Goal: Transaction & Acquisition: Purchase product/service

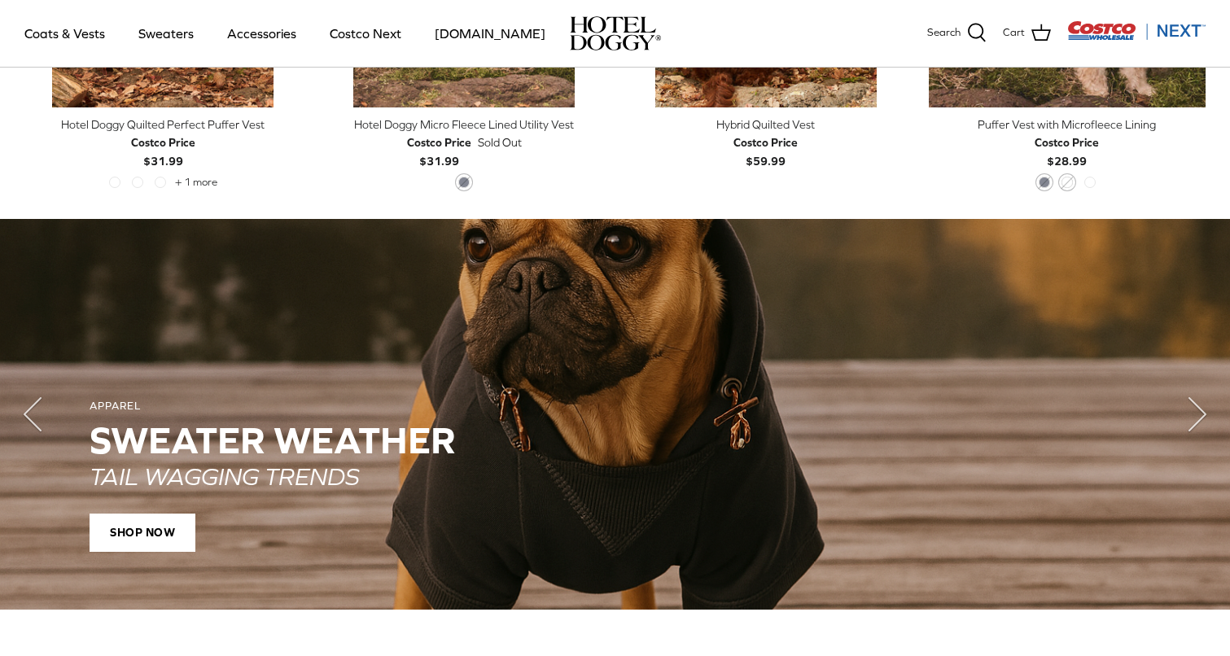
scroll to position [1138, 0]
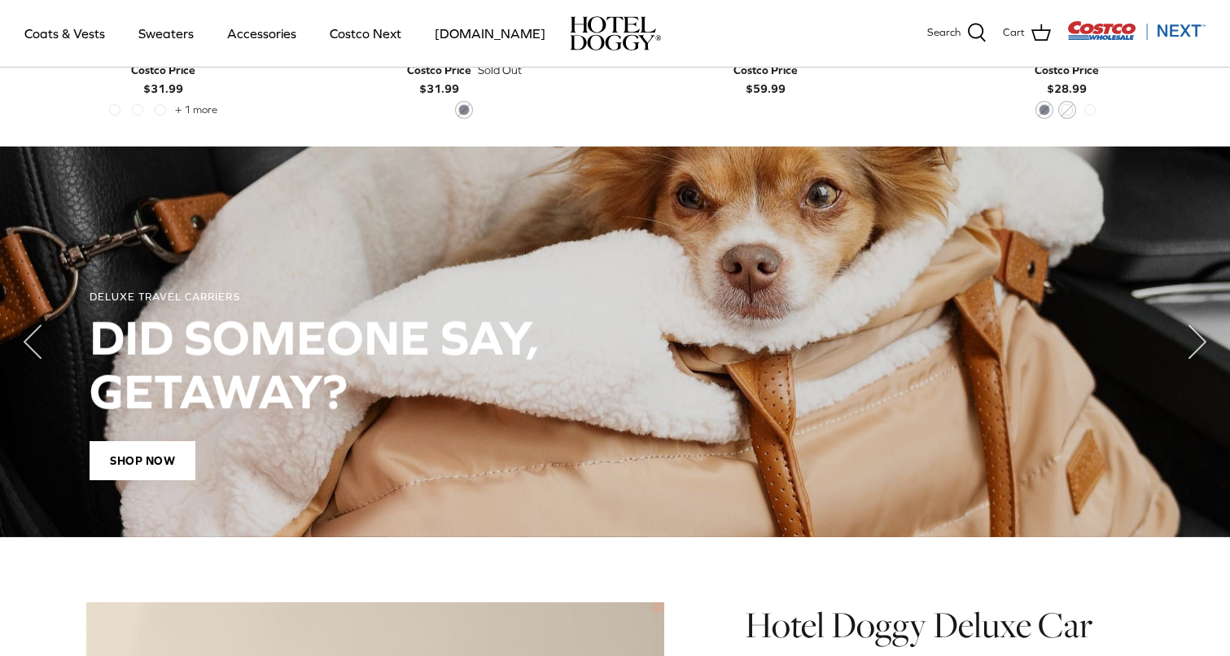
click at [219, 353] on div "DID SOMEONE SAY, GETAWAY?" at bounding box center [615, 364] width 1051 height 107
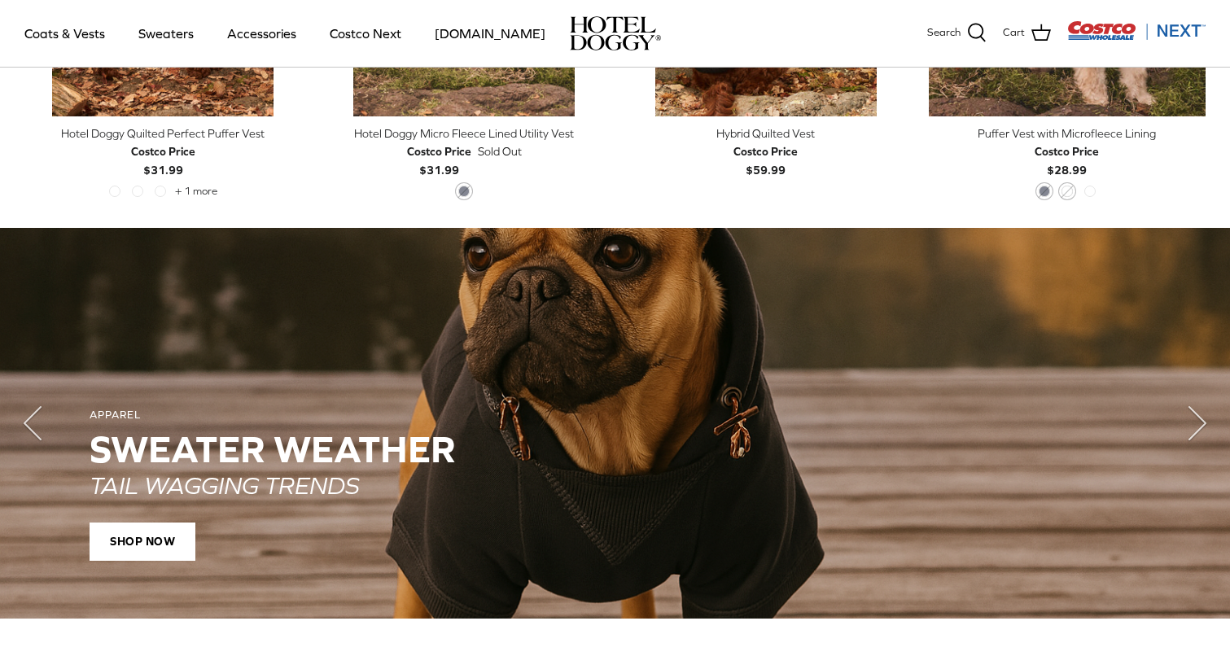
scroll to position [1095, 0]
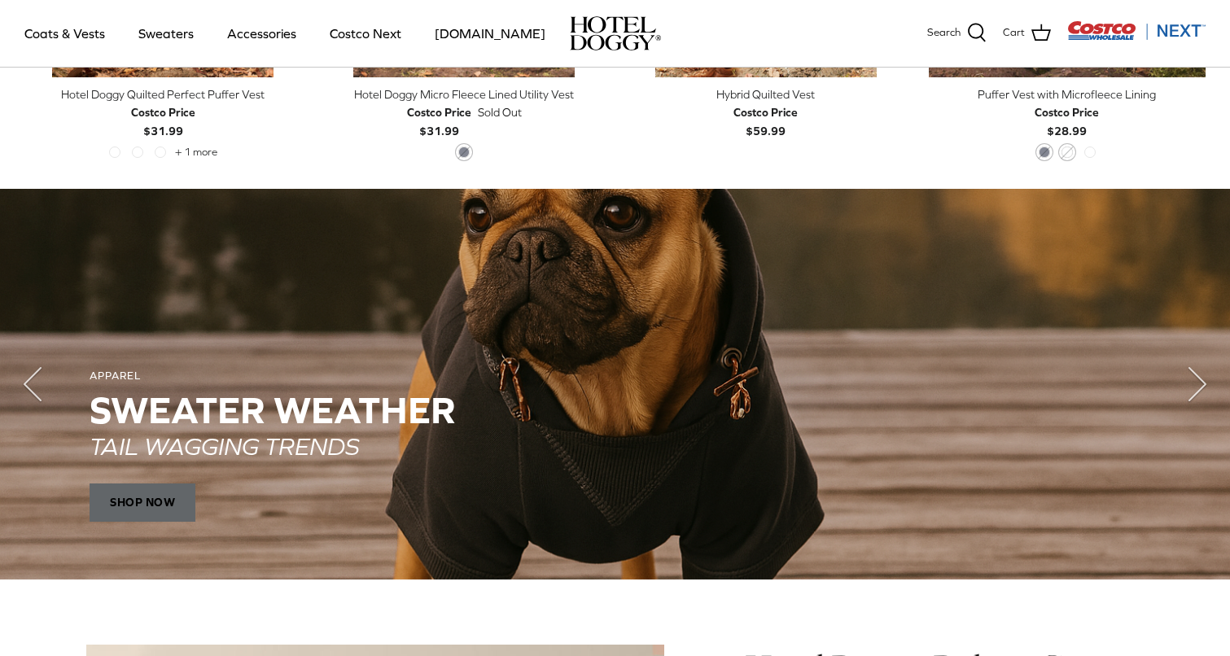
click at [164, 503] on span "SHOP NOW" at bounding box center [143, 503] width 106 height 39
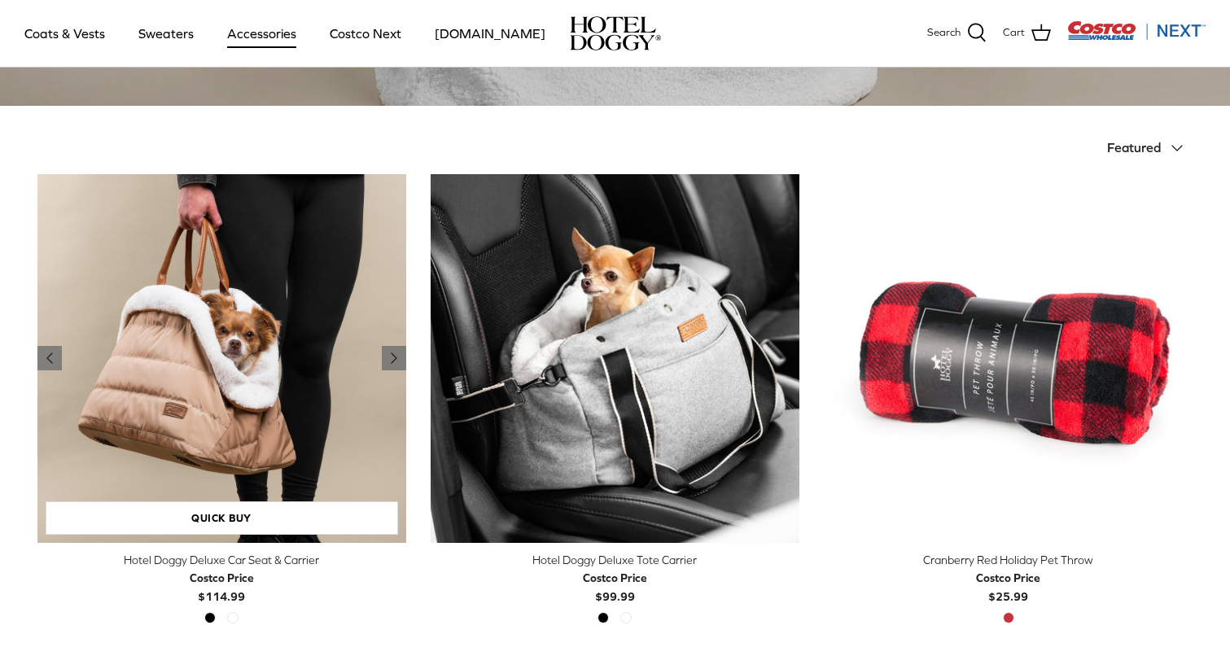
scroll to position [329, 0]
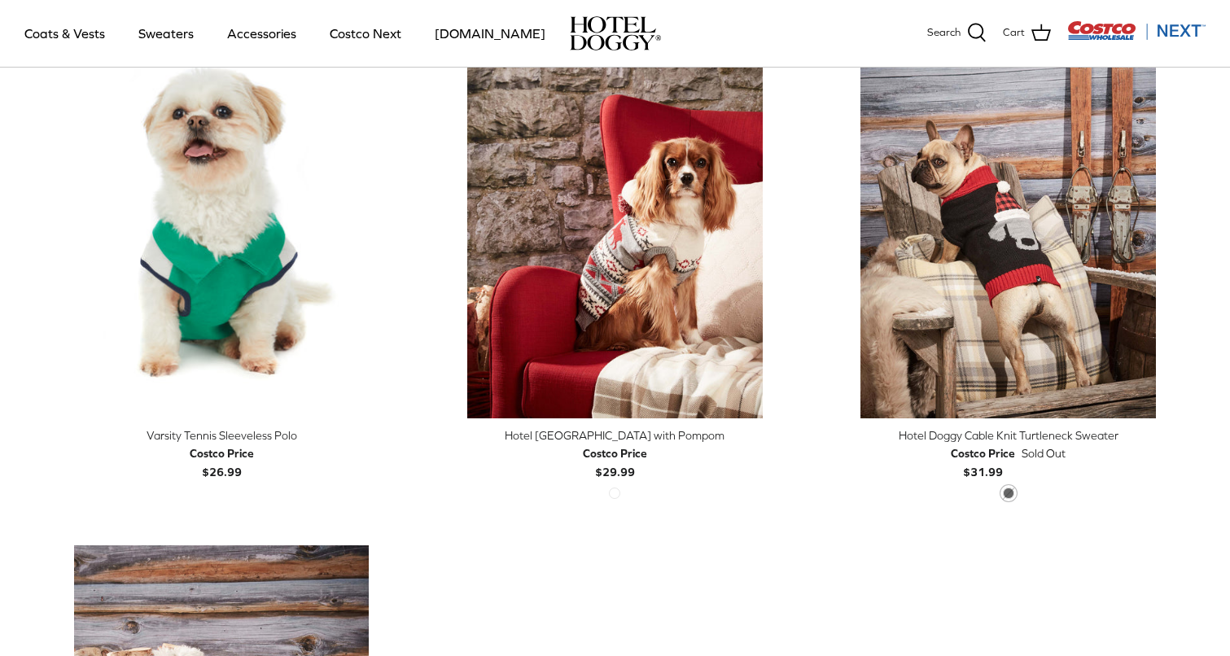
scroll to position [442, 0]
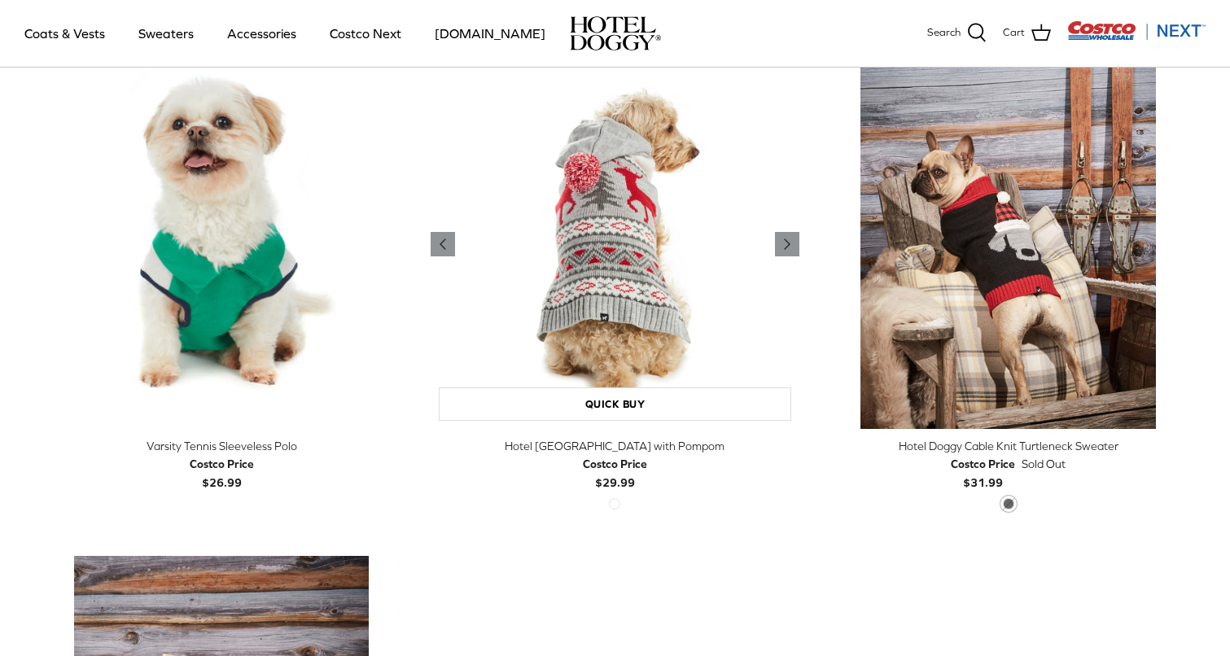
click at [623, 248] on img "Hotel Doggy Fair Isle Sweater with Pompom" at bounding box center [615, 244] width 369 height 369
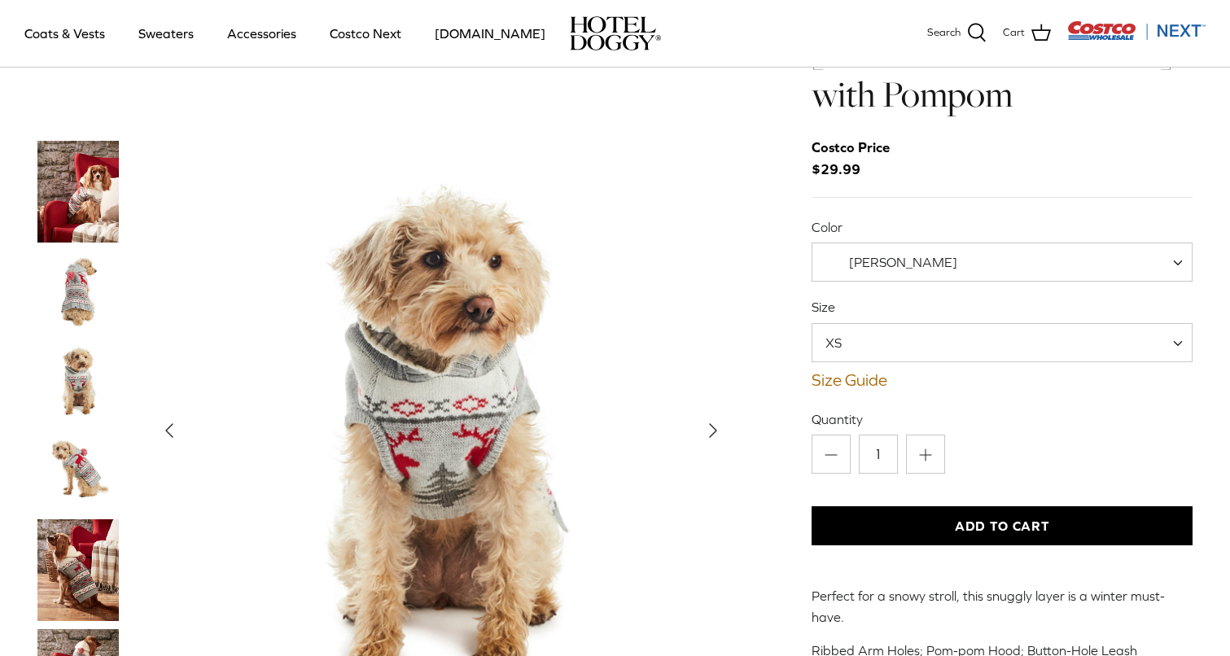
scroll to position [101, 0]
click at [83, 520] on img "Thumbnail Link" at bounding box center [77, 571] width 81 height 102
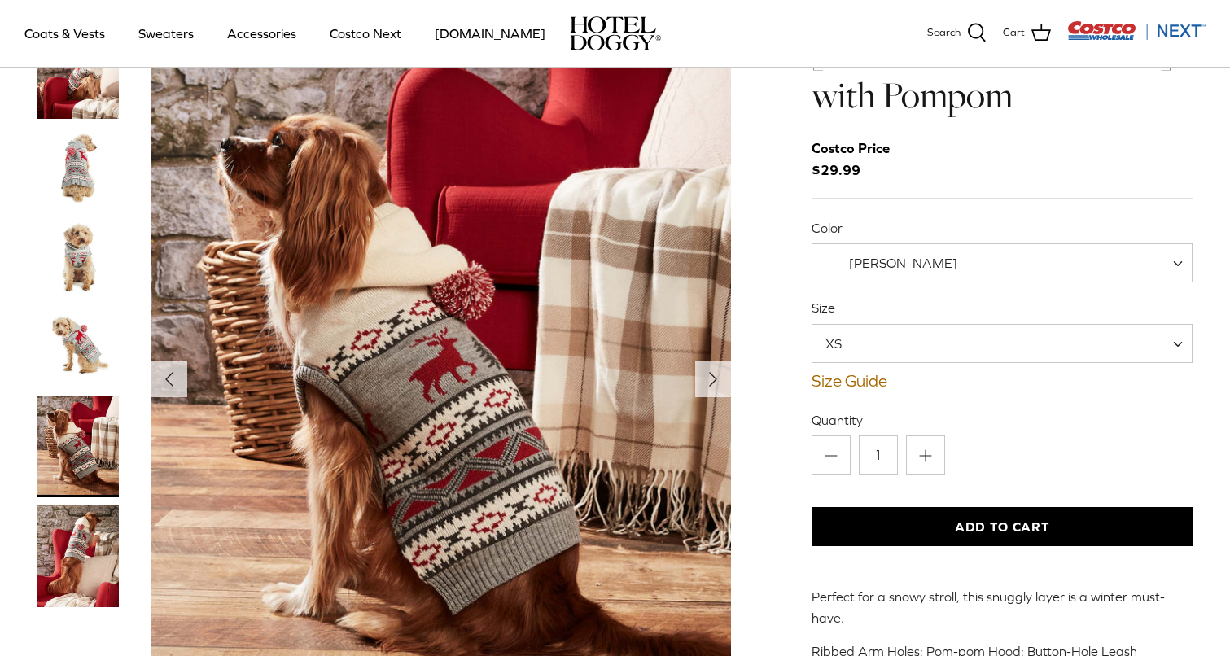
click at [83, 517] on img "Thumbnail Link" at bounding box center [77, 557] width 81 height 102
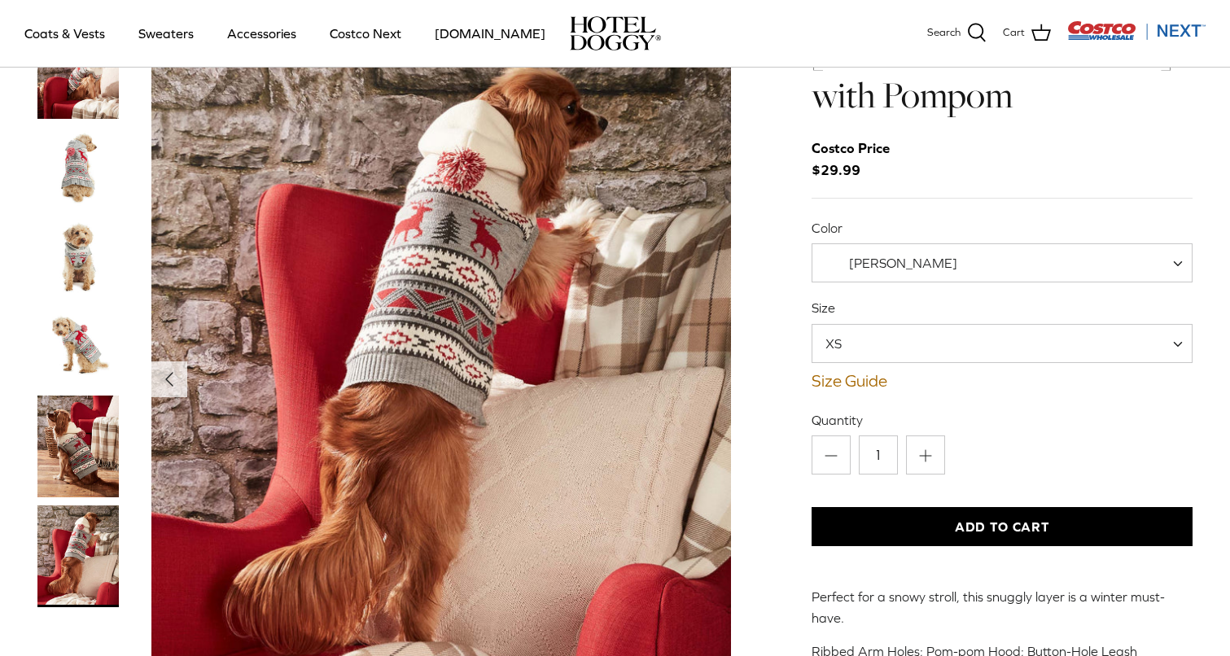
click at [61, 313] on img "Thumbnail Link" at bounding box center [77, 346] width 81 height 81
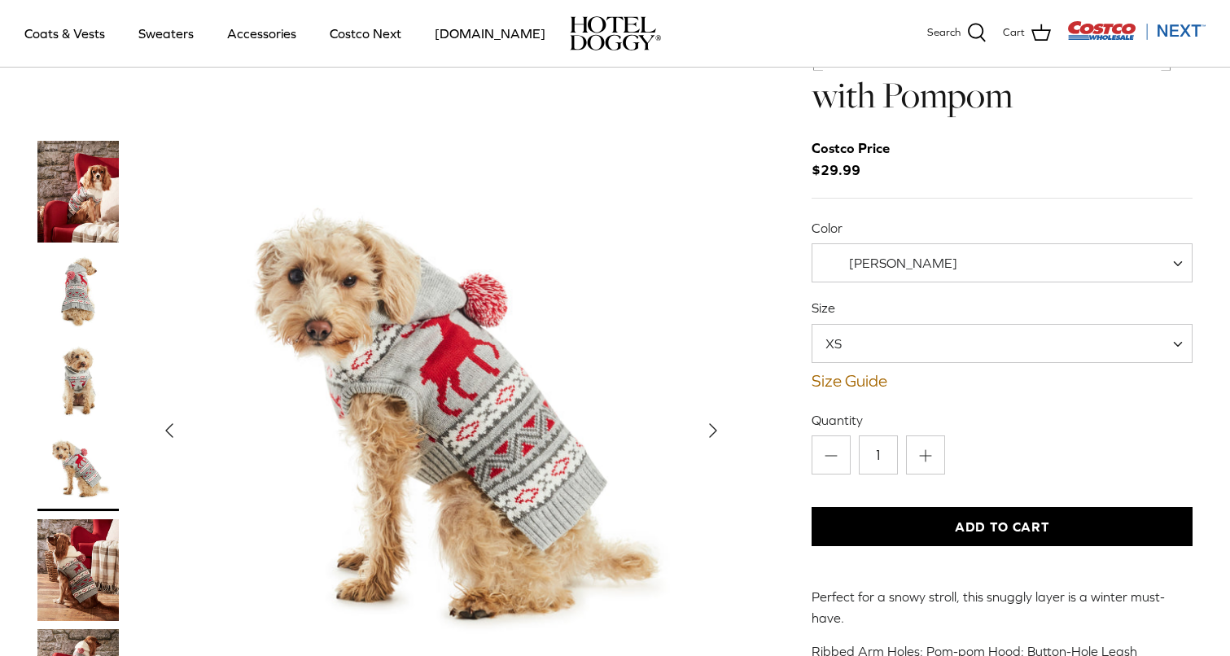
click at [78, 264] on img "Thumbnail Link" at bounding box center [77, 291] width 81 height 81
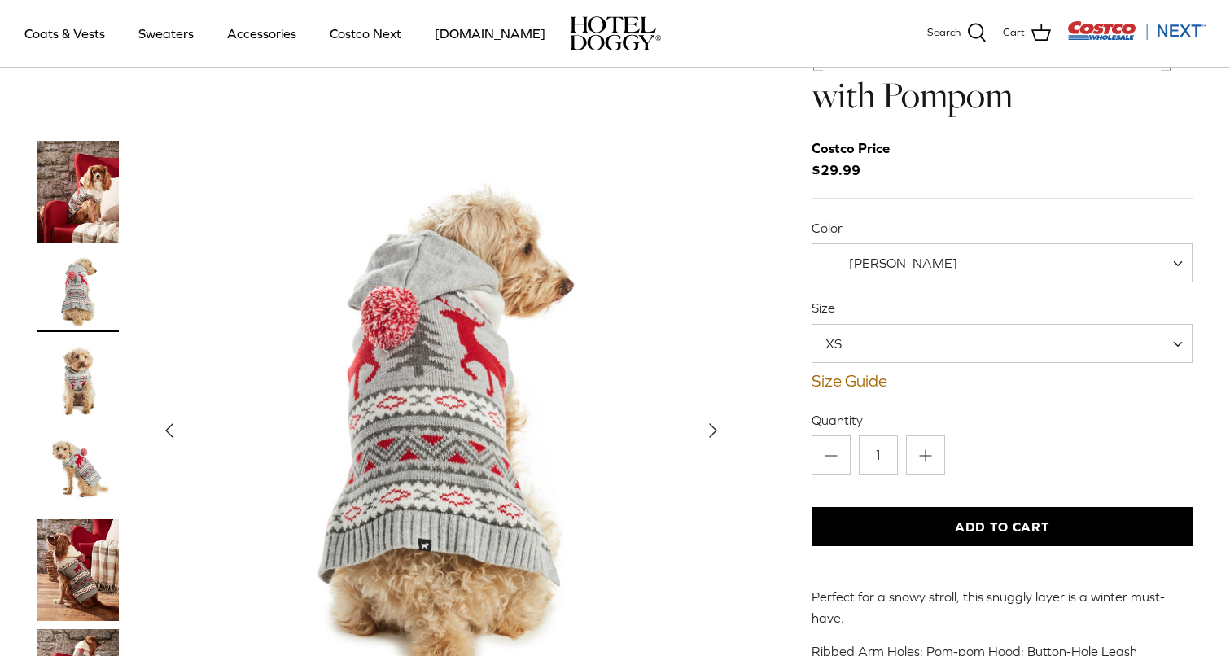
click at [83, 169] on img "Thumbnail Link" at bounding box center [77, 192] width 81 height 102
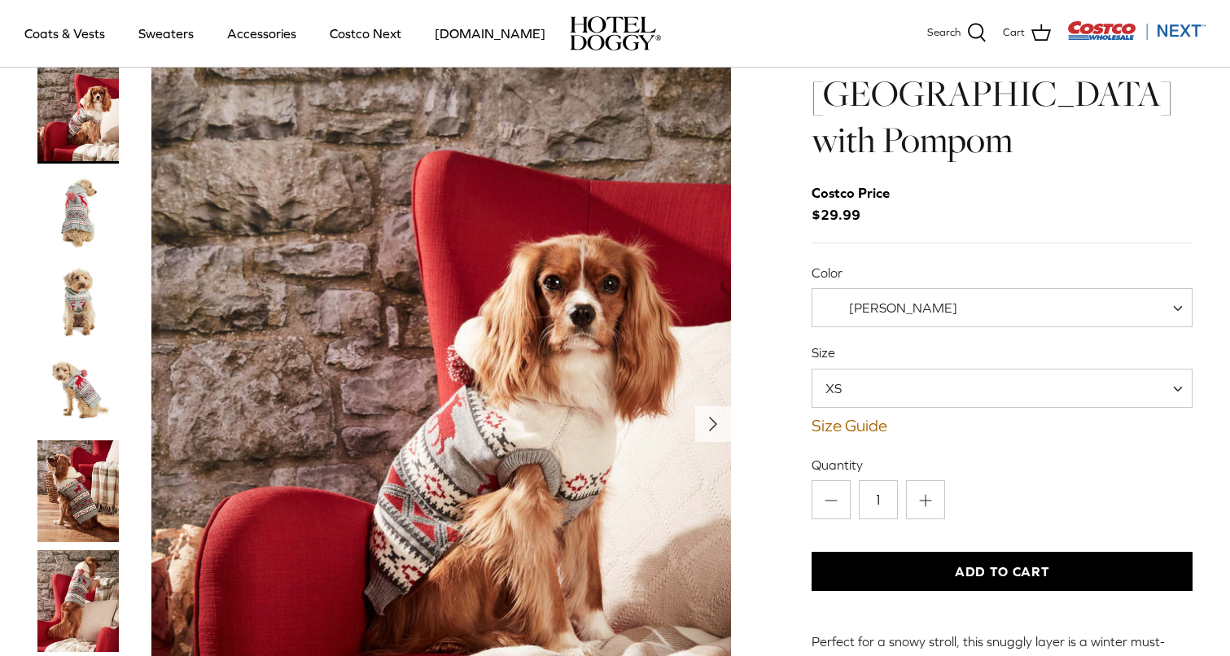
scroll to position [52, 0]
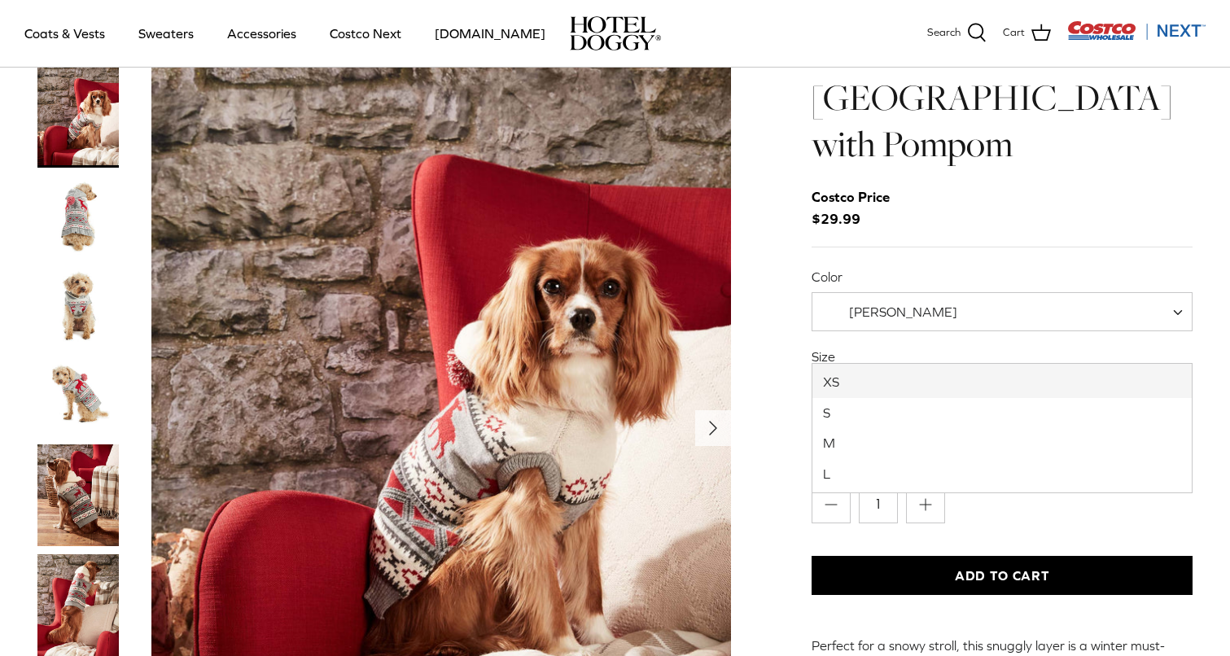
click at [831, 384] on span "XS" at bounding box center [844, 393] width 62 height 18
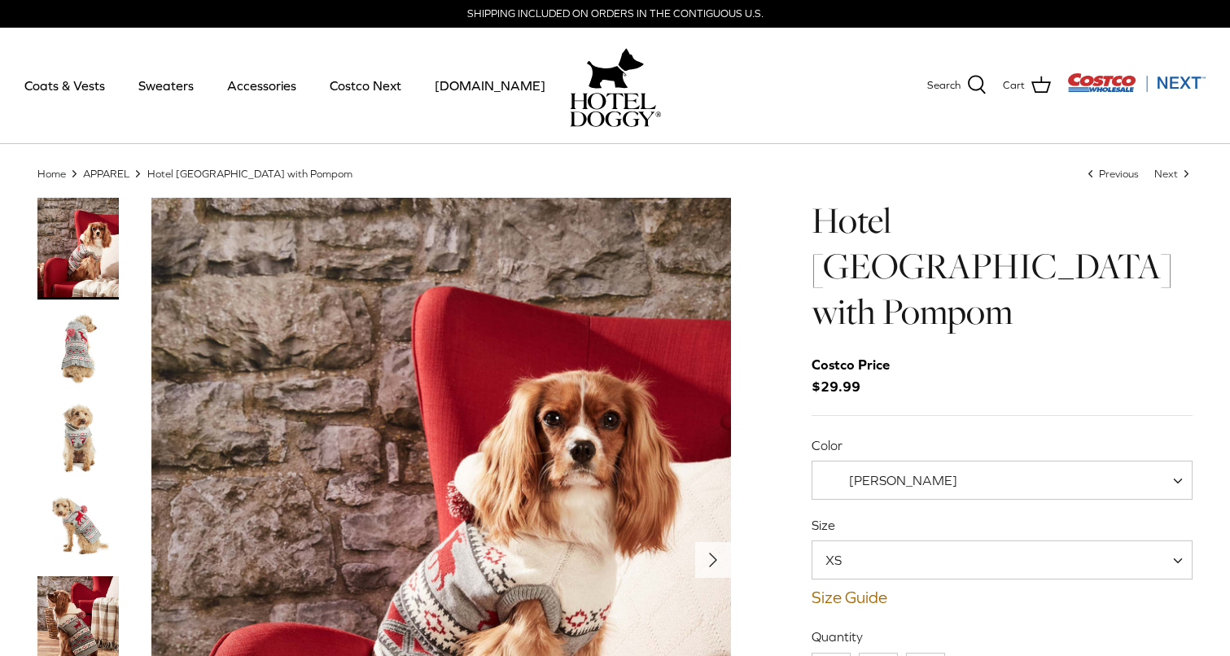
scroll to position [0, 0]
click at [153, 92] on link "Sweaters" at bounding box center [166, 85] width 85 height 55
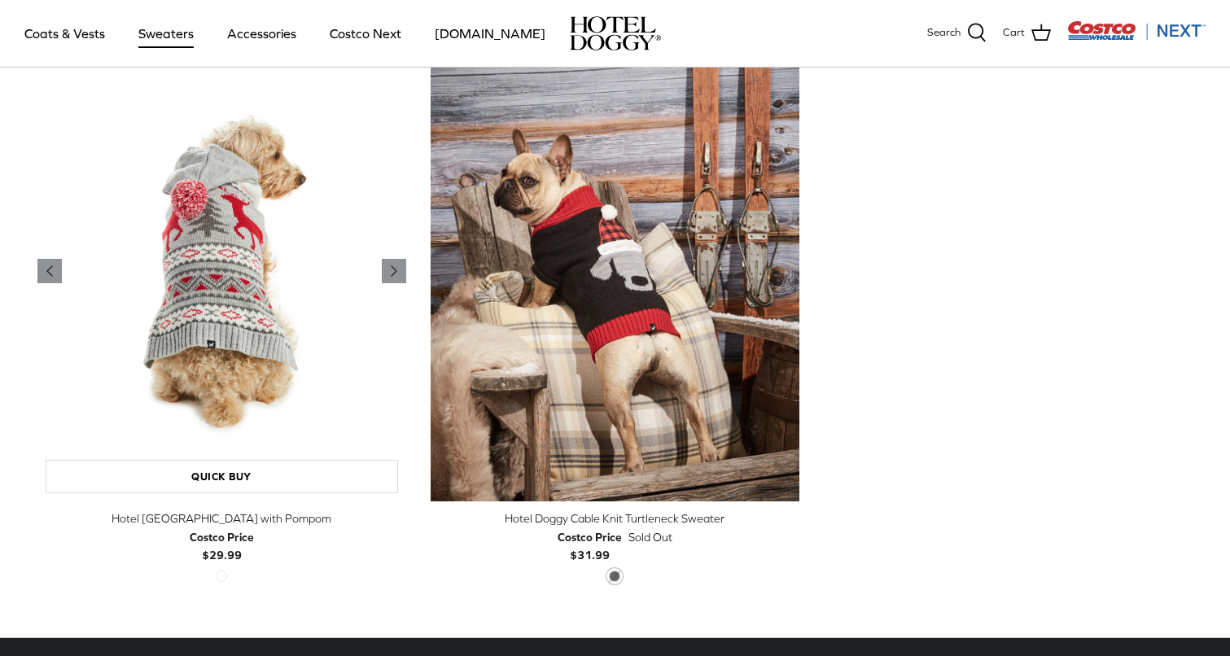
scroll to position [462, 0]
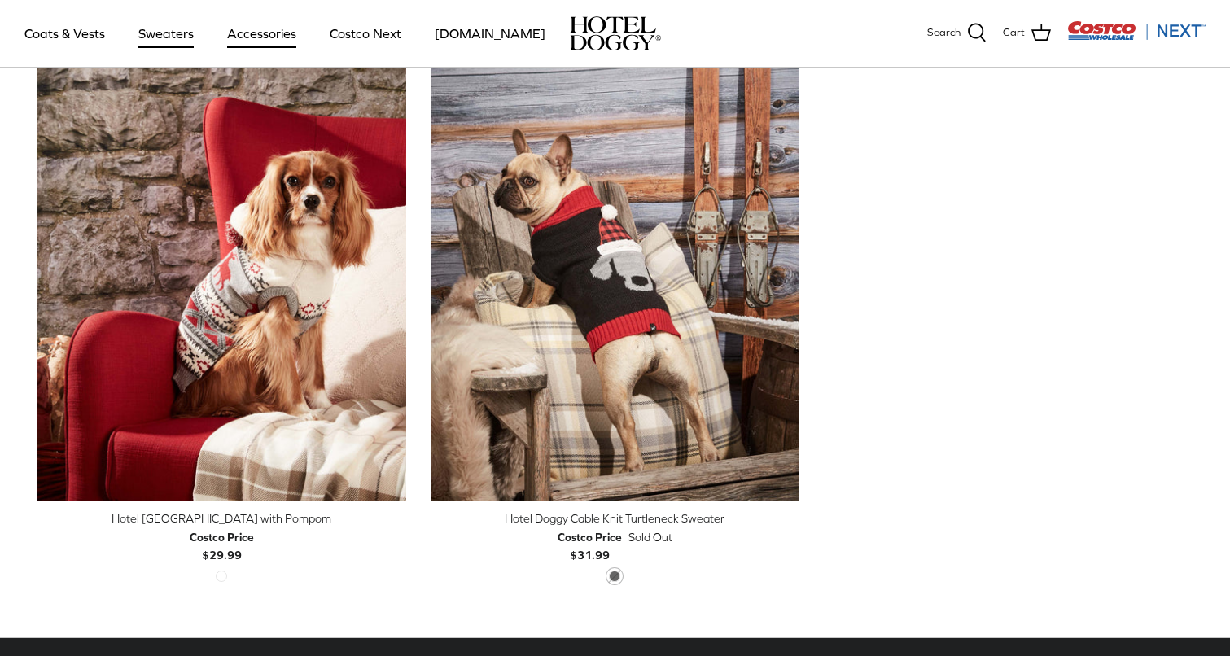
click at [238, 35] on link "Accessories" at bounding box center [262, 33] width 99 height 55
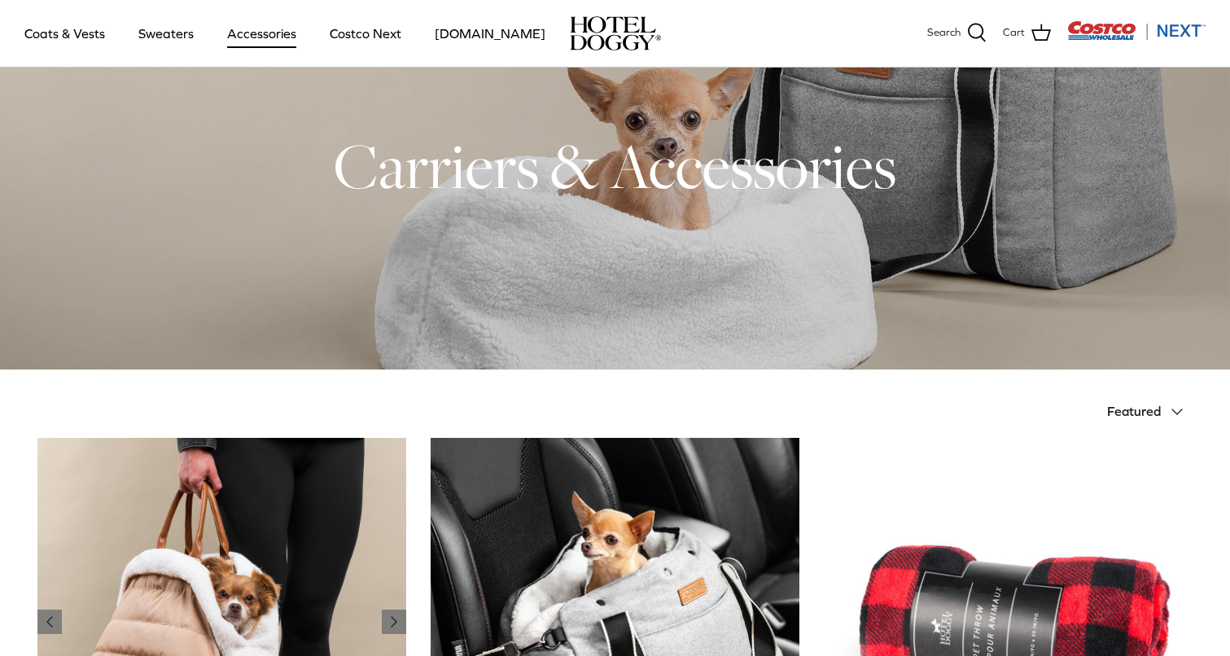
scroll to position [61, 0]
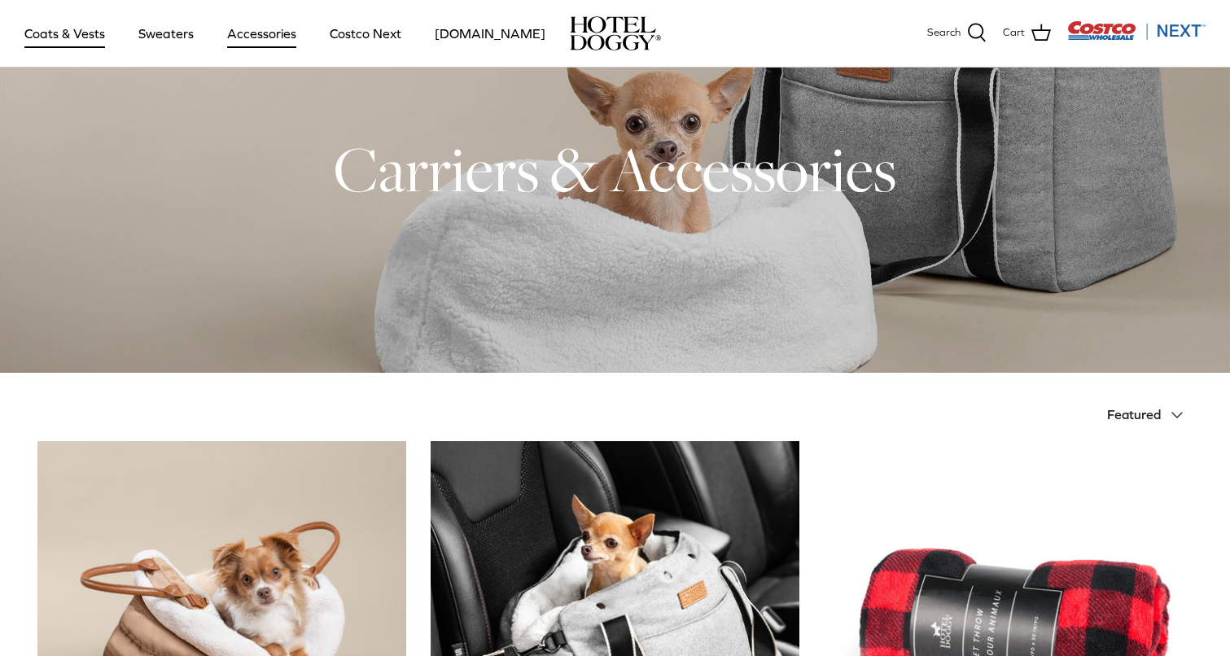
click at [81, 35] on link "Coats & Vests" at bounding box center [65, 33] width 110 height 55
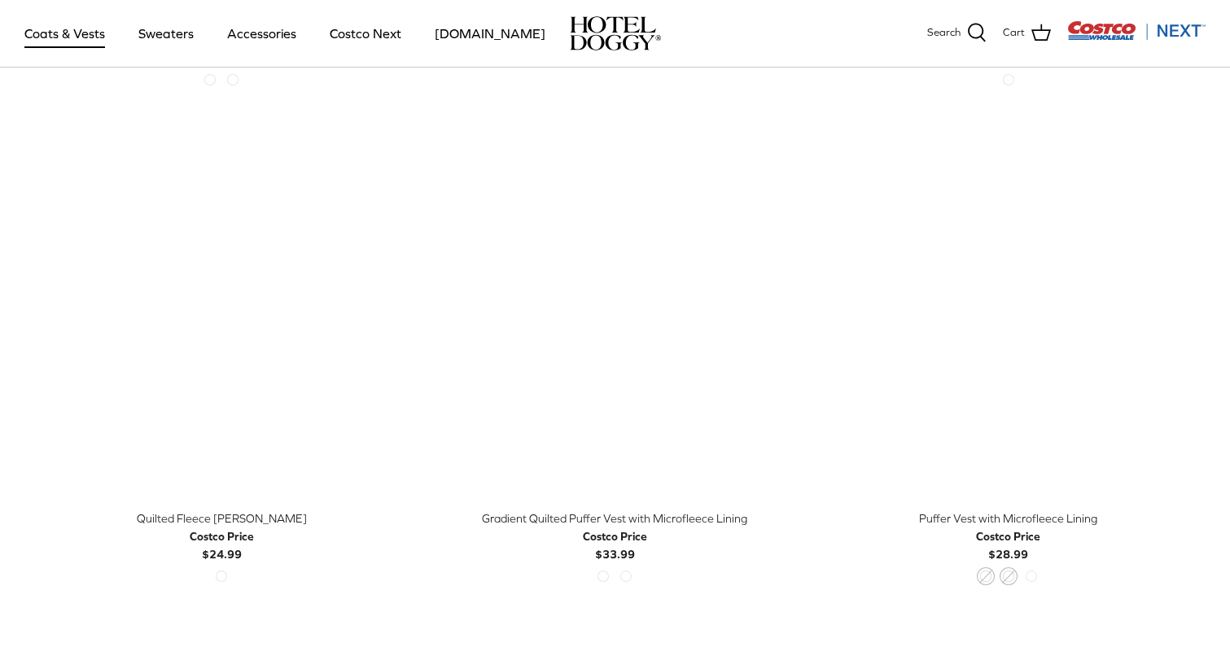
scroll to position [2327, 0]
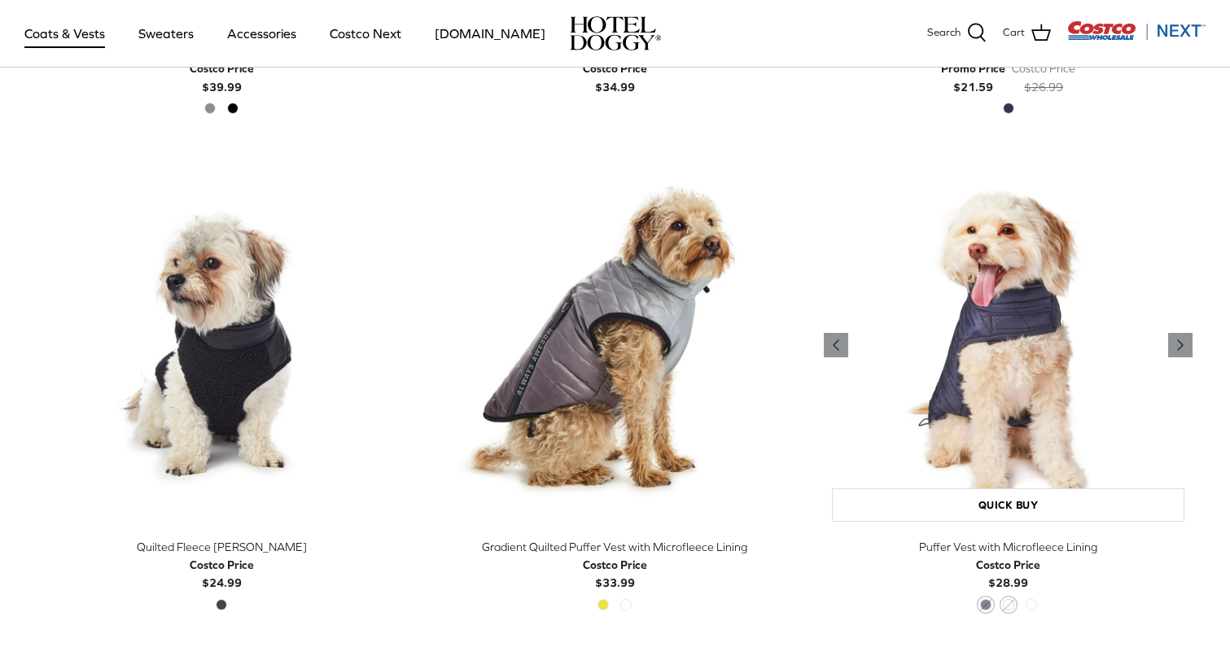
click at [1093, 354] on img "Puffer Vest with Microfleece Lining" at bounding box center [1008, 344] width 369 height 369
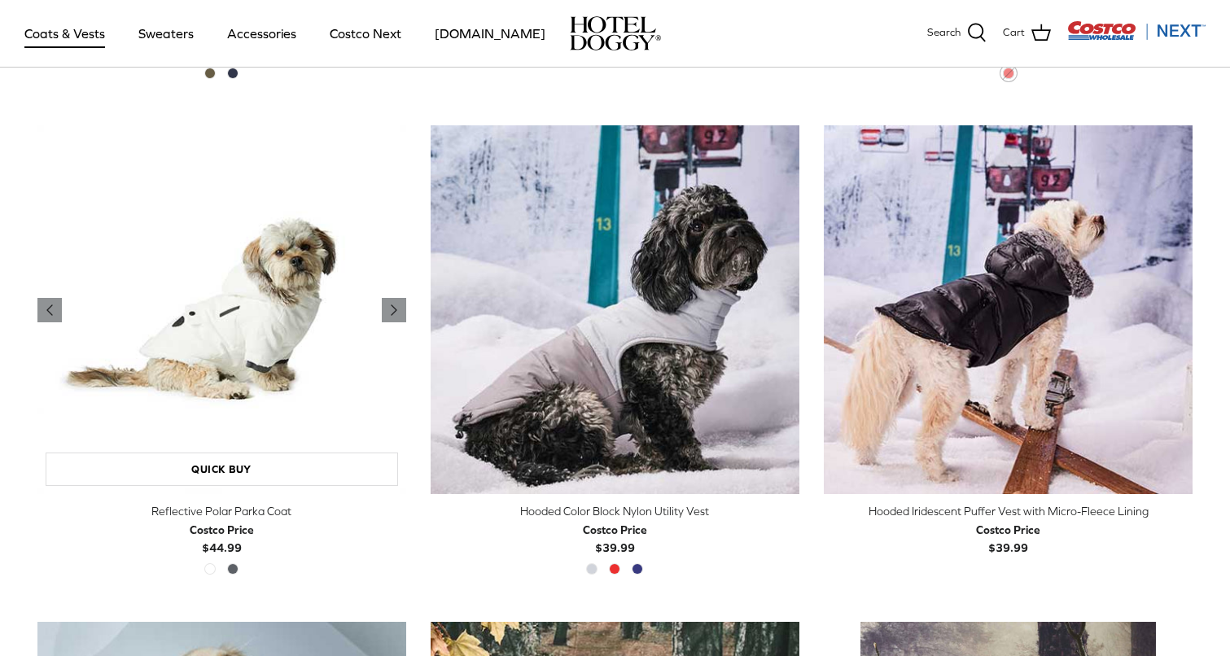
scroll to position [1376, 0]
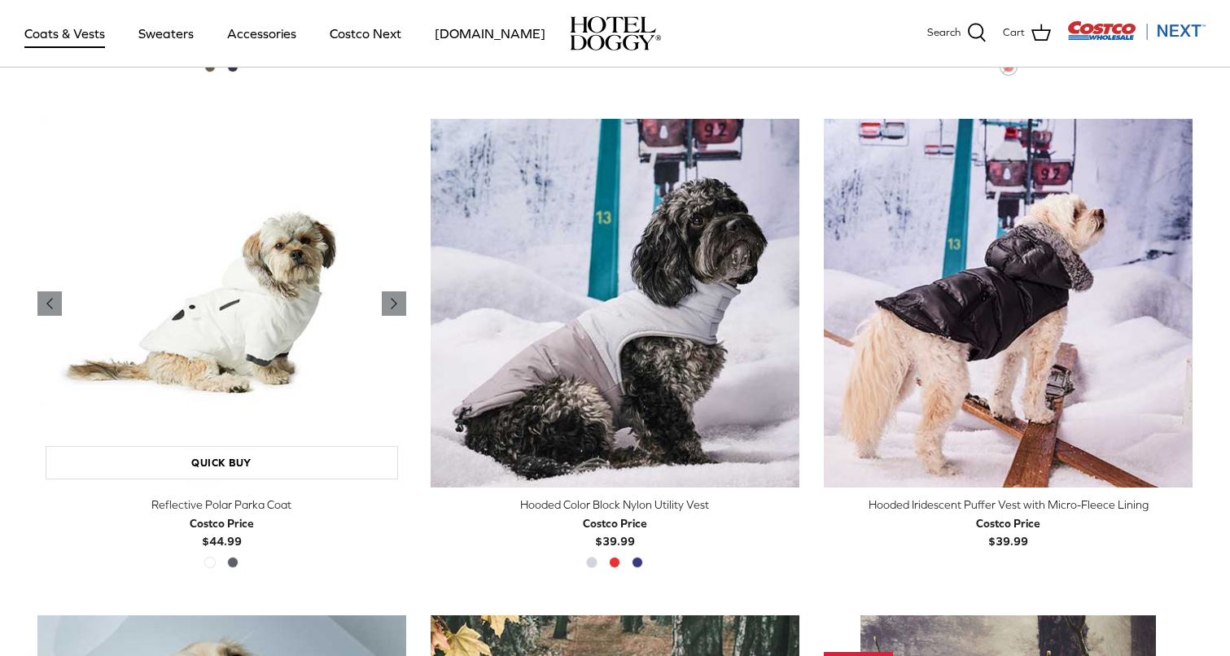
click at [223, 360] on img "Reflective Polar Parka Coat" at bounding box center [221, 303] width 369 height 369
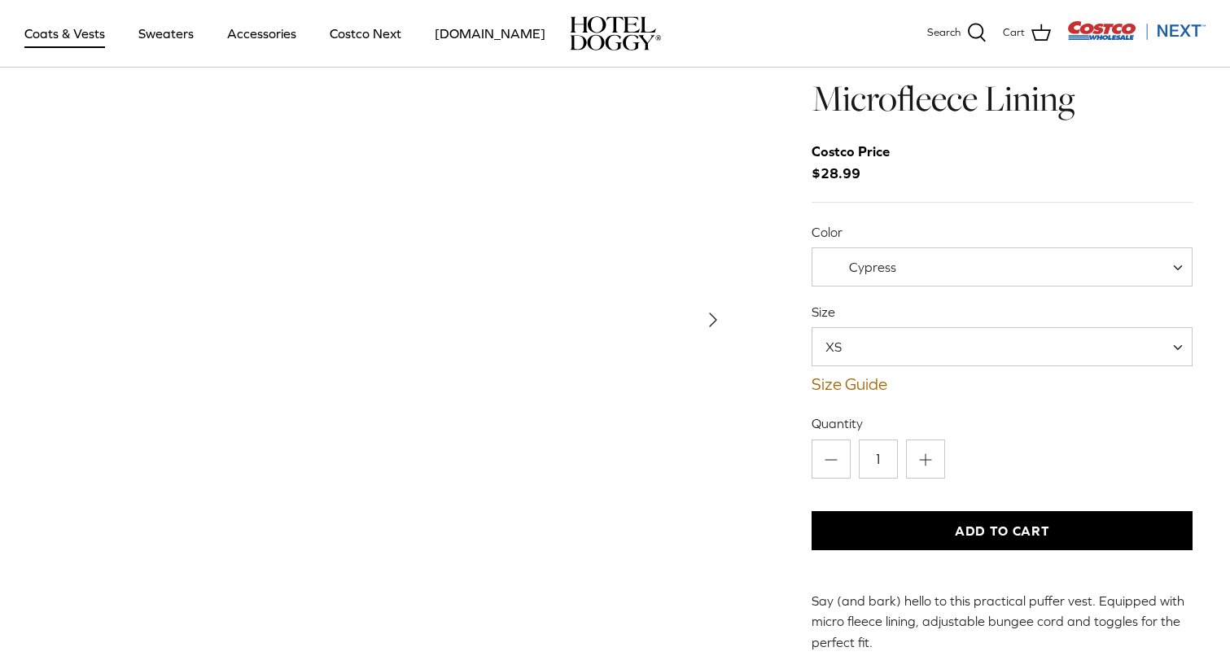
scroll to position [76, 0]
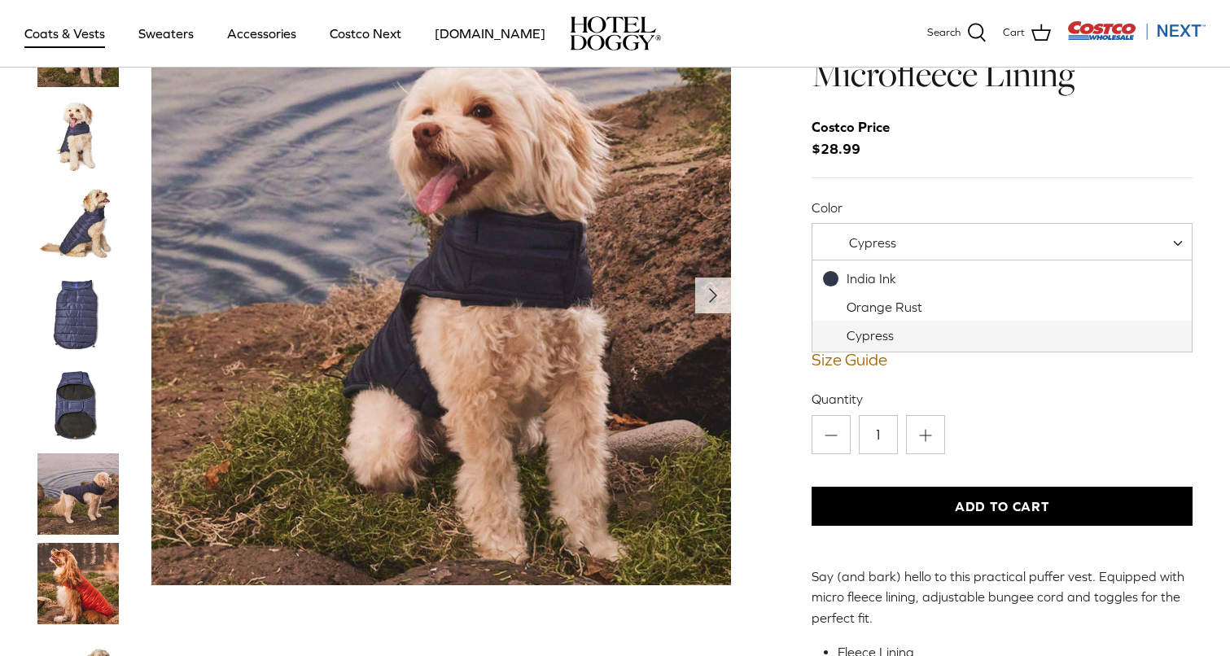
click at [1101, 253] on span "Cypress" at bounding box center [1003, 242] width 382 height 39
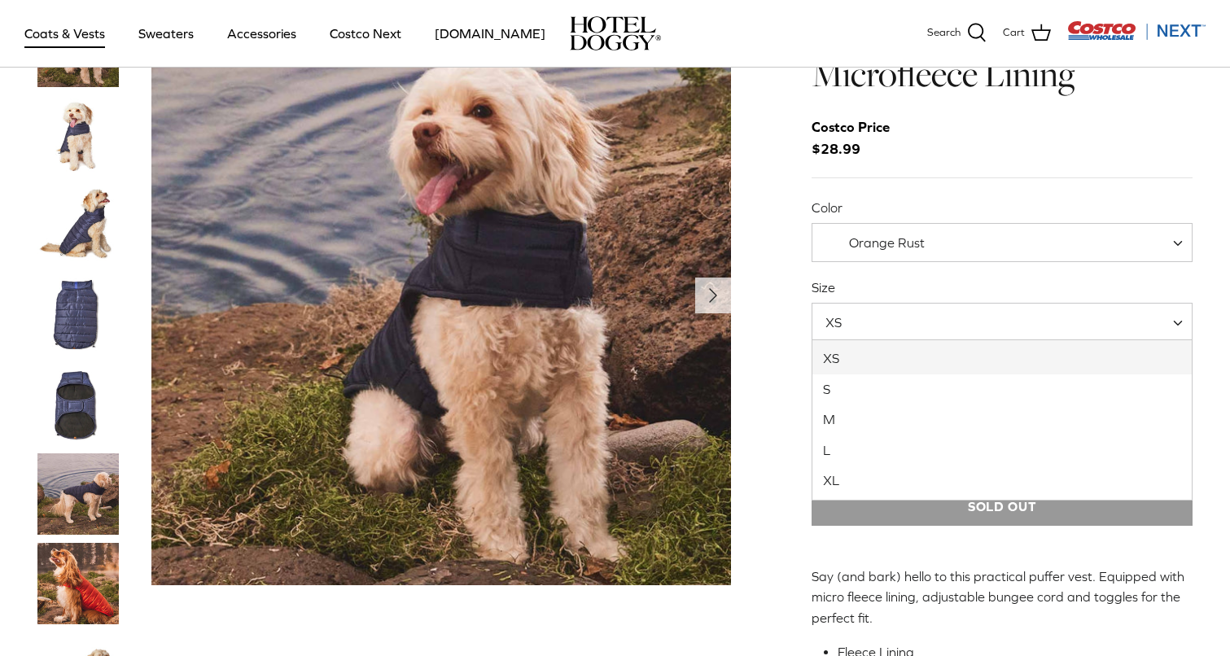
click at [962, 330] on span "XS" at bounding box center [1003, 322] width 382 height 39
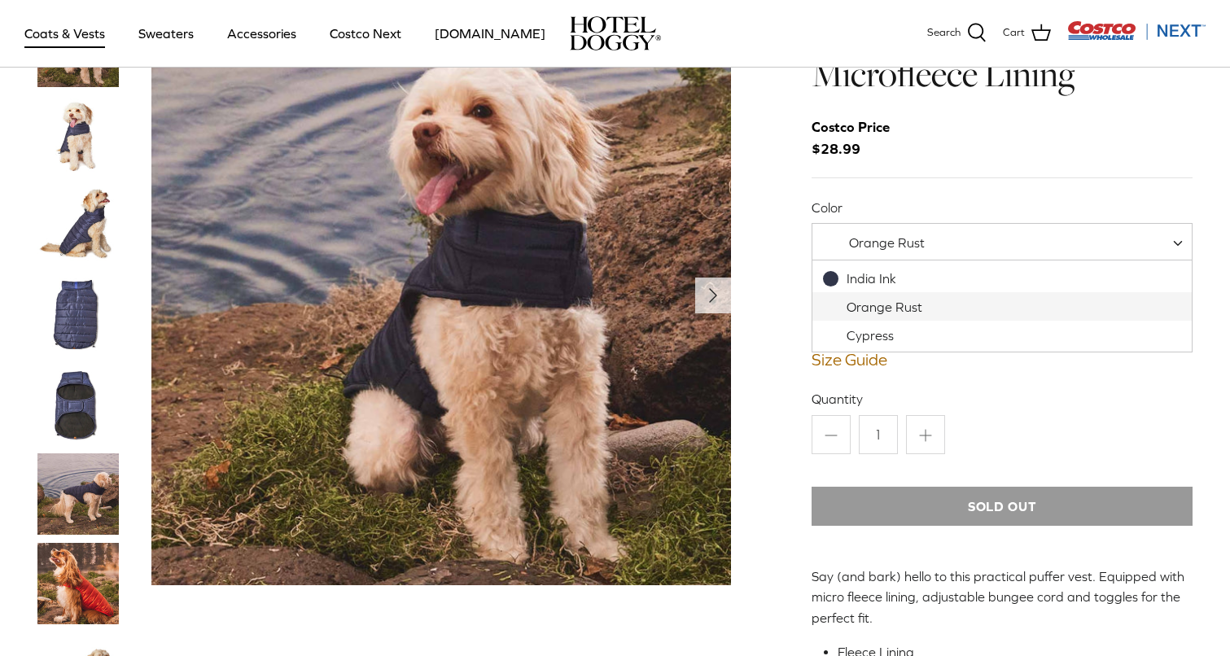
click at [989, 239] on span "Orange Rust" at bounding box center [1003, 242] width 382 height 39
select select "Cypress"
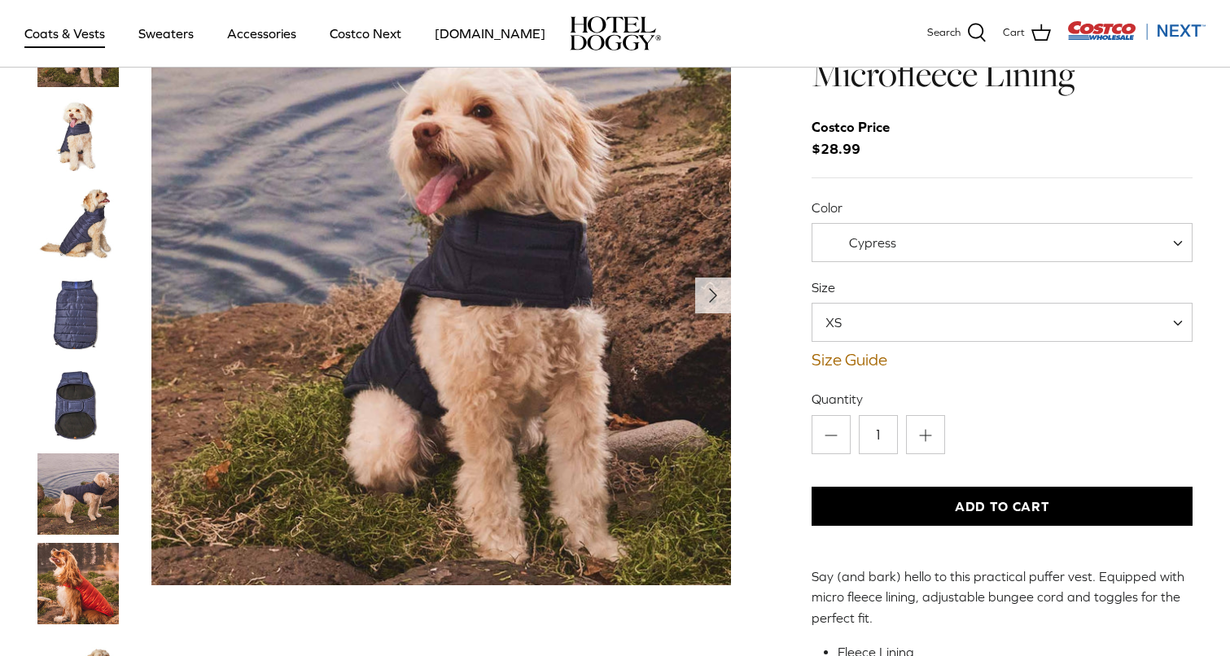
click at [60, 600] on img "Thumbnail Link" at bounding box center [77, 583] width 81 height 81
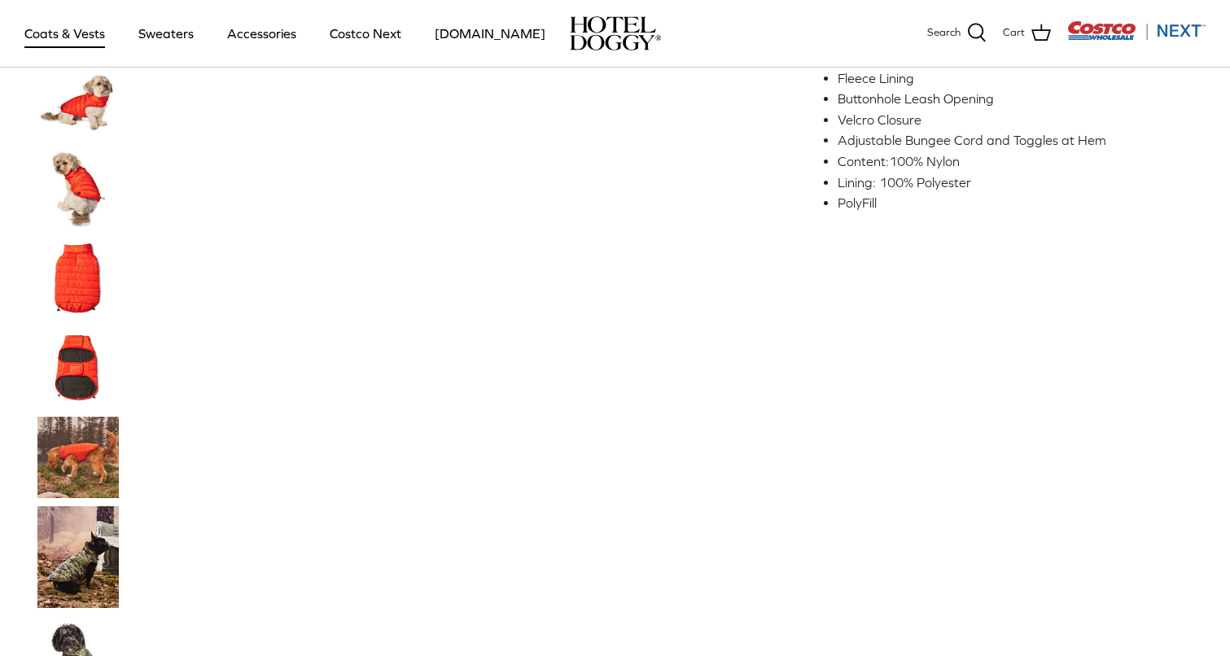
scroll to position [652, 0]
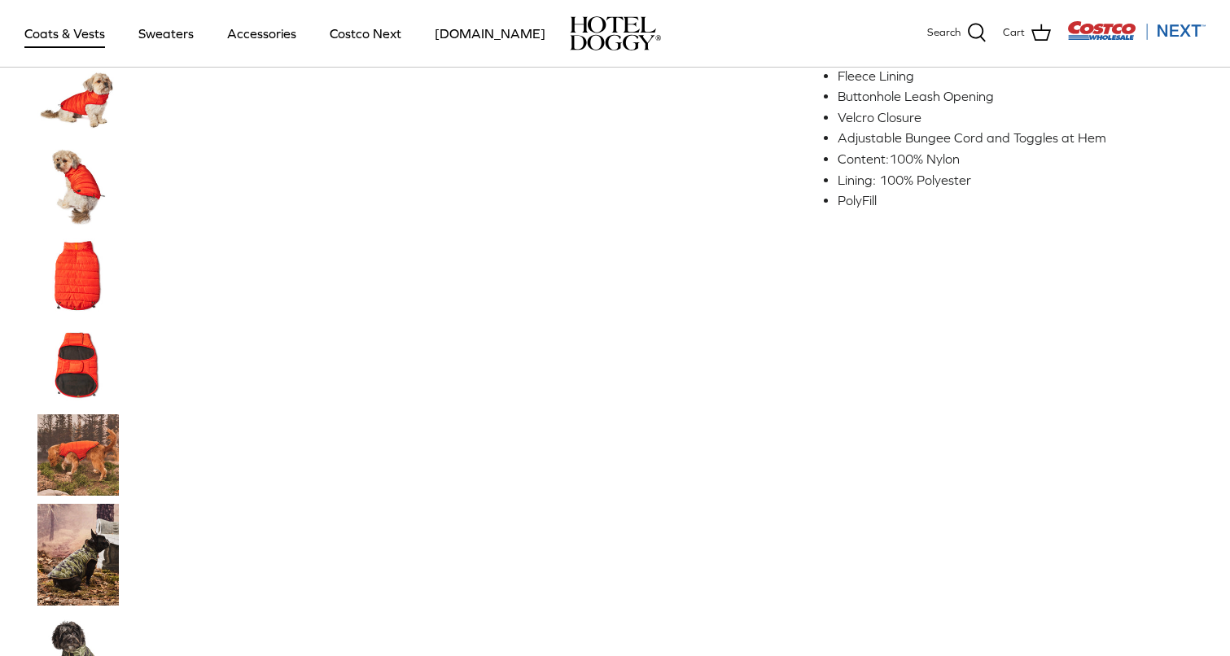
click at [74, 548] on img "Thumbnail Link" at bounding box center [77, 555] width 81 height 102
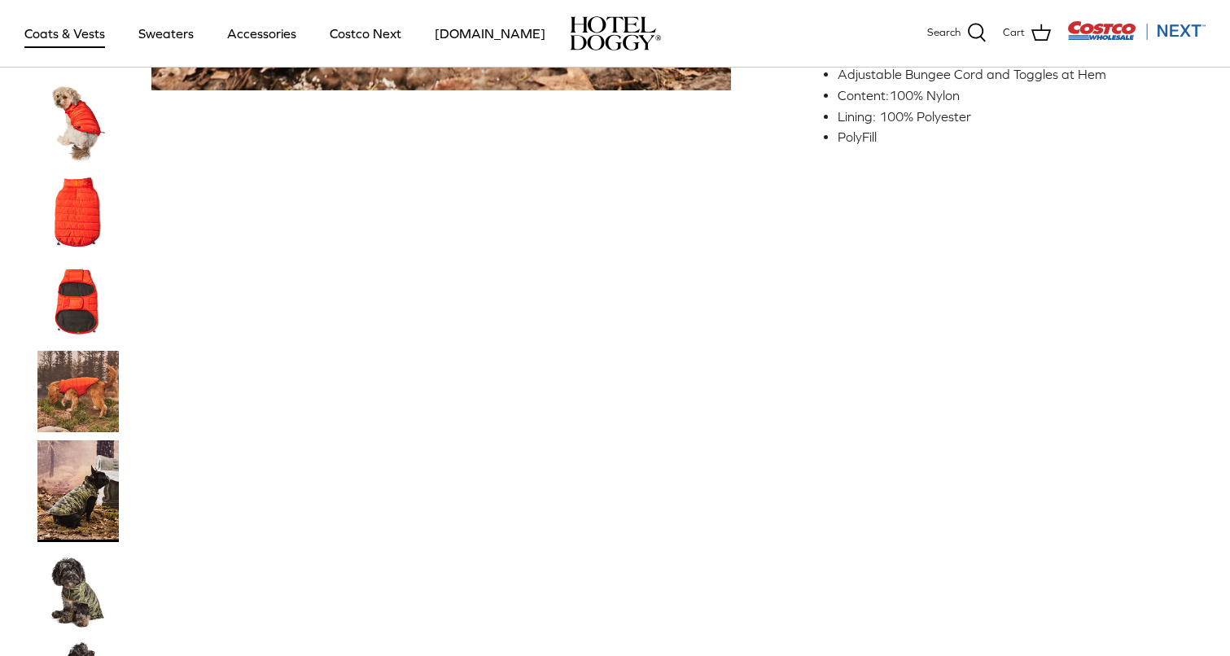
scroll to position [721, 0]
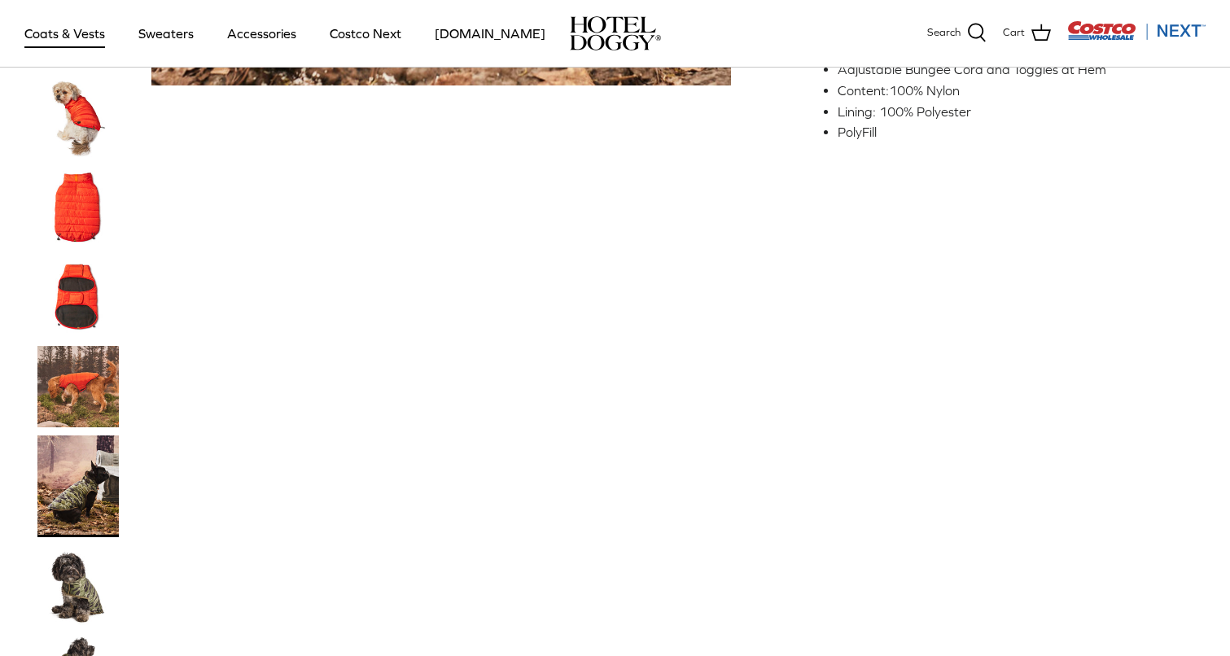
click at [74, 599] on img "Thumbnail Link" at bounding box center [77, 586] width 81 height 81
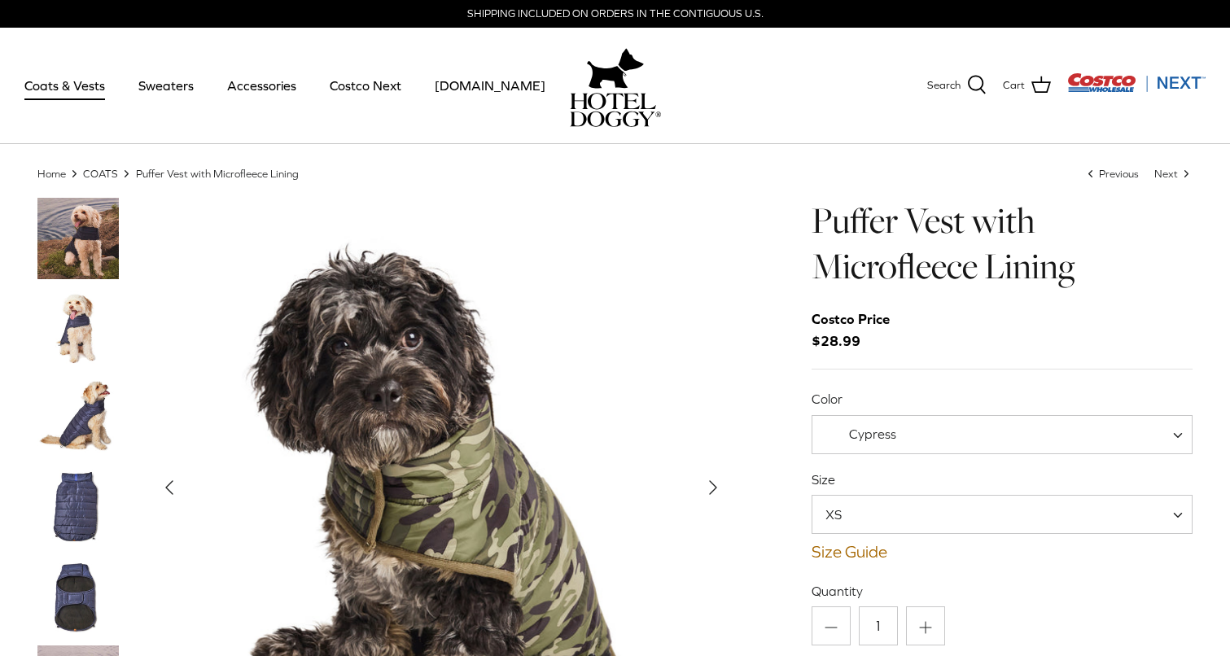
scroll to position [0, 0]
click at [76, 306] on img "Thumbnail Link" at bounding box center [77, 327] width 81 height 81
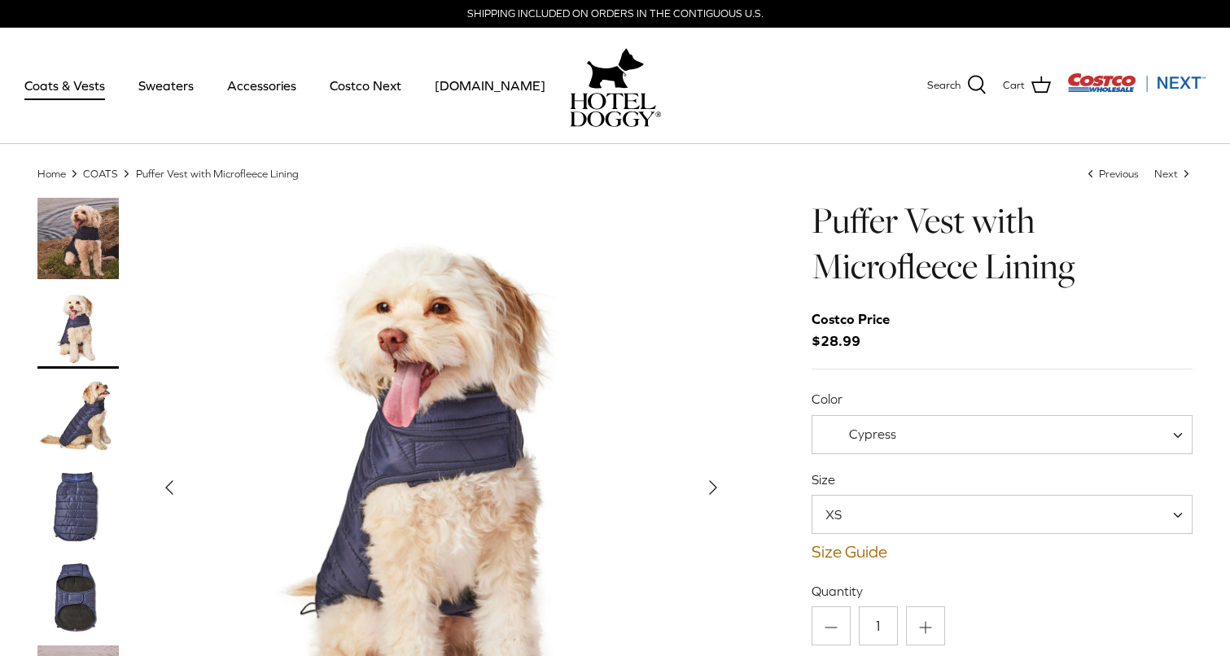
click at [82, 401] on img "Thumbnail Link" at bounding box center [77, 417] width 81 height 81
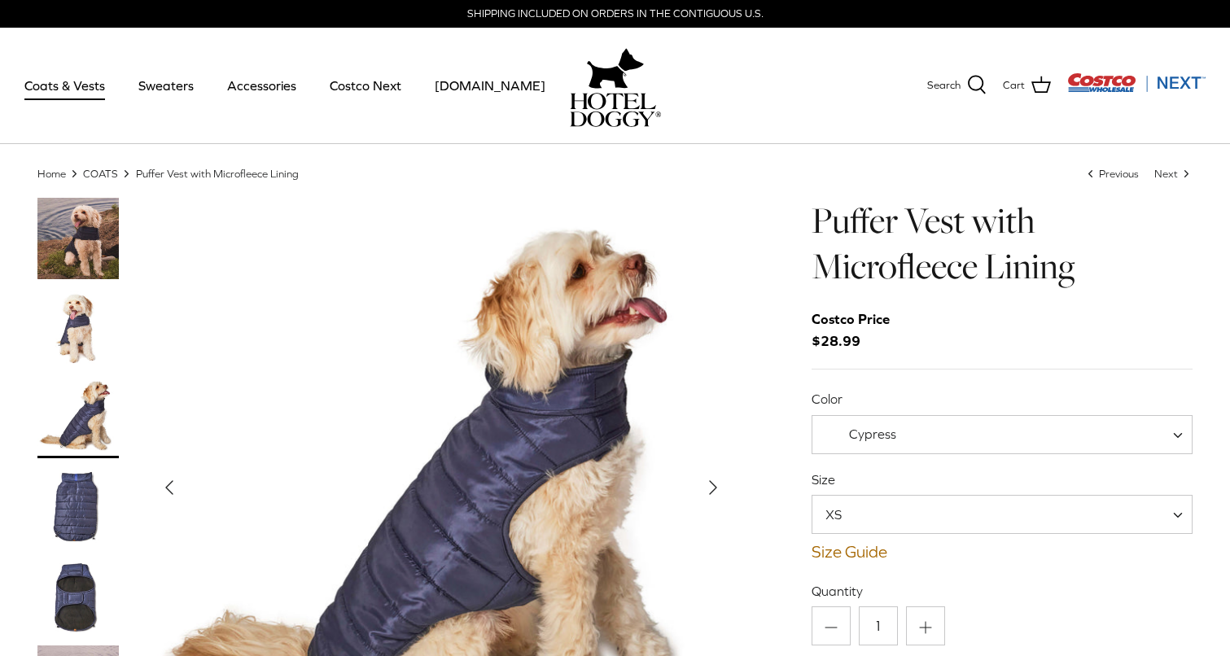
click at [82, 508] on img "Thumbnail Link" at bounding box center [77, 507] width 81 height 81
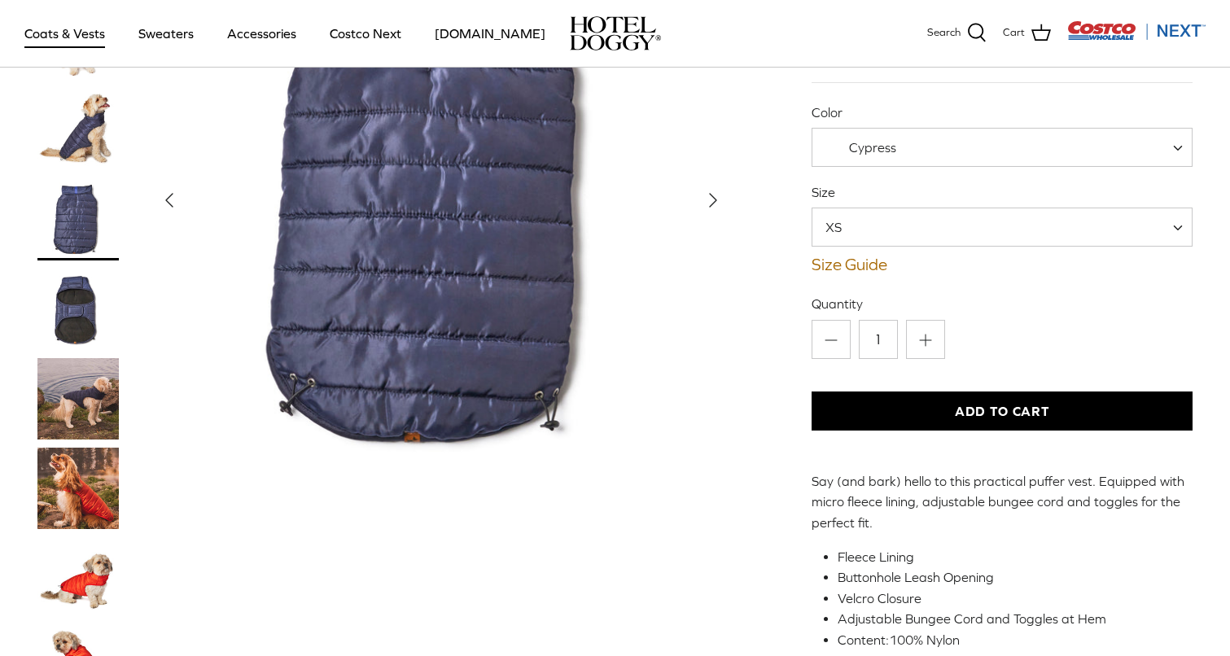
scroll to position [172, 0]
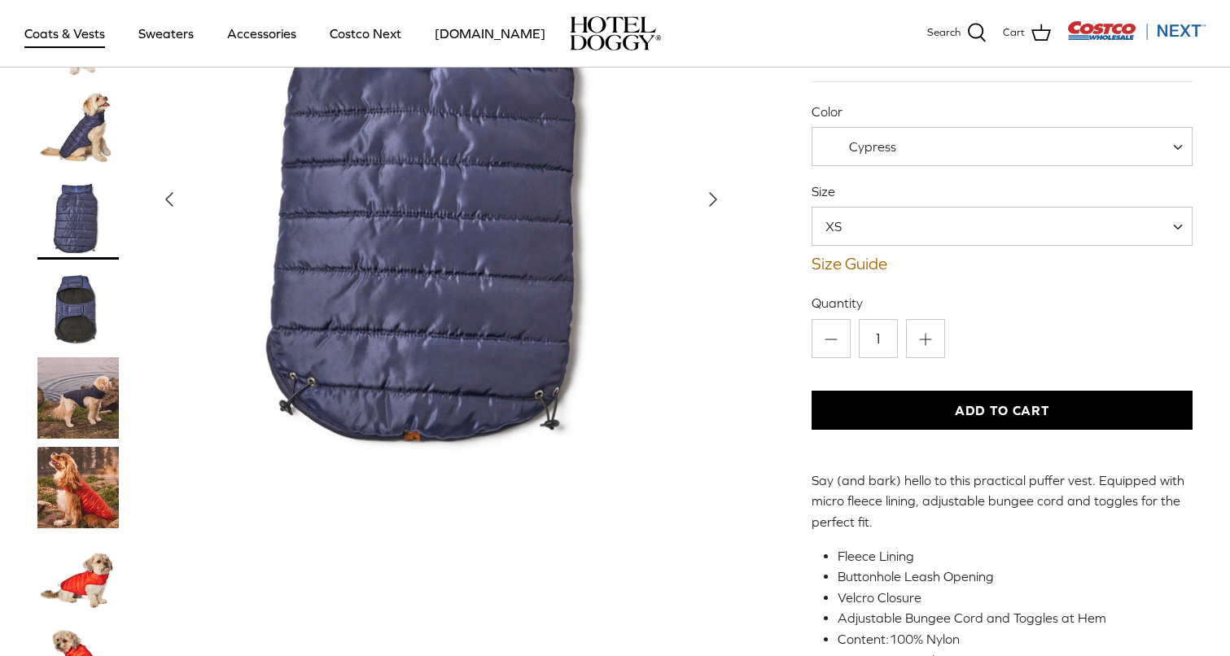
click at [82, 508] on img "Thumbnail Link" at bounding box center [77, 487] width 81 height 81
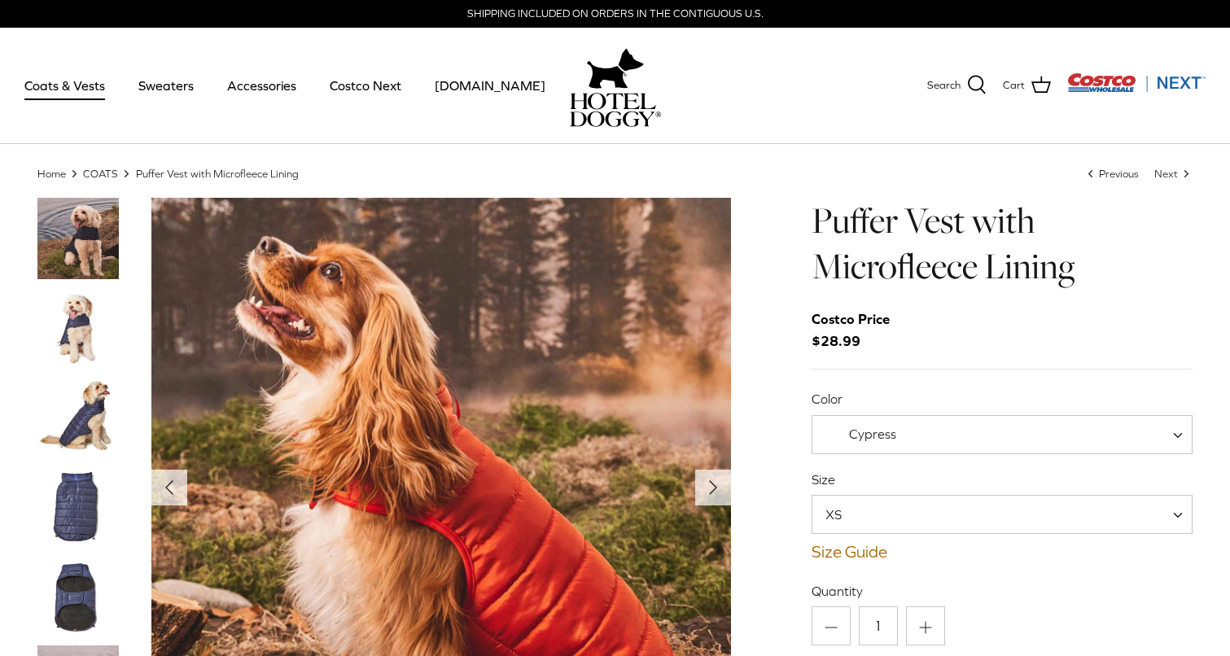
scroll to position [0, 0]
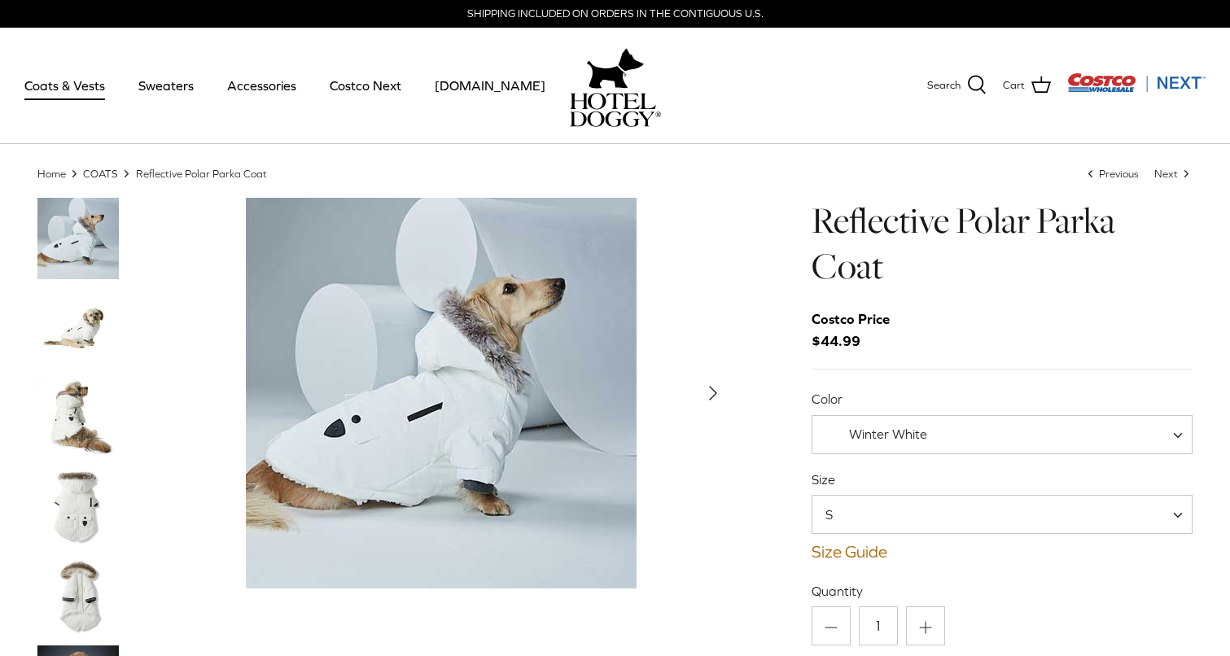
click at [73, 324] on img "Thumbnail Link" at bounding box center [77, 327] width 81 height 81
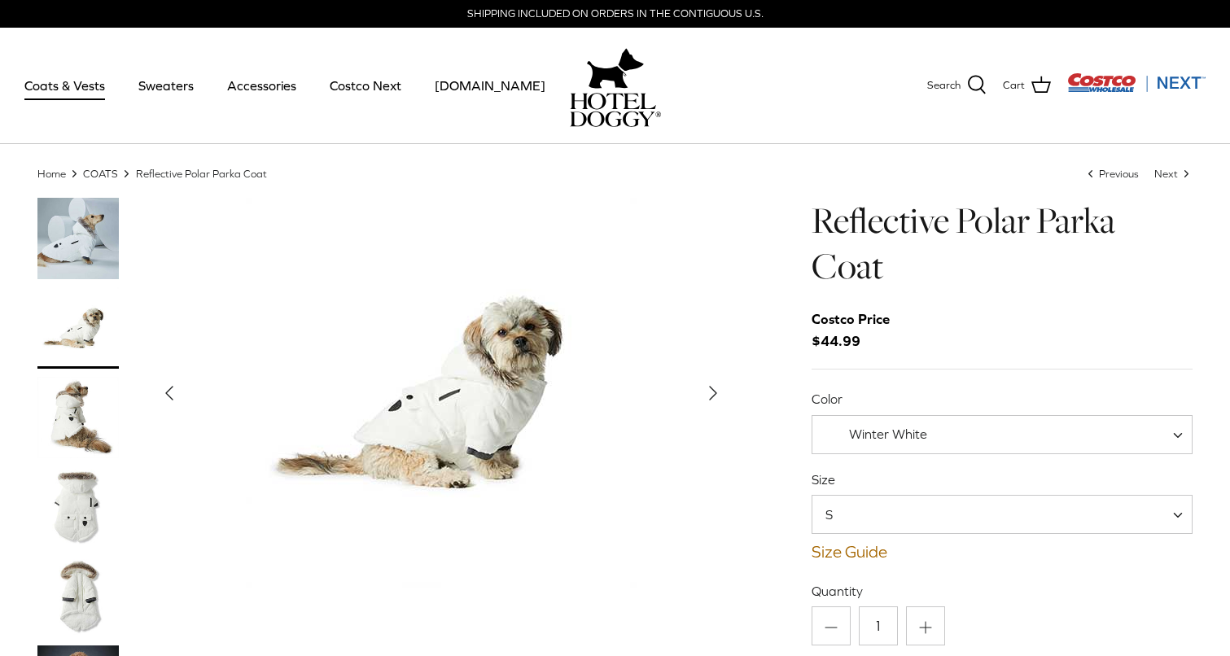
click at [83, 420] on img "Thumbnail Link" at bounding box center [77, 417] width 81 height 81
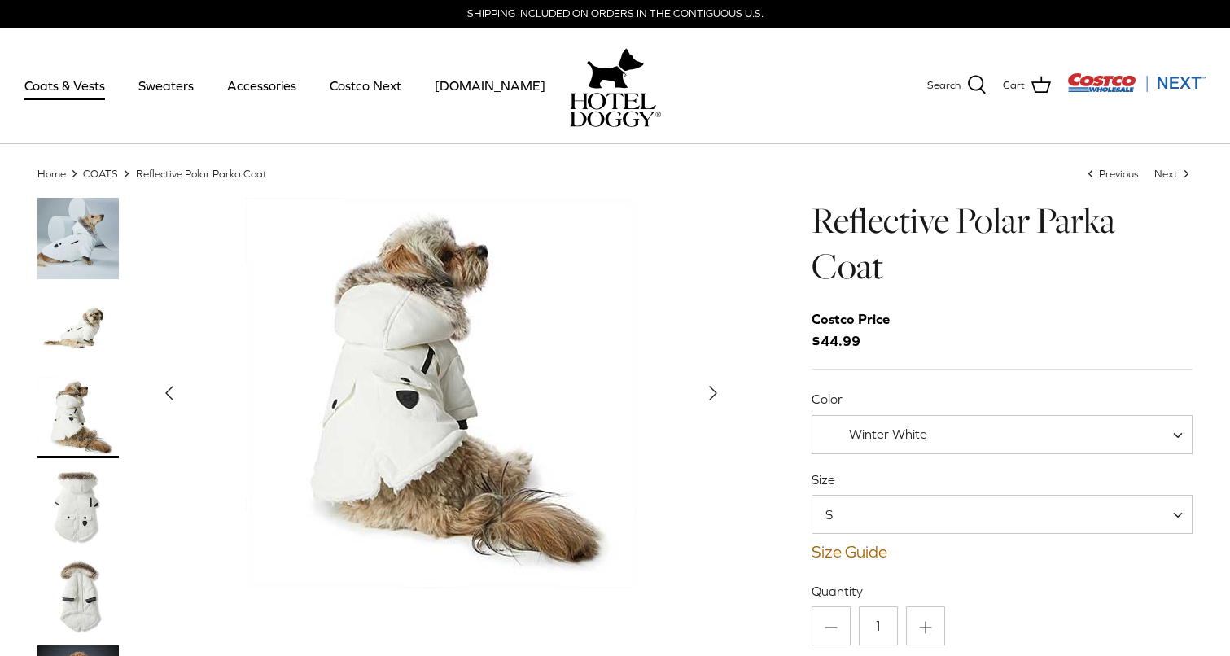
click at [79, 511] on img "Thumbnail Link" at bounding box center [77, 507] width 81 height 81
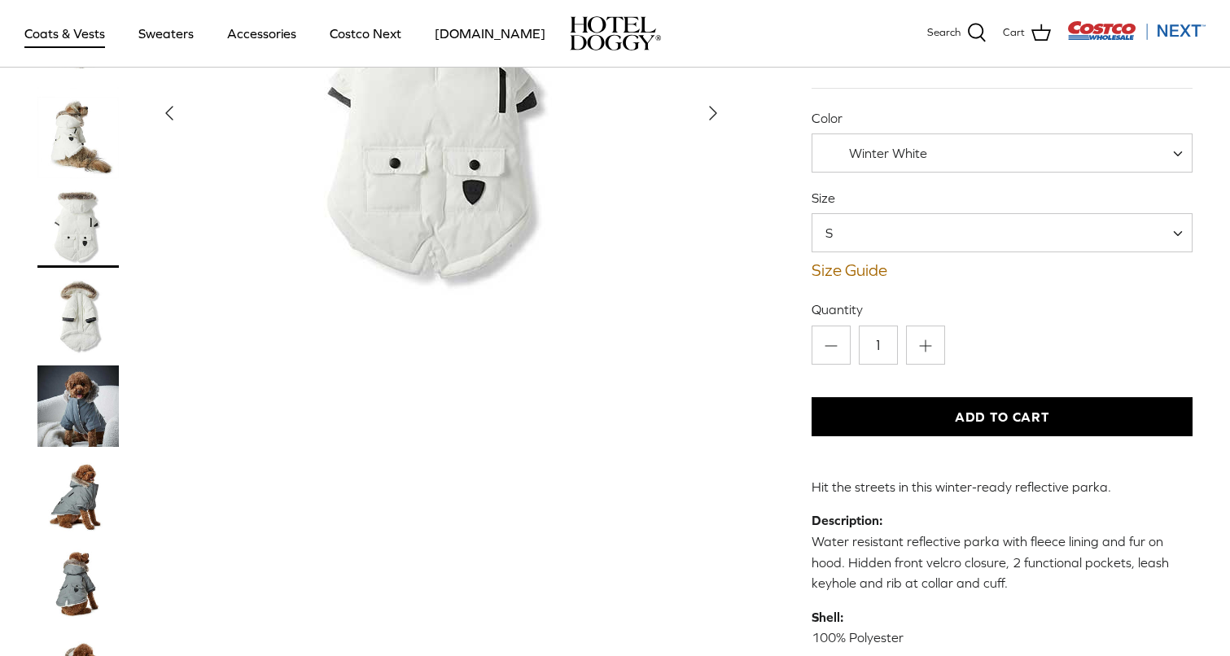
scroll to position [168, 0]
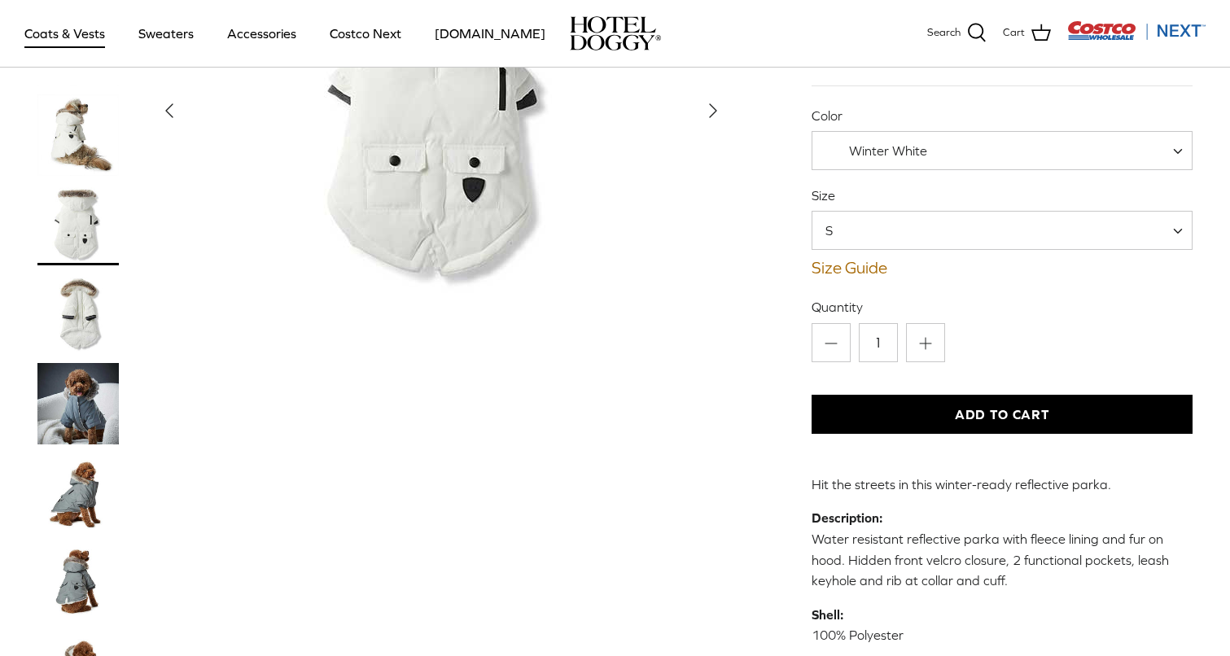
click at [78, 407] on img "Thumbnail Link" at bounding box center [77, 403] width 81 height 81
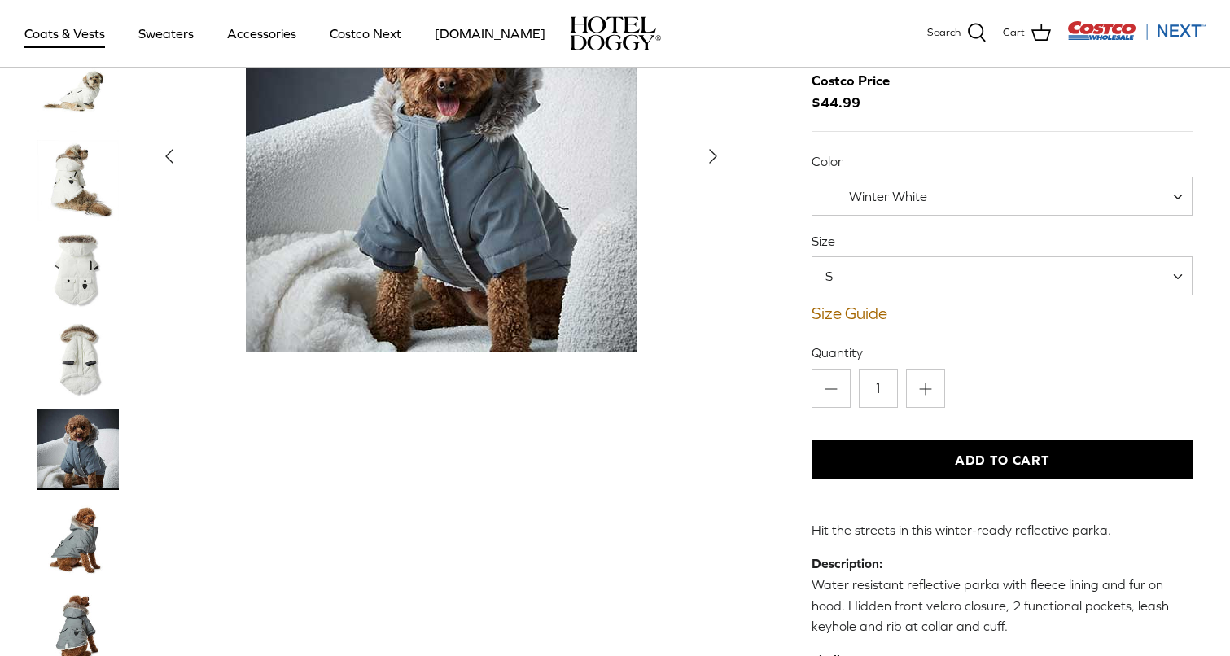
scroll to position [136, 0]
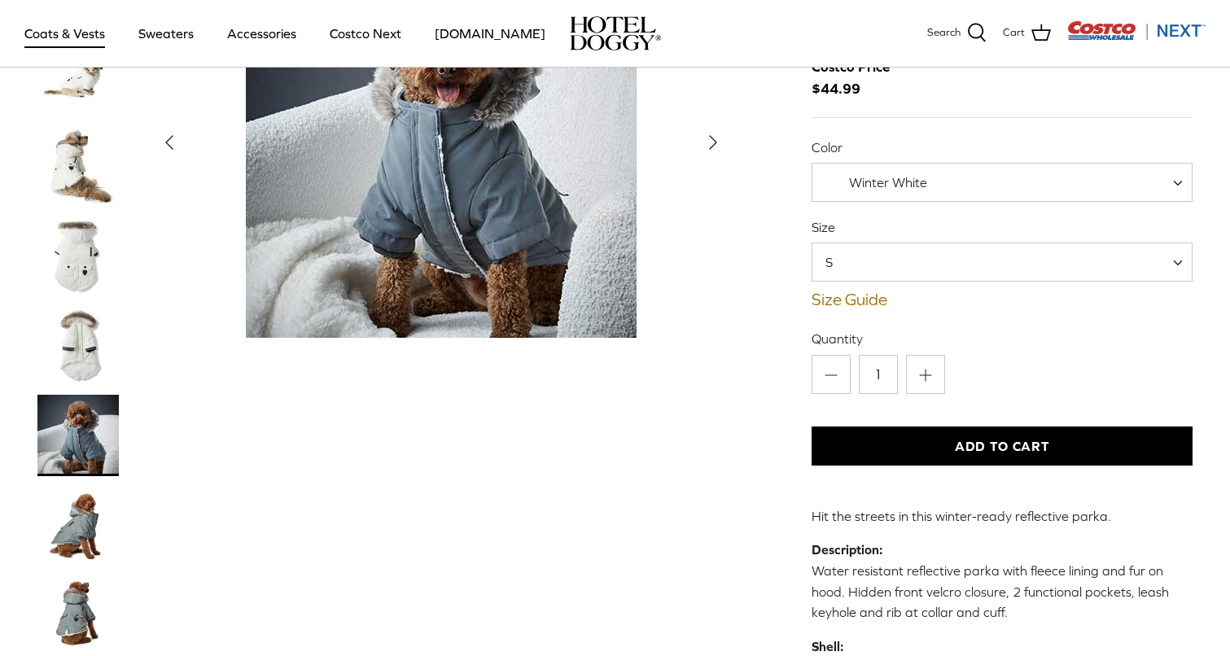
click at [90, 512] on img "Thumbnail Link" at bounding box center [77, 524] width 81 height 81
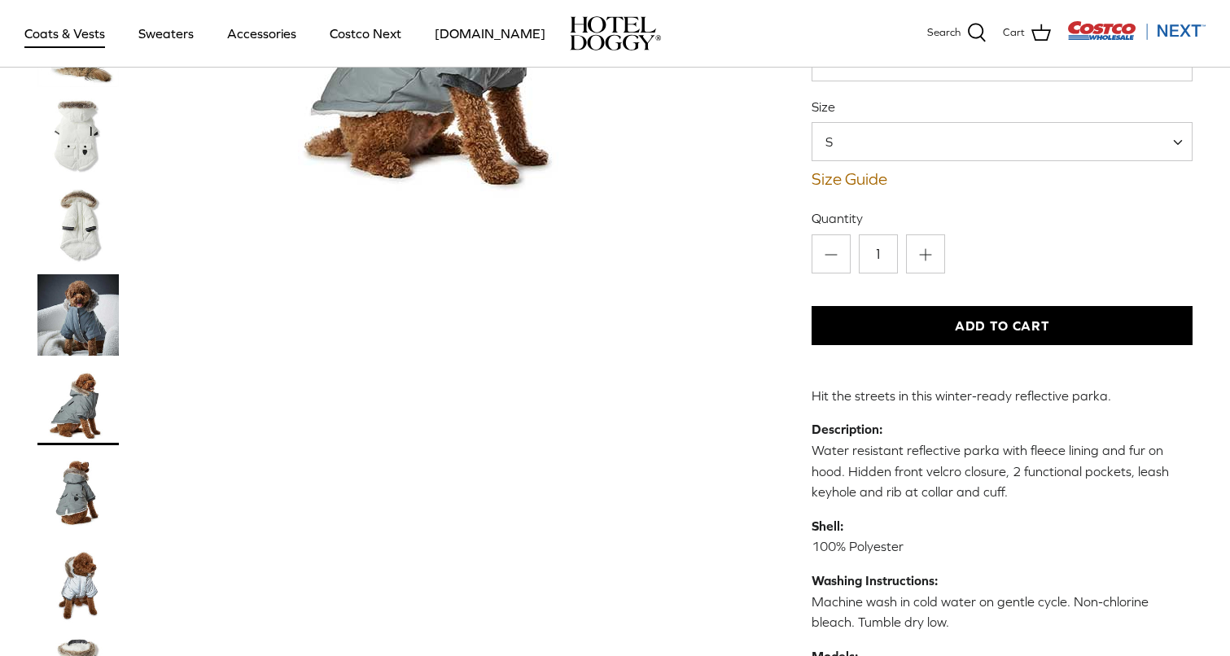
scroll to position [267, 0]
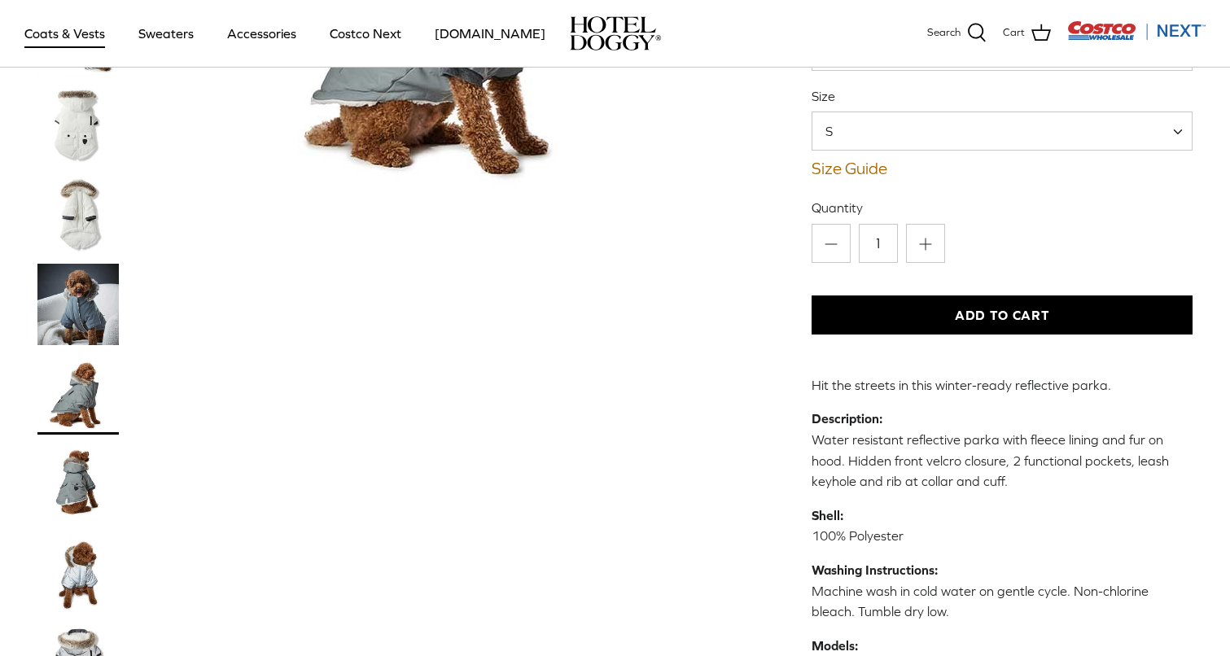
click at [84, 575] on img "Thumbnail Link" at bounding box center [77, 573] width 81 height 81
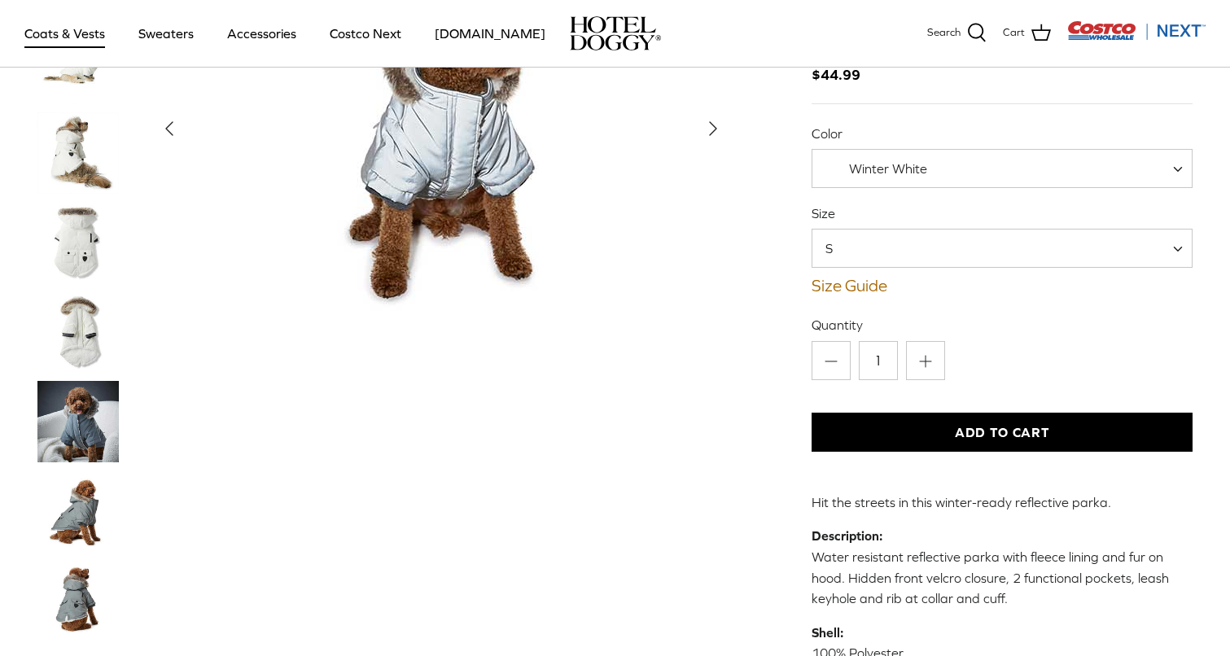
scroll to position [160, 0]
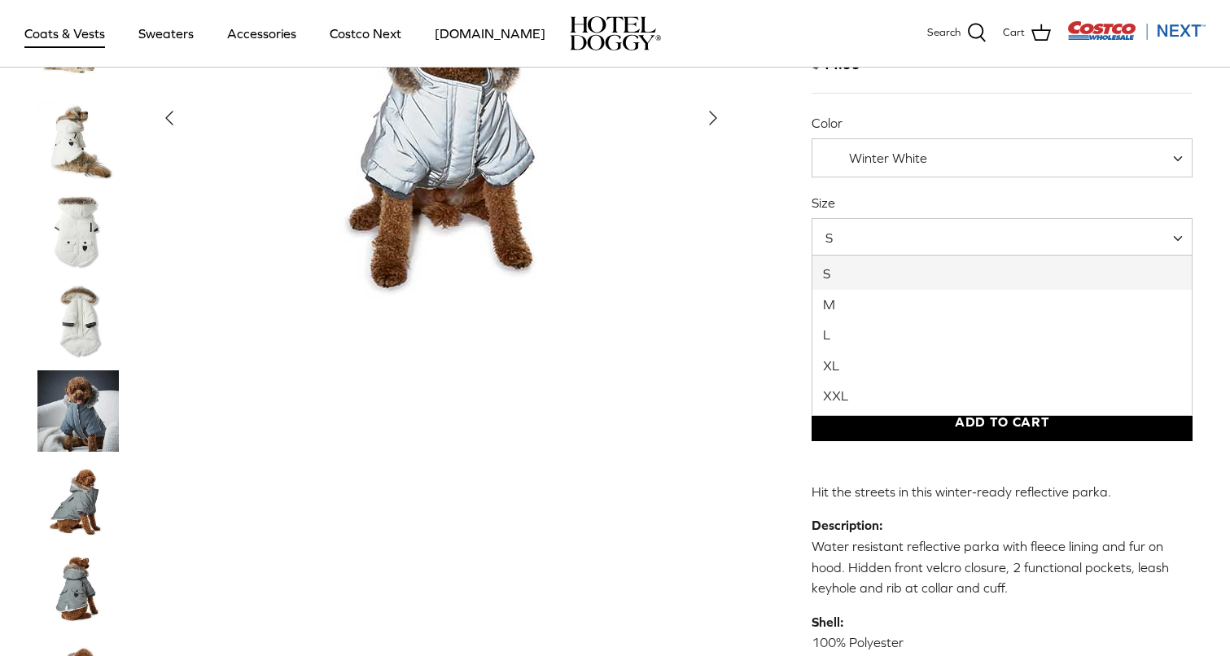
click at [915, 225] on span "S" at bounding box center [1003, 237] width 382 height 39
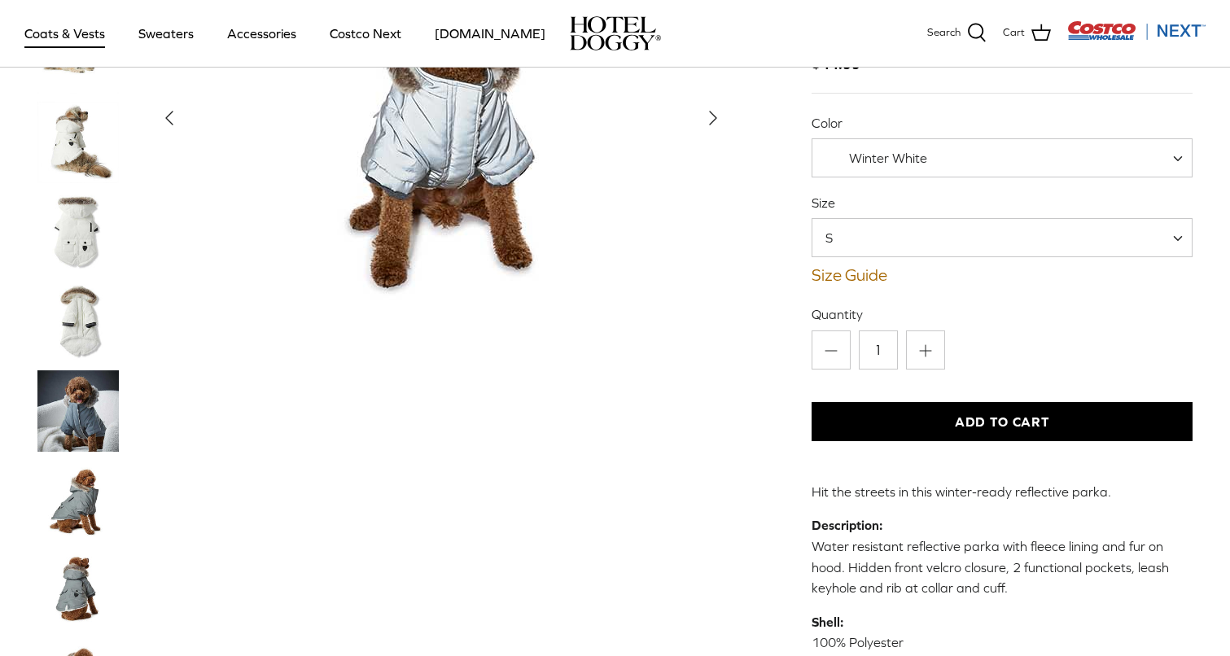
click at [682, 375] on div "Left Right" at bounding box center [384, 415] width 694 height 985
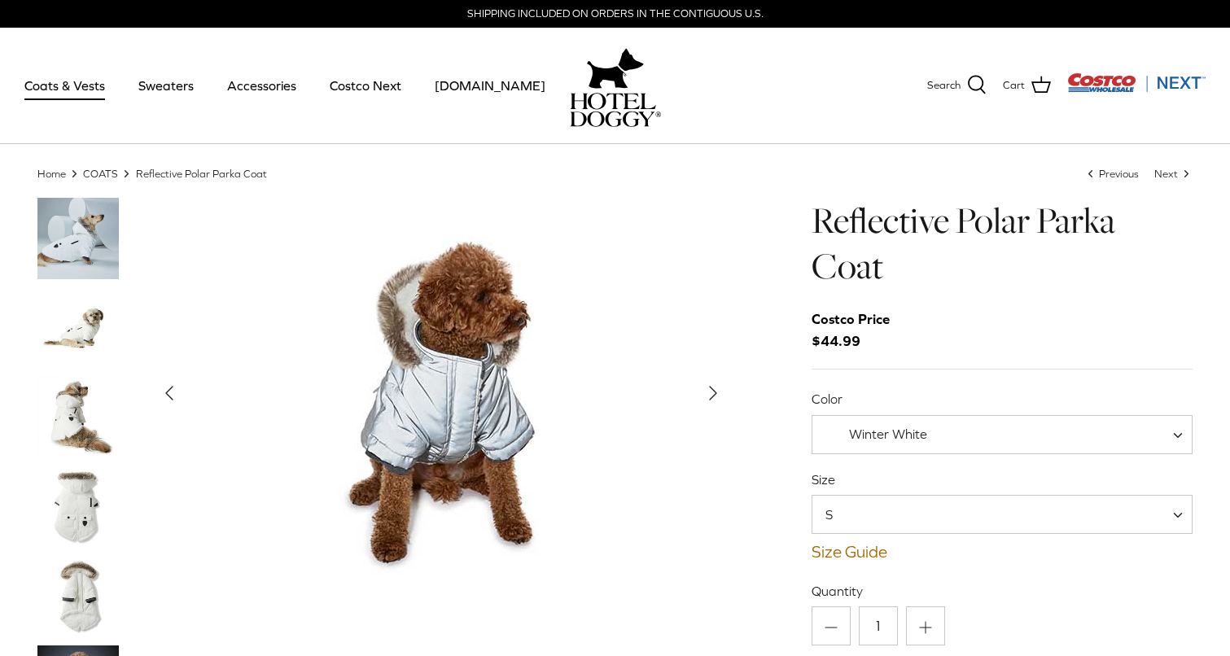
scroll to position [0, 0]
click at [605, 119] on img at bounding box center [615, 110] width 91 height 34
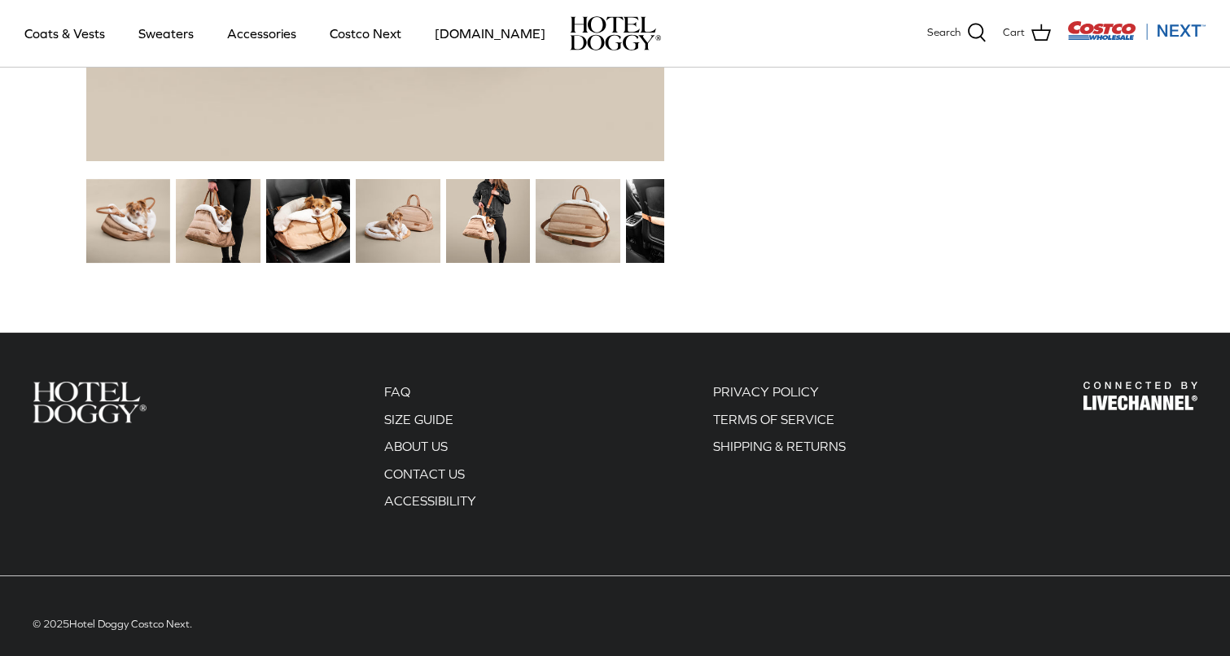
scroll to position [2166, 0]
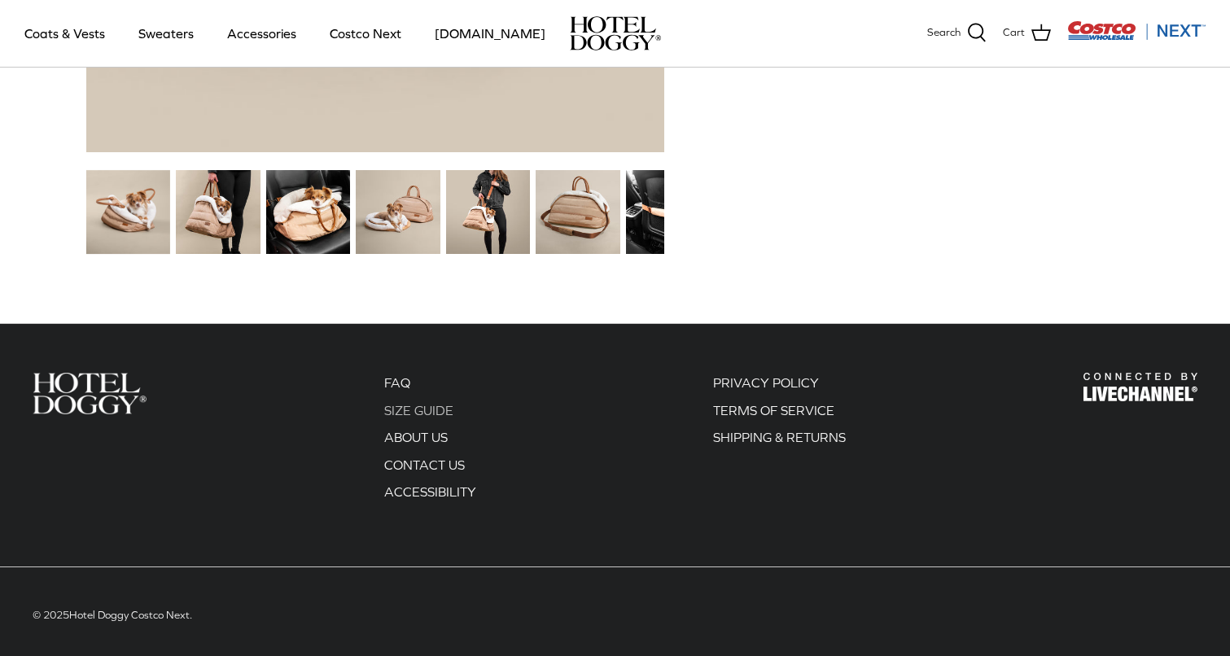
click at [418, 403] on link "SIZE GUIDE" at bounding box center [418, 410] width 69 height 15
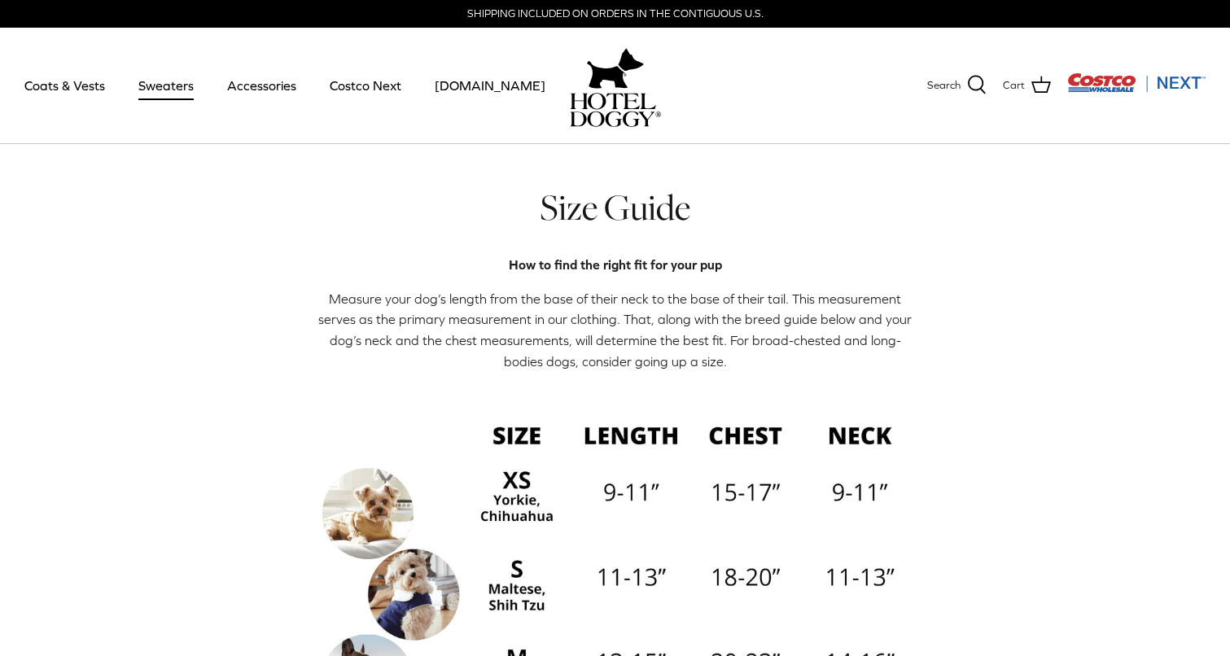
click at [181, 88] on link "Sweaters" at bounding box center [166, 85] width 85 height 55
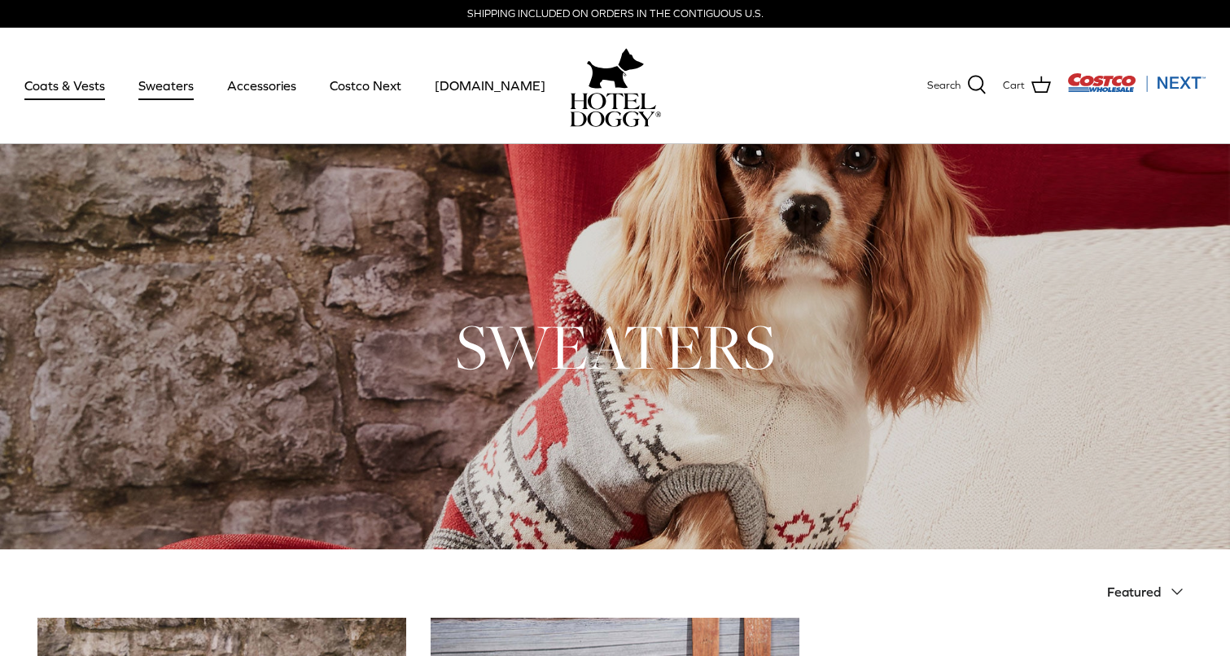
click at [79, 91] on link "Coats & Vests" at bounding box center [65, 85] width 110 height 55
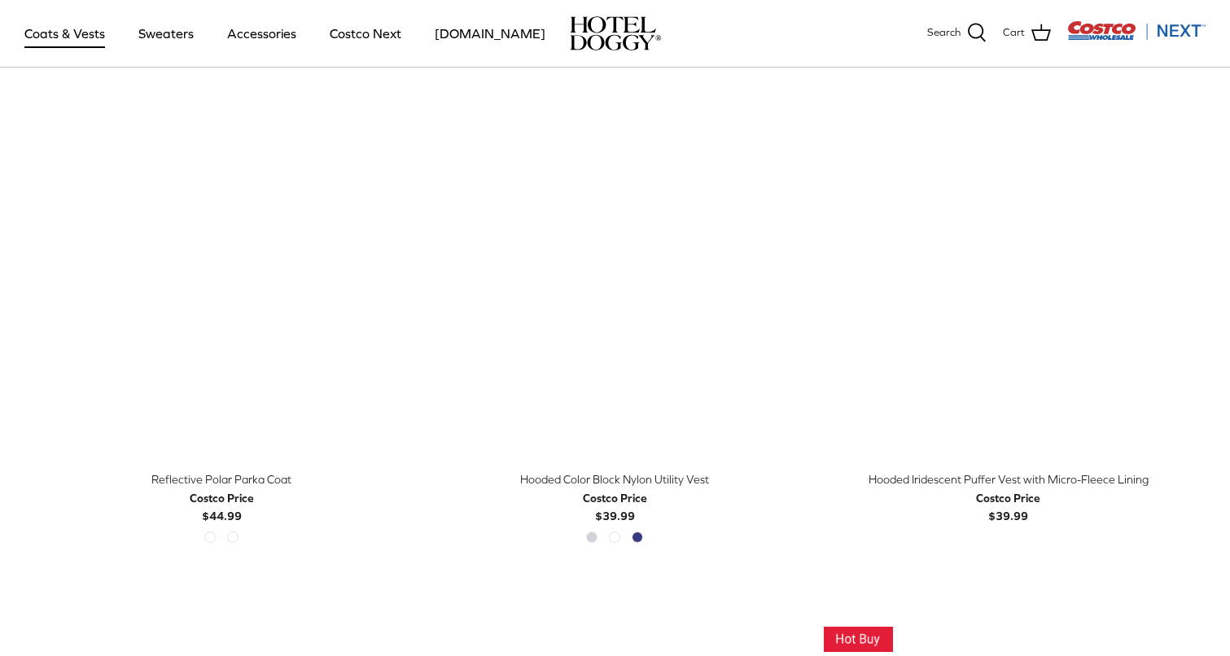
scroll to position [1440, 0]
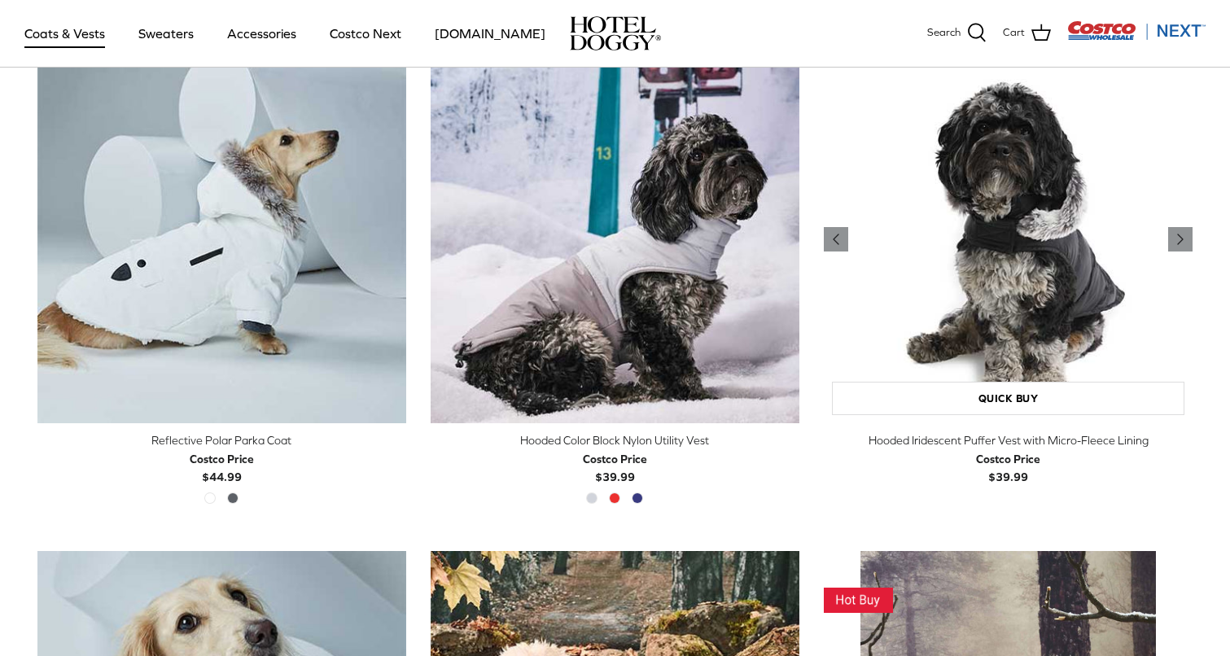
click at [1077, 230] on img "Hooded Iridescent Puffer Vest with Micro-Fleece Lining" at bounding box center [1008, 239] width 369 height 369
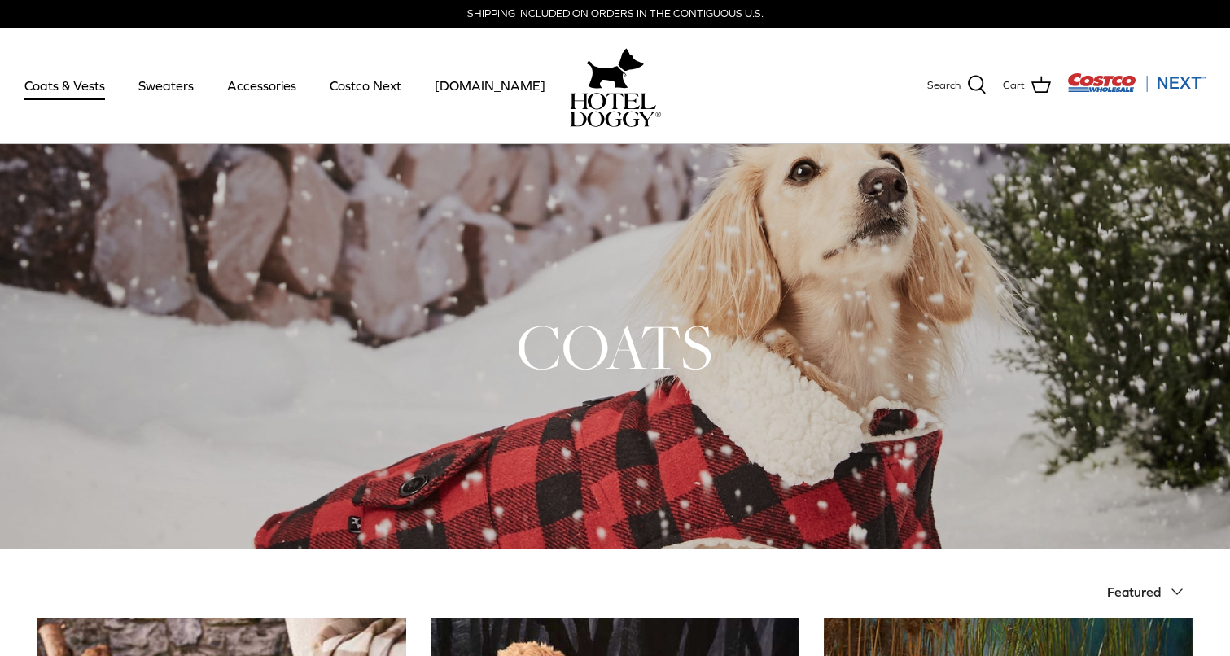
scroll to position [0, 0]
click at [273, 83] on link "Accessories" at bounding box center [262, 85] width 99 height 55
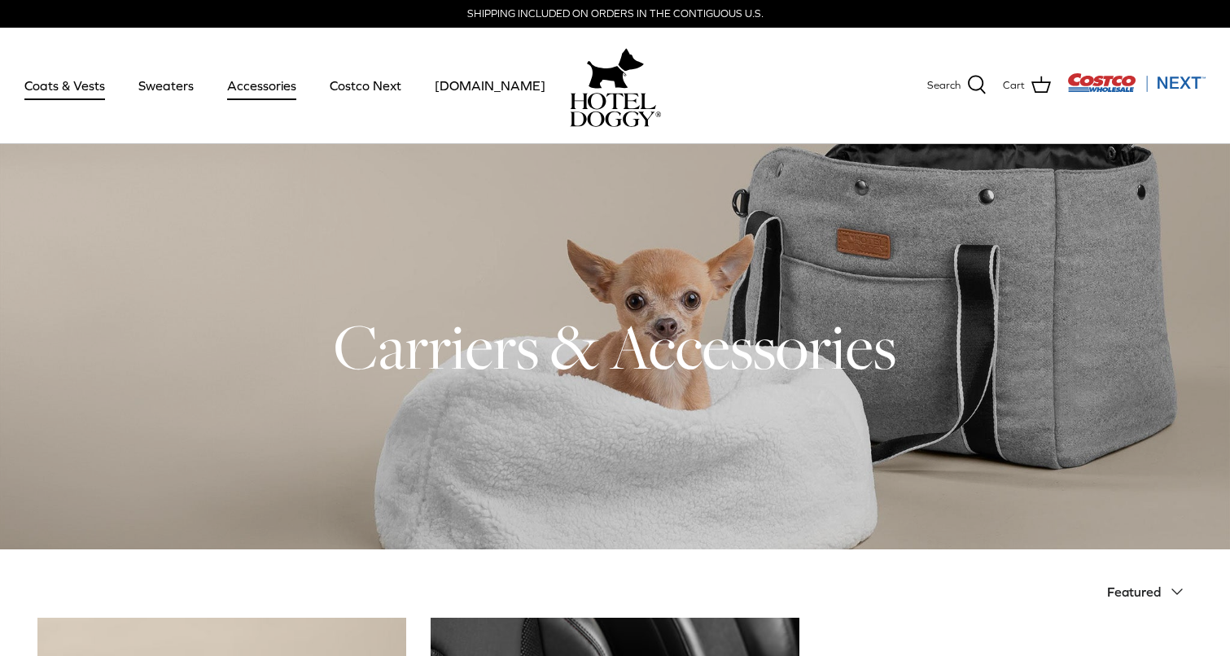
click at [89, 85] on link "Coats & Vests" at bounding box center [65, 85] width 110 height 55
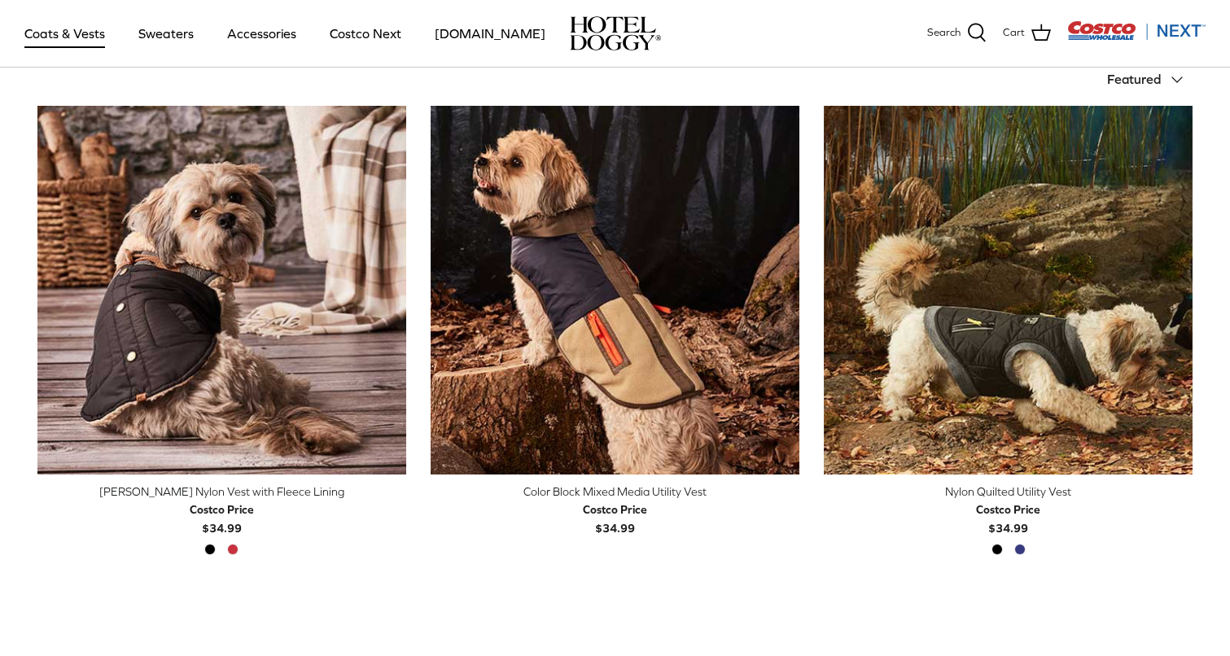
scroll to position [427, 0]
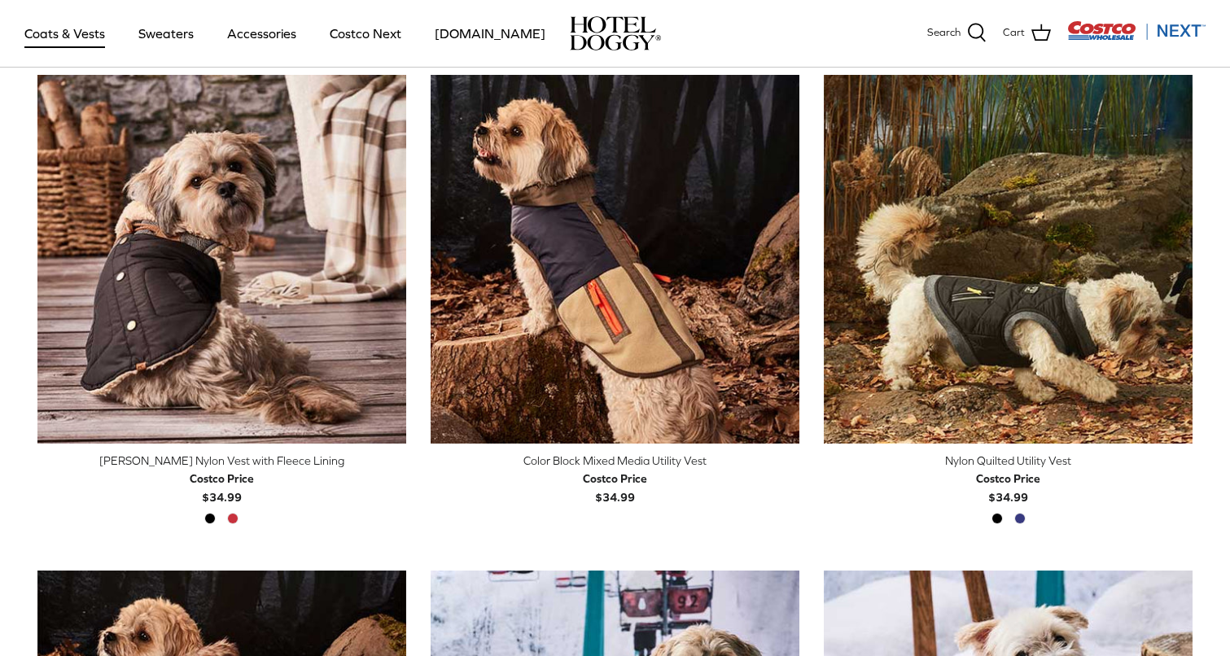
click at [599, 30] on img at bounding box center [615, 33] width 91 height 34
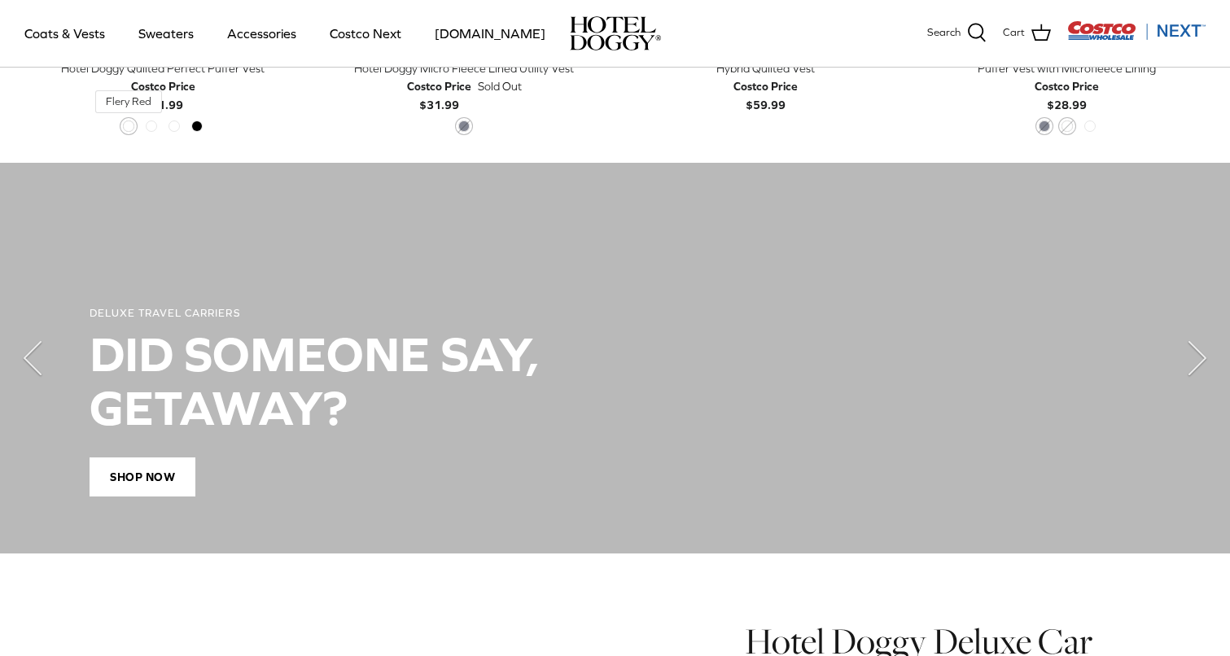
scroll to position [1129, 0]
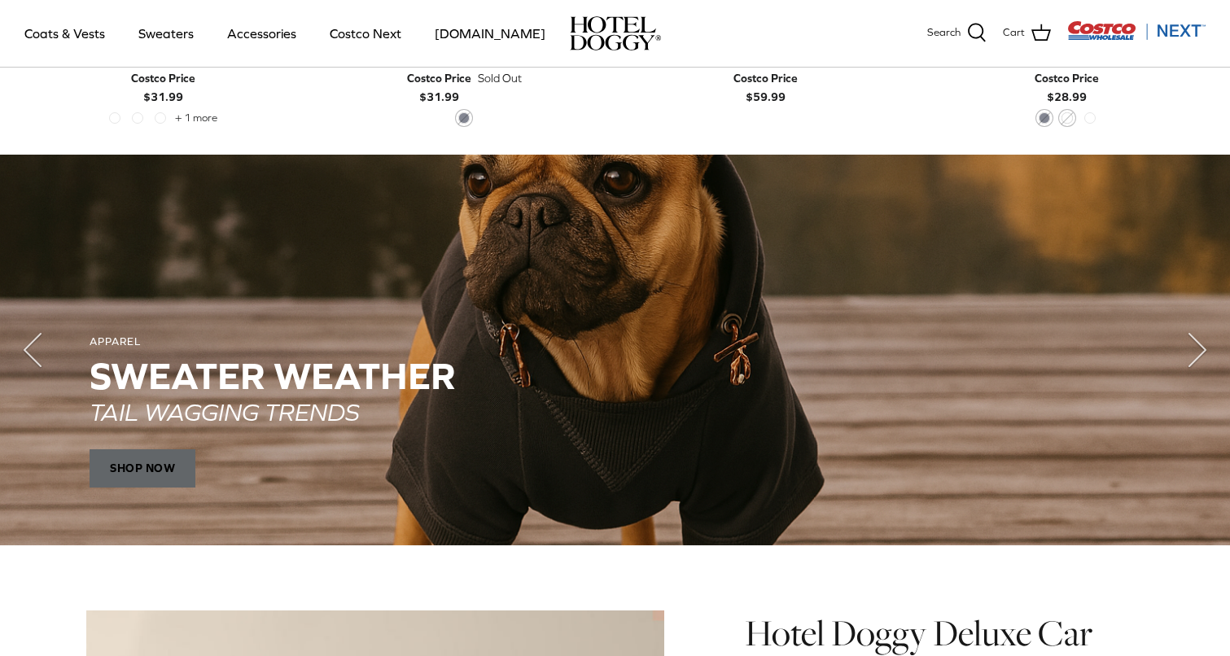
click at [157, 474] on span "SHOP NOW" at bounding box center [143, 468] width 106 height 39
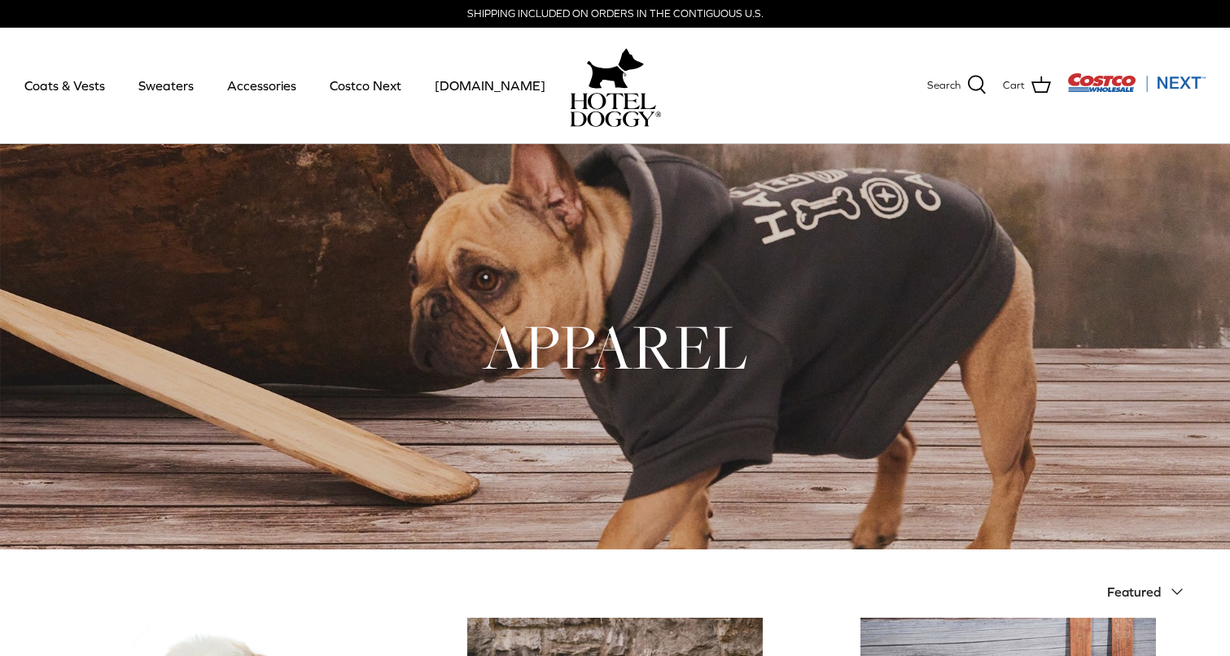
click at [739, 260] on div at bounding box center [615, 347] width 1230 height 406
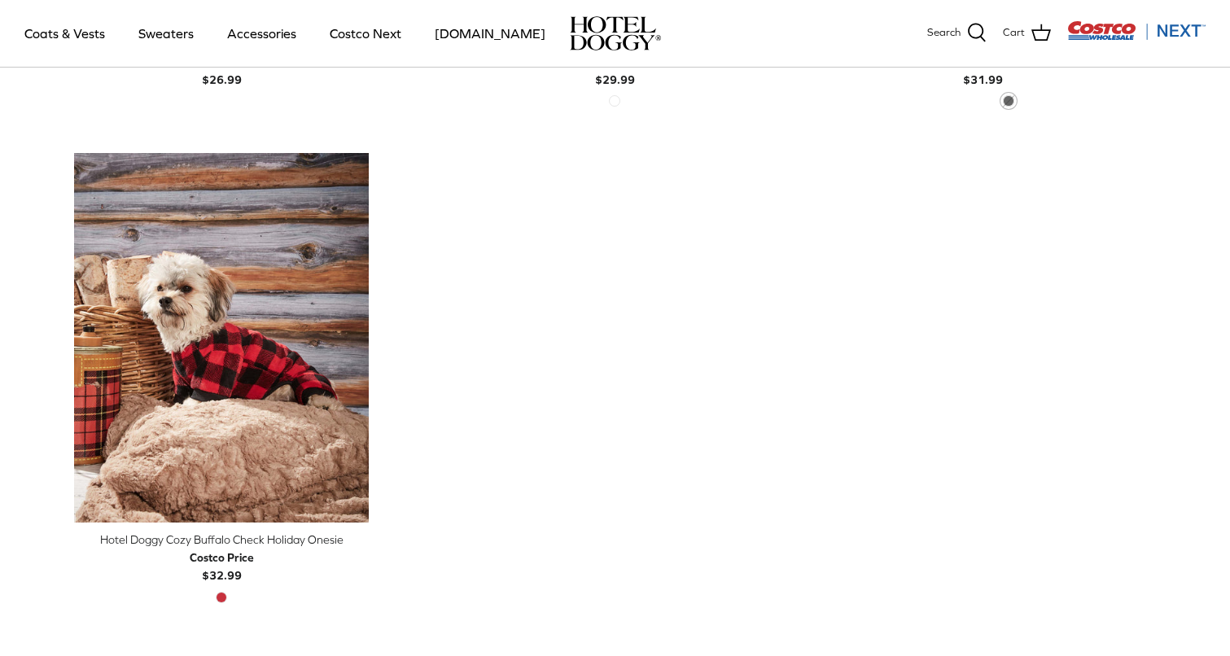
scroll to position [831, 0]
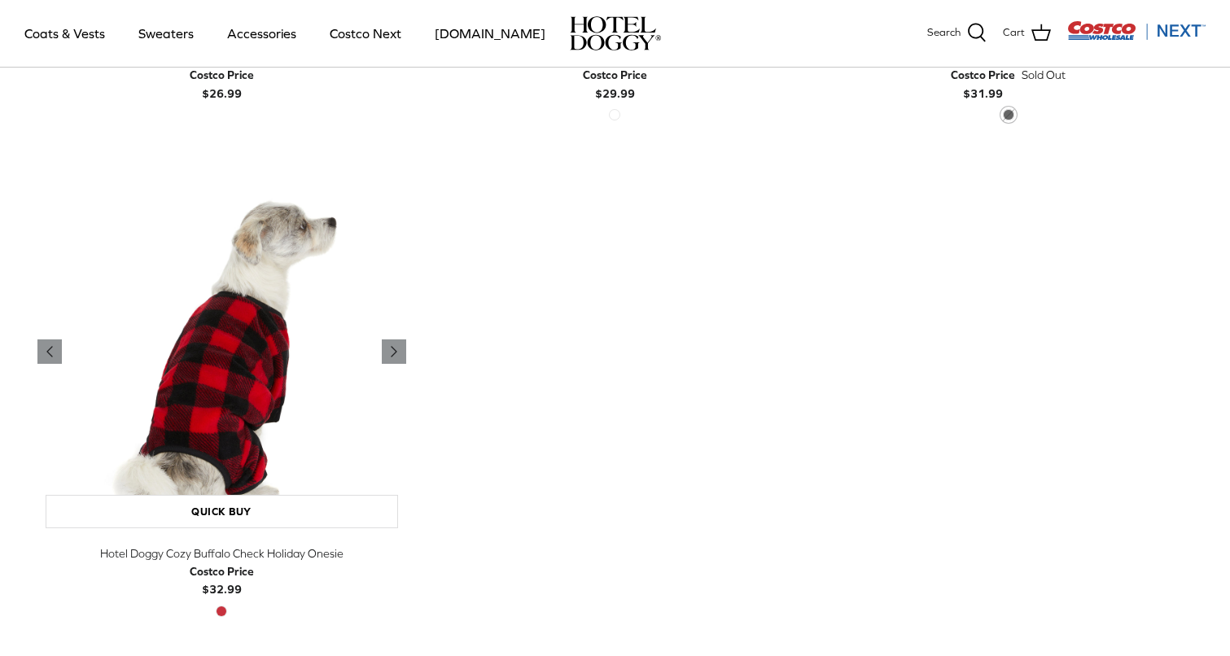
click at [278, 397] on img "Hotel Doggy Cozy Buffalo Check Holiday Onesie" at bounding box center [221, 351] width 369 height 369
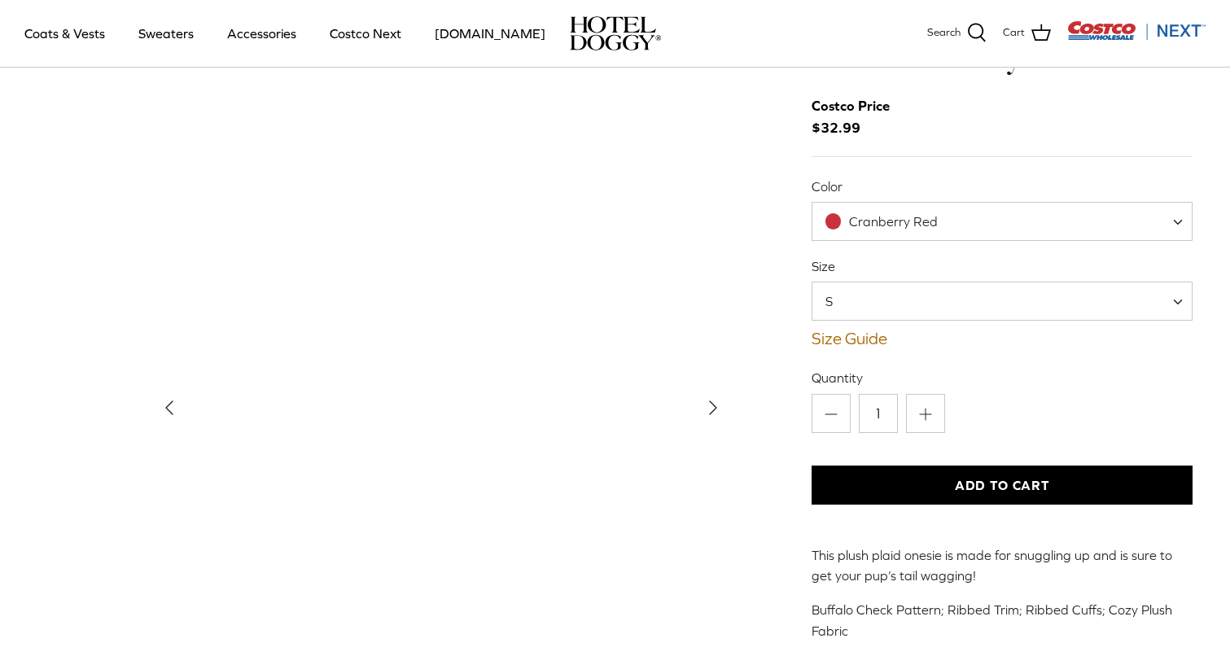
scroll to position [134, 0]
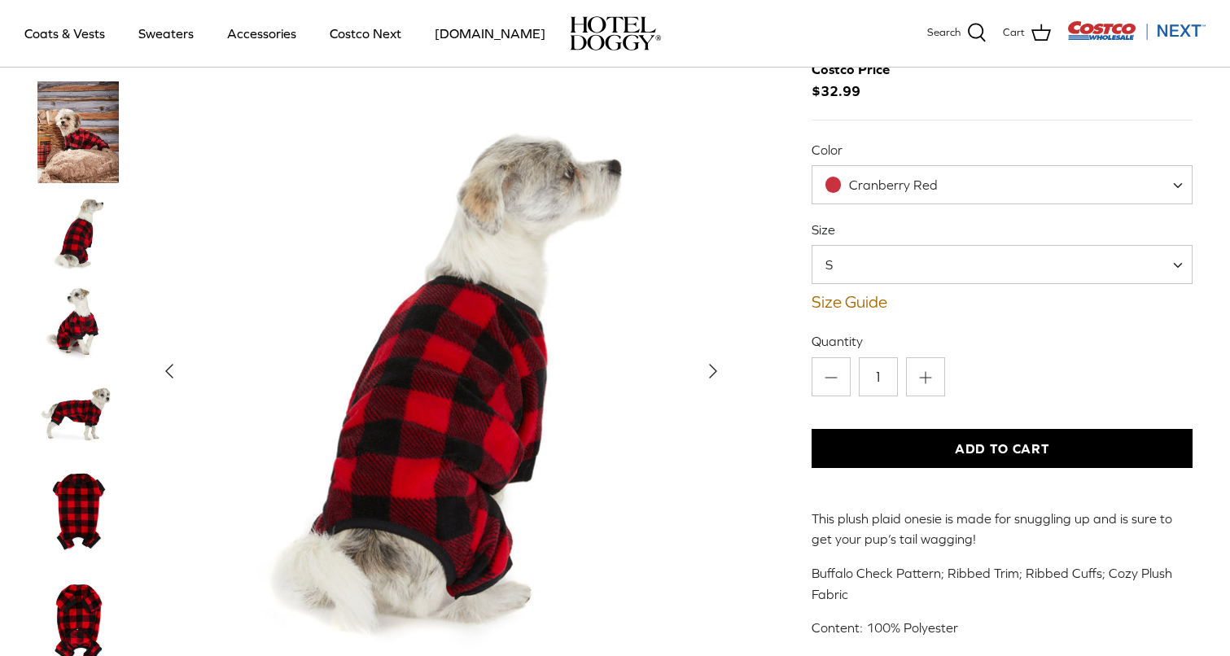
click at [64, 415] on img "Thumbnail Link" at bounding box center [77, 410] width 81 height 81
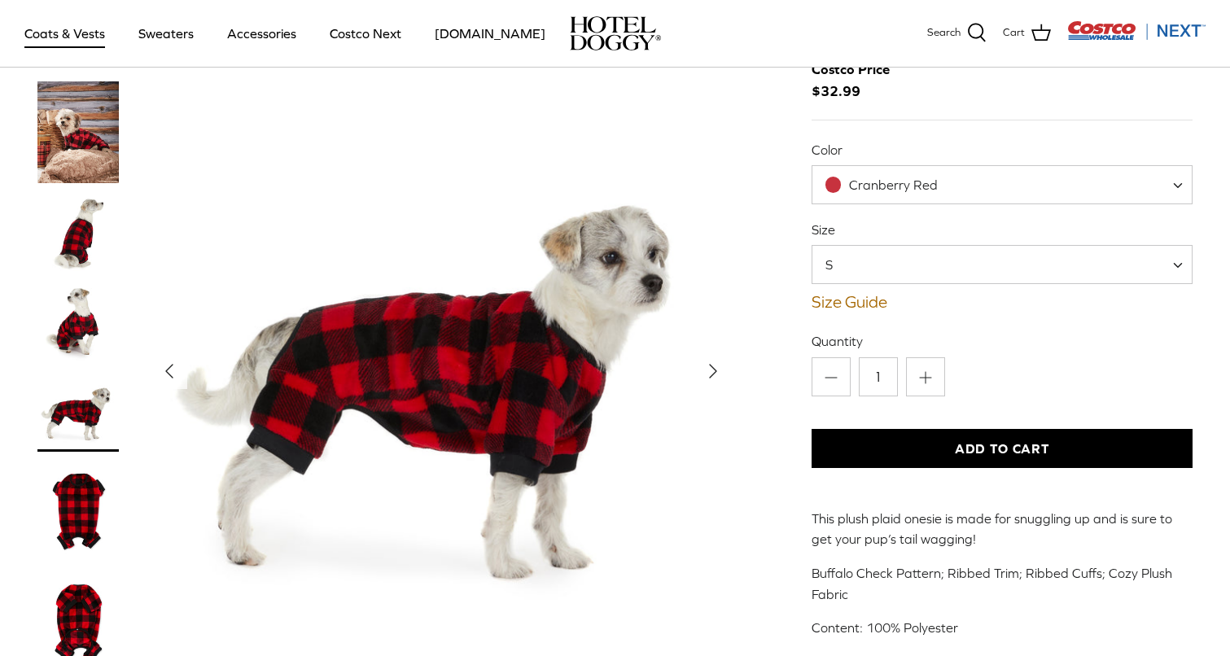
click at [86, 38] on link "Coats & Vests" at bounding box center [65, 33] width 110 height 55
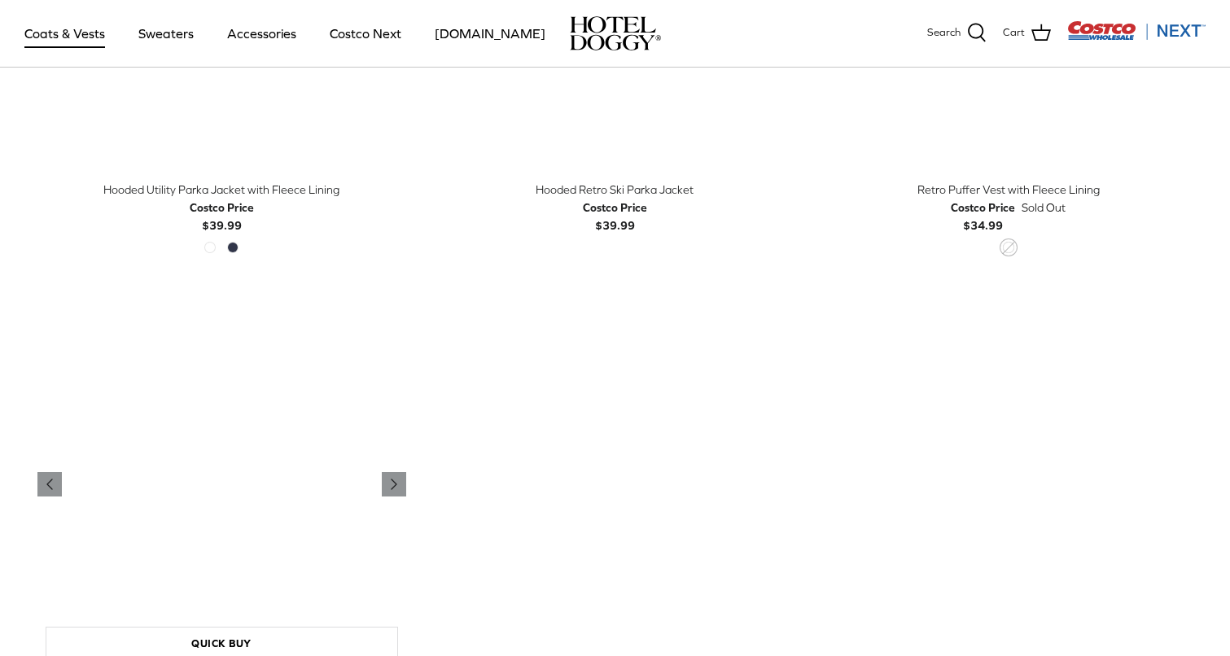
scroll to position [1196, 0]
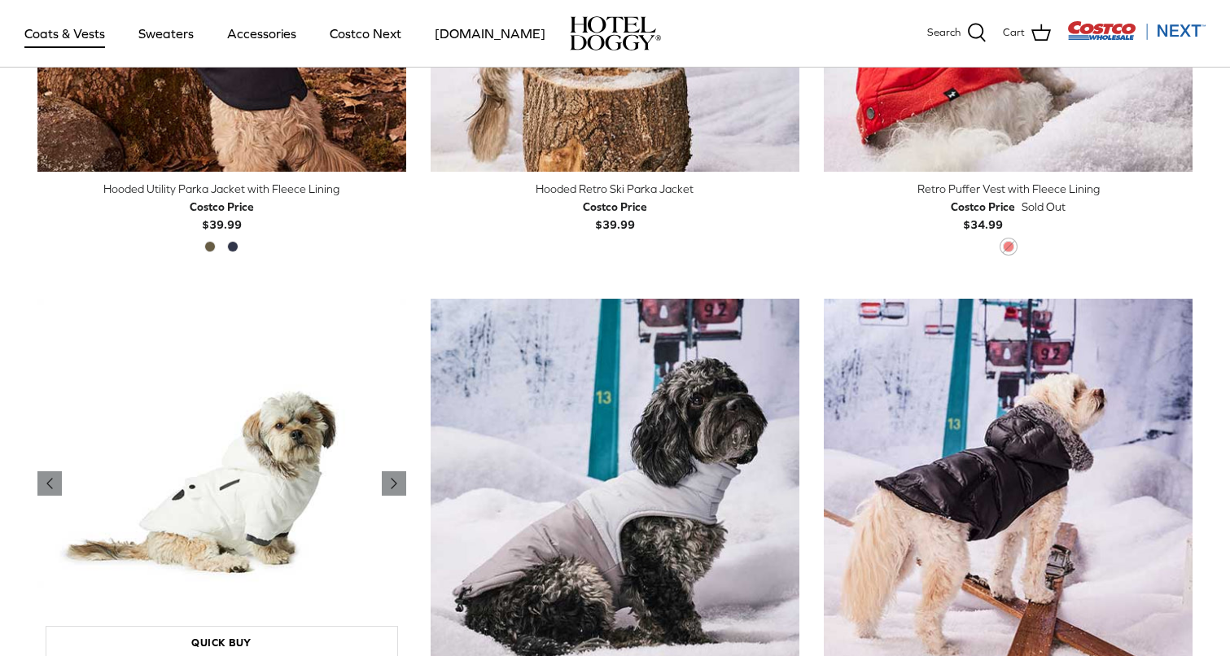
click at [186, 509] on img "Reflective Polar Parka Coat" at bounding box center [221, 483] width 369 height 369
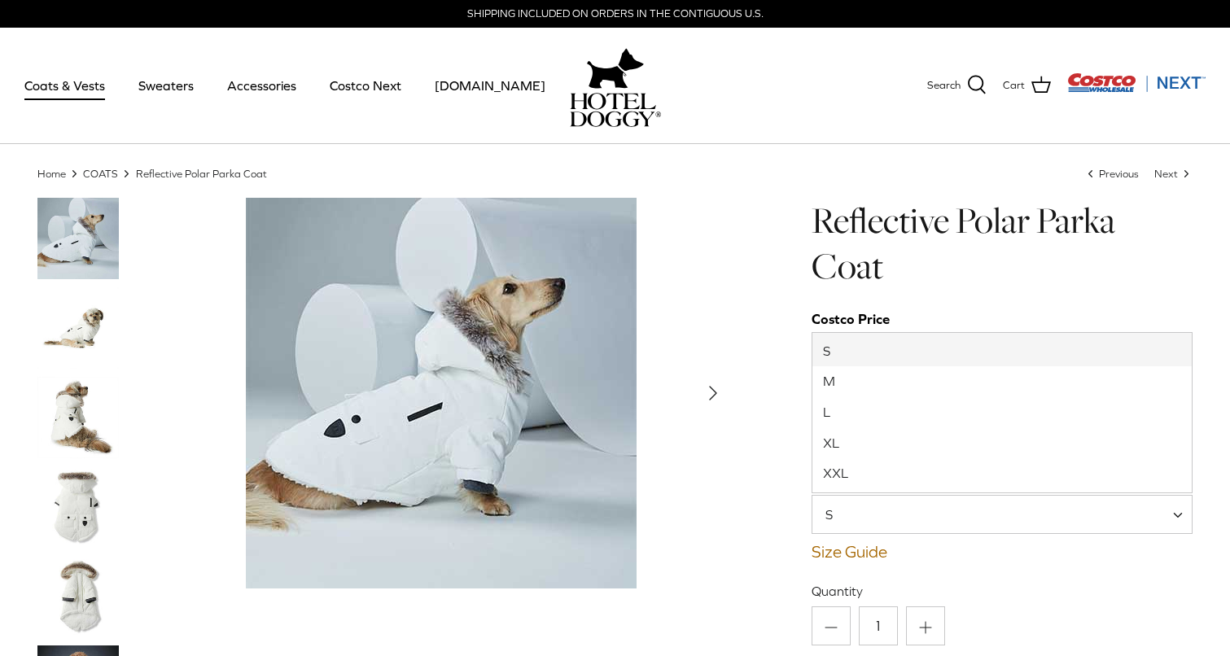
click at [903, 518] on span "S" at bounding box center [1003, 514] width 382 height 39
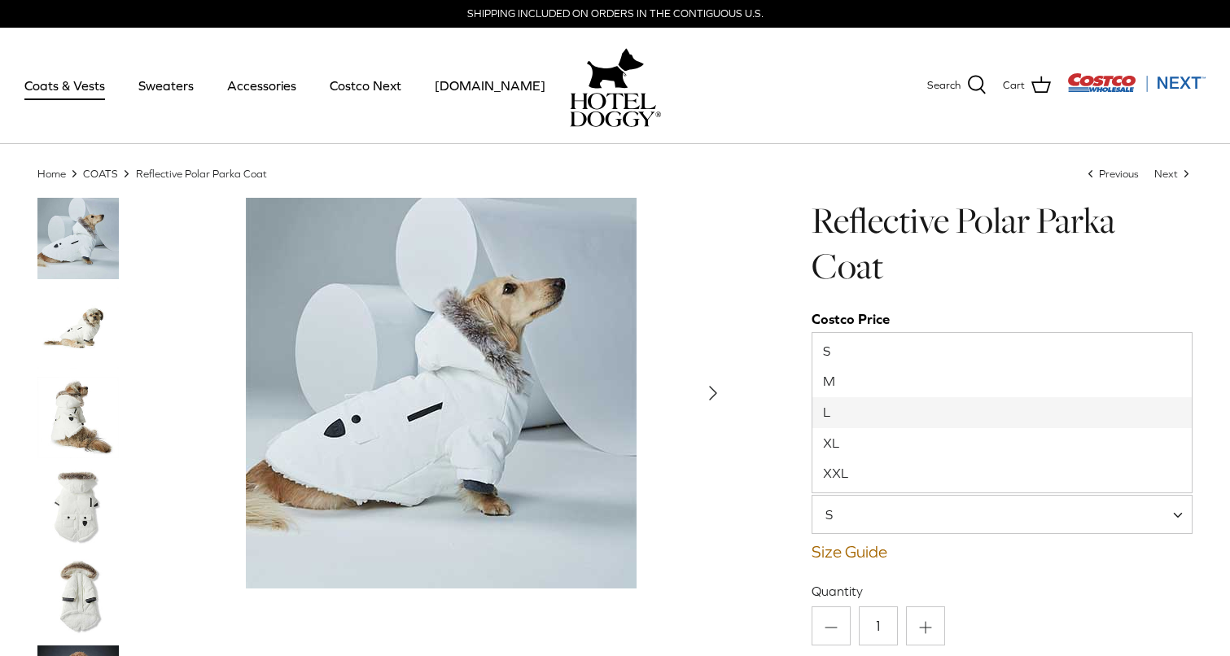
select select "L"
click at [721, 572] on div "Show Gallery" at bounding box center [441, 393] width 580 height 391
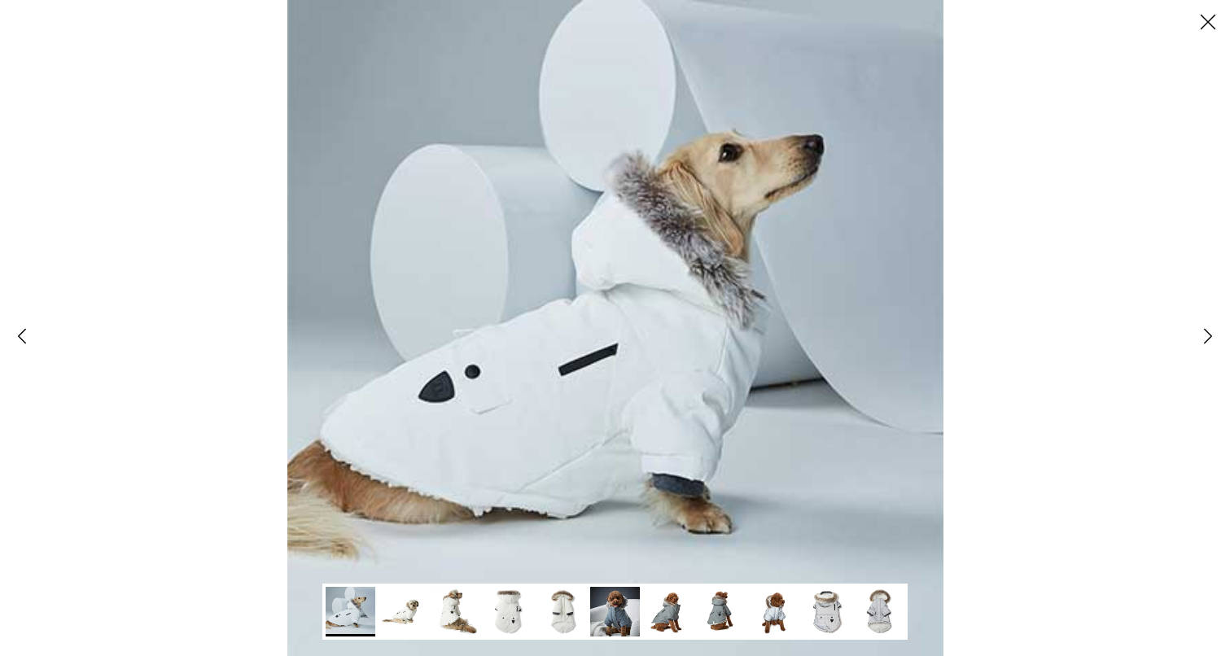
click at [1081, 443] on div at bounding box center [615, 328] width 1230 height 656
click at [1208, 333] on polyline at bounding box center [1208, 337] width 7 height 14
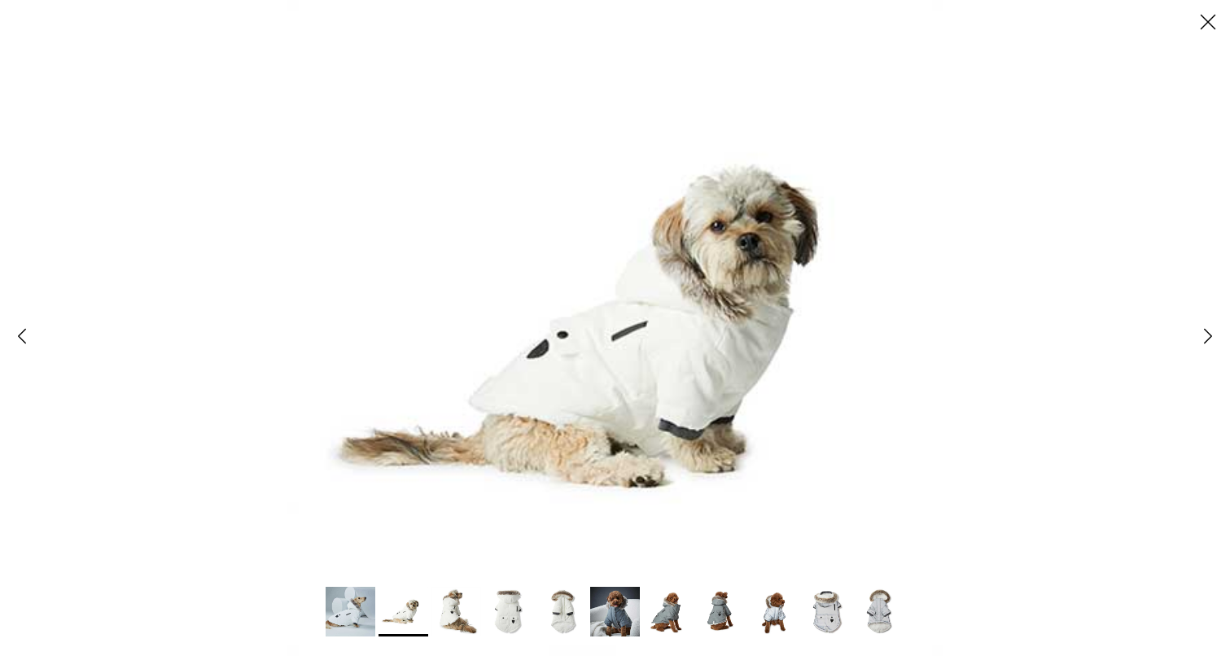
click at [1208, 333] on polyline at bounding box center [1208, 337] width 7 height 14
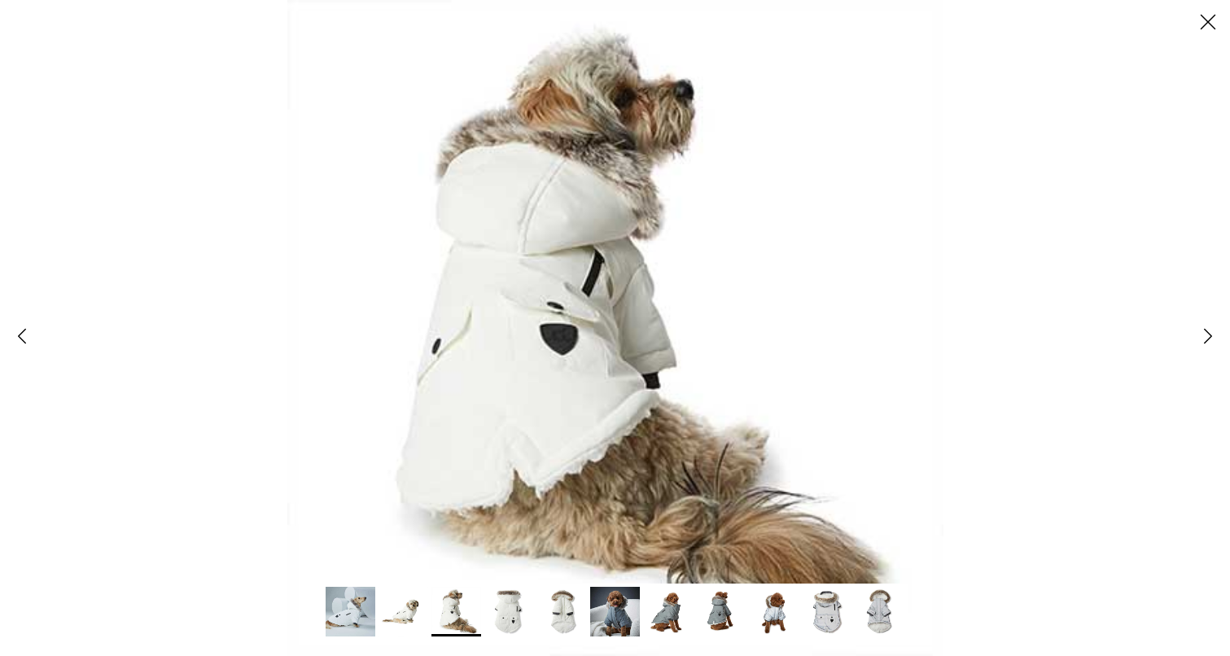
click at [1208, 333] on polyline at bounding box center [1208, 337] width 7 height 14
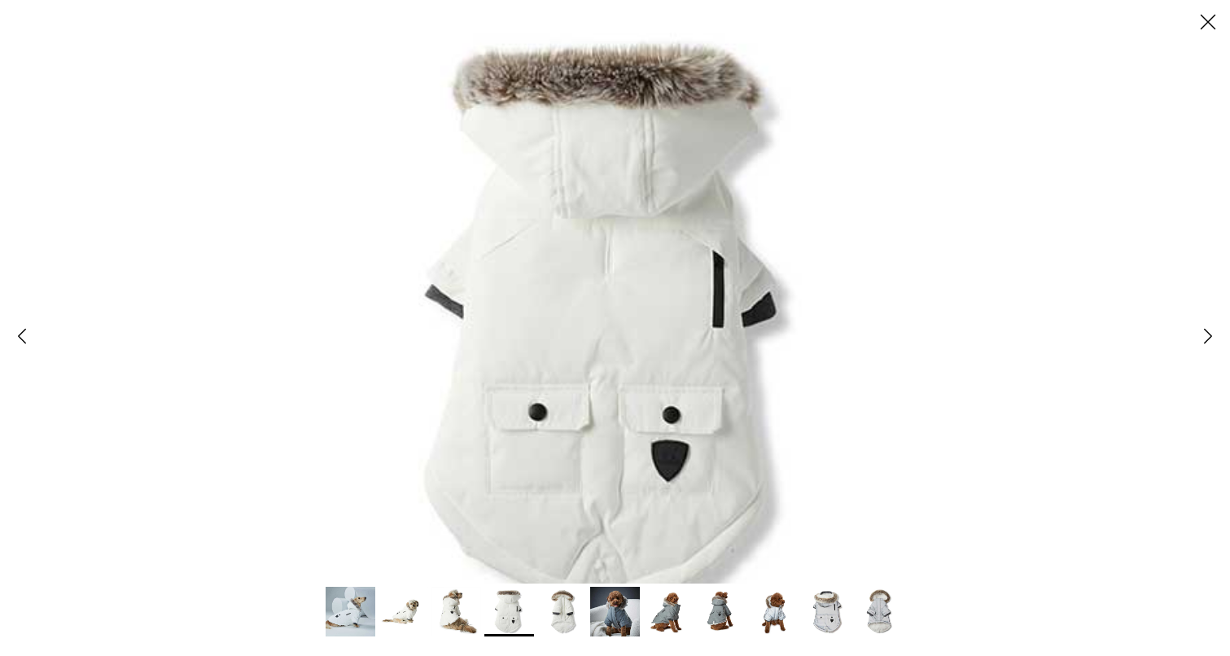
click at [1208, 333] on polyline at bounding box center [1208, 337] width 7 height 14
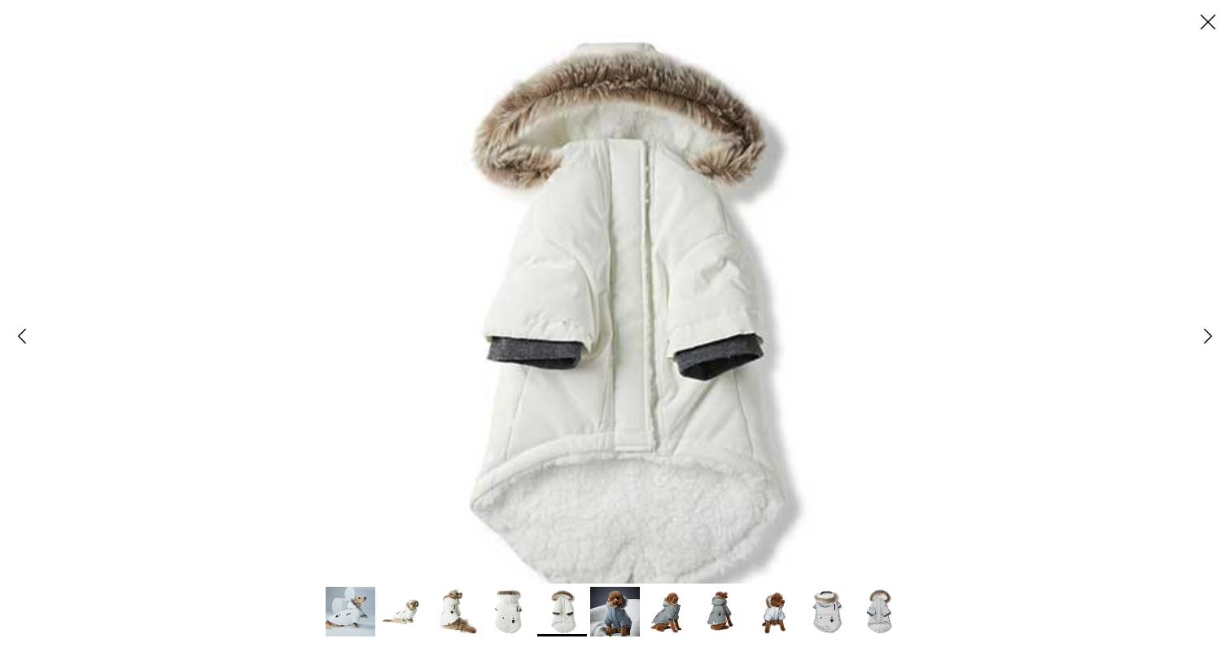
click at [1208, 333] on polyline at bounding box center [1208, 337] width 7 height 14
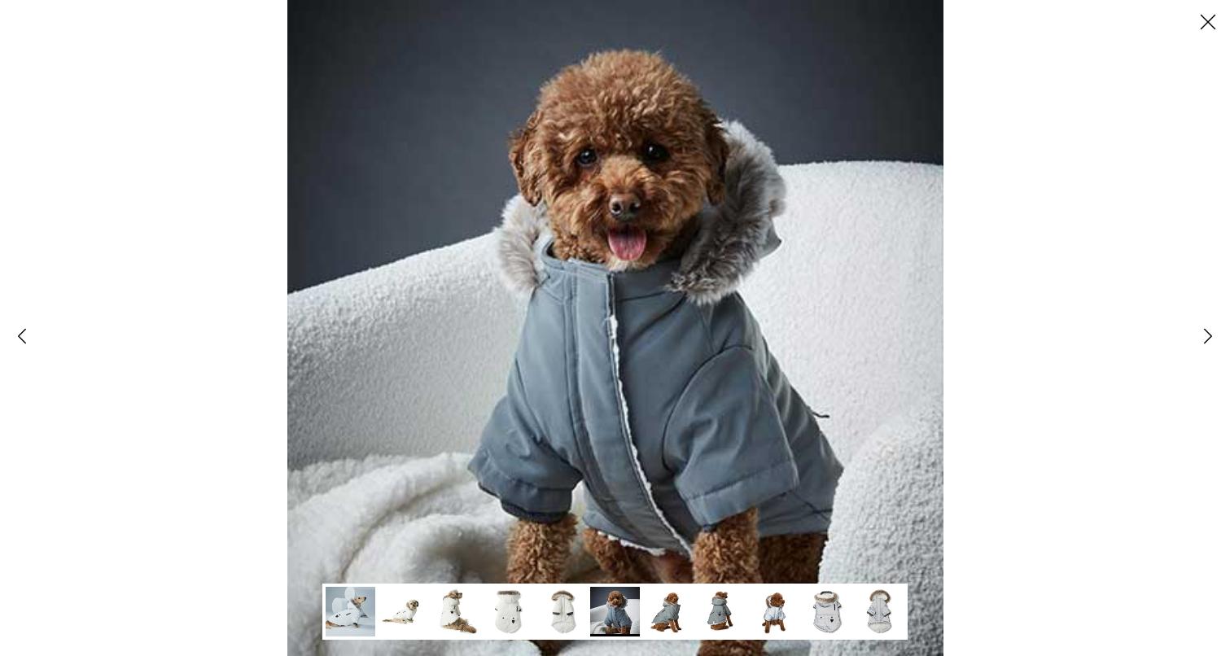
click at [1208, 333] on polyline at bounding box center [1208, 337] width 7 height 14
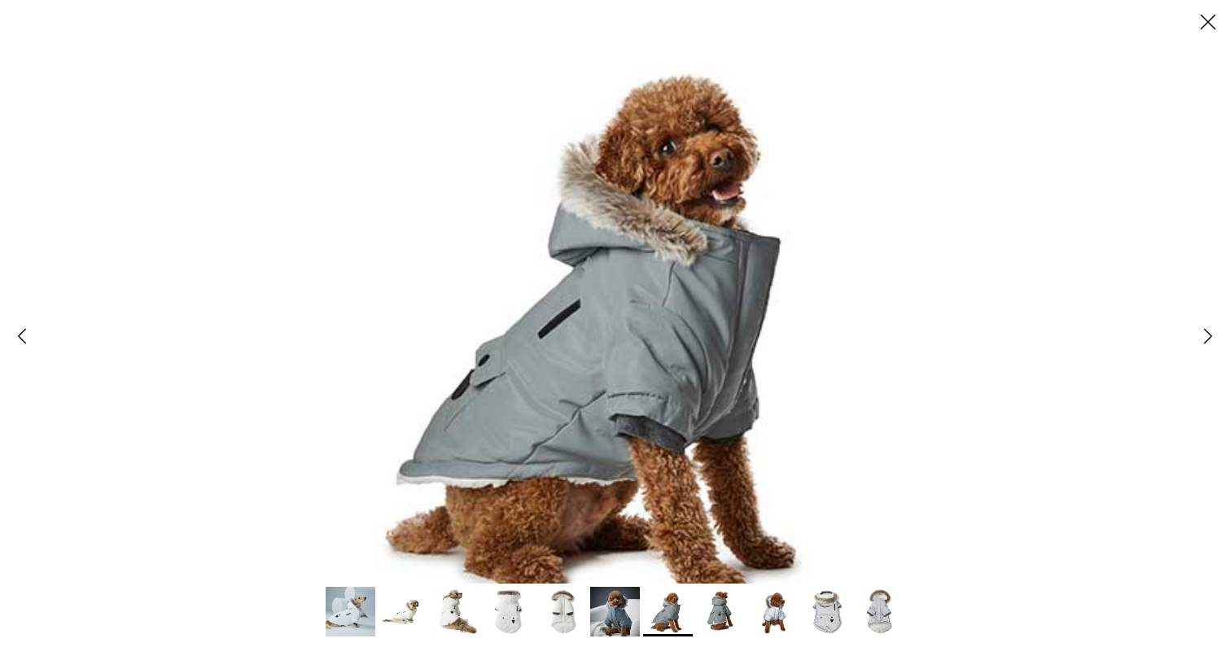
click at [1216, 14] on icon "Close" at bounding box center [1209, 22] width 28 height 28
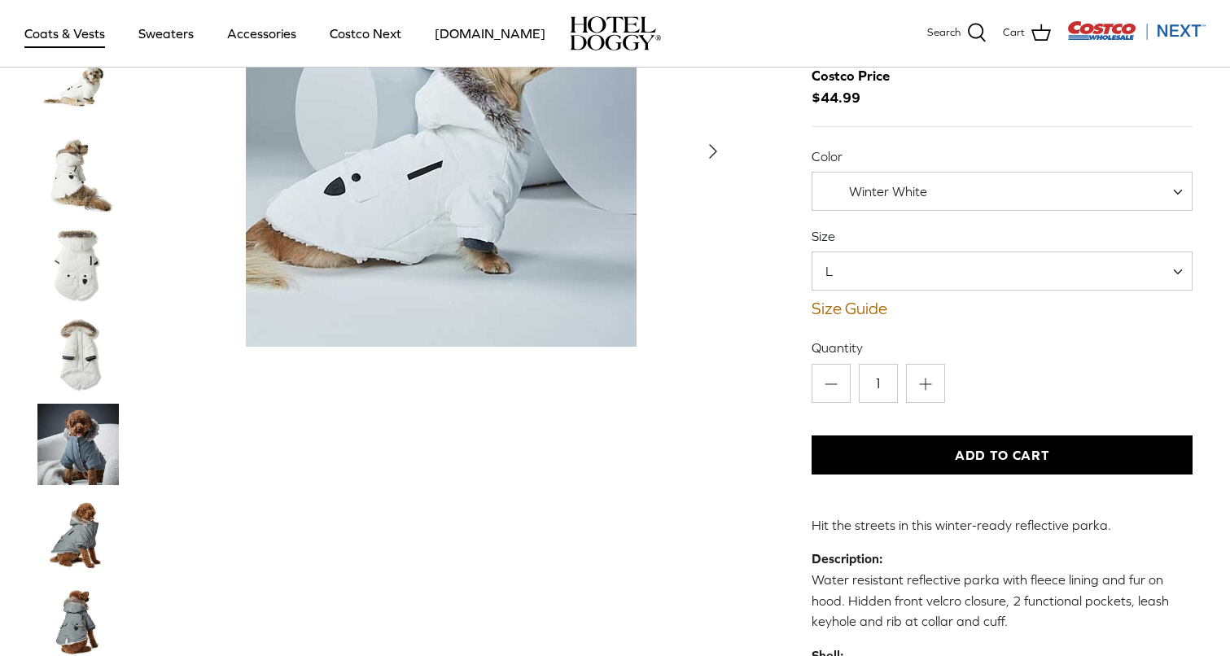
scroll to position [129, 0]
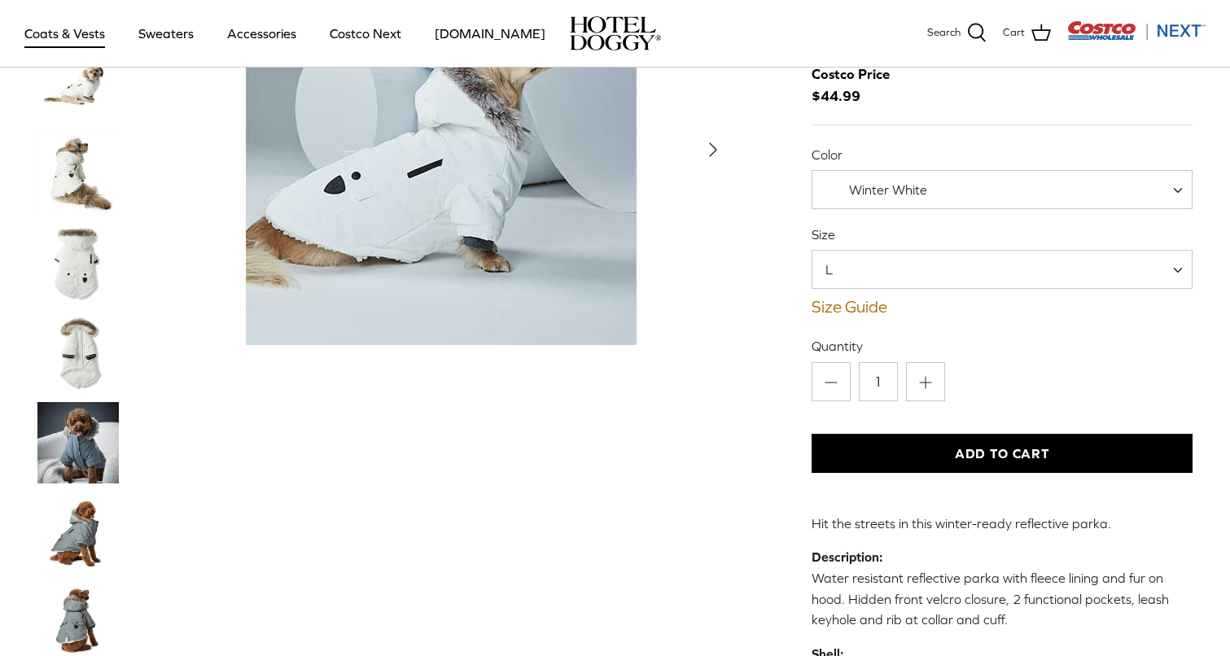
click at [971, 454] on button "Add to Cart" at bounding box center [1003, 453] width 382 height 39
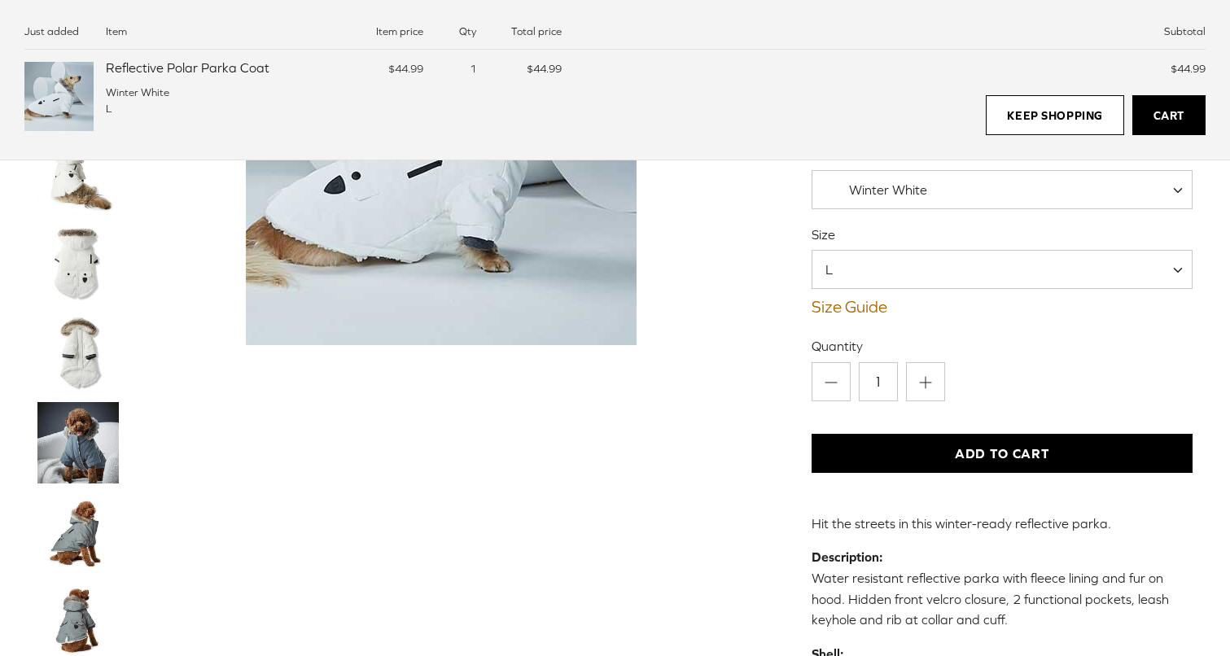
click at [782, 502] on div "Left Right" at bounding box center [615, 446] width 1205 height 987
click at [1042, 113] on link "Keep Shopping" at bounding box center [1055, 115] width 138 height 41
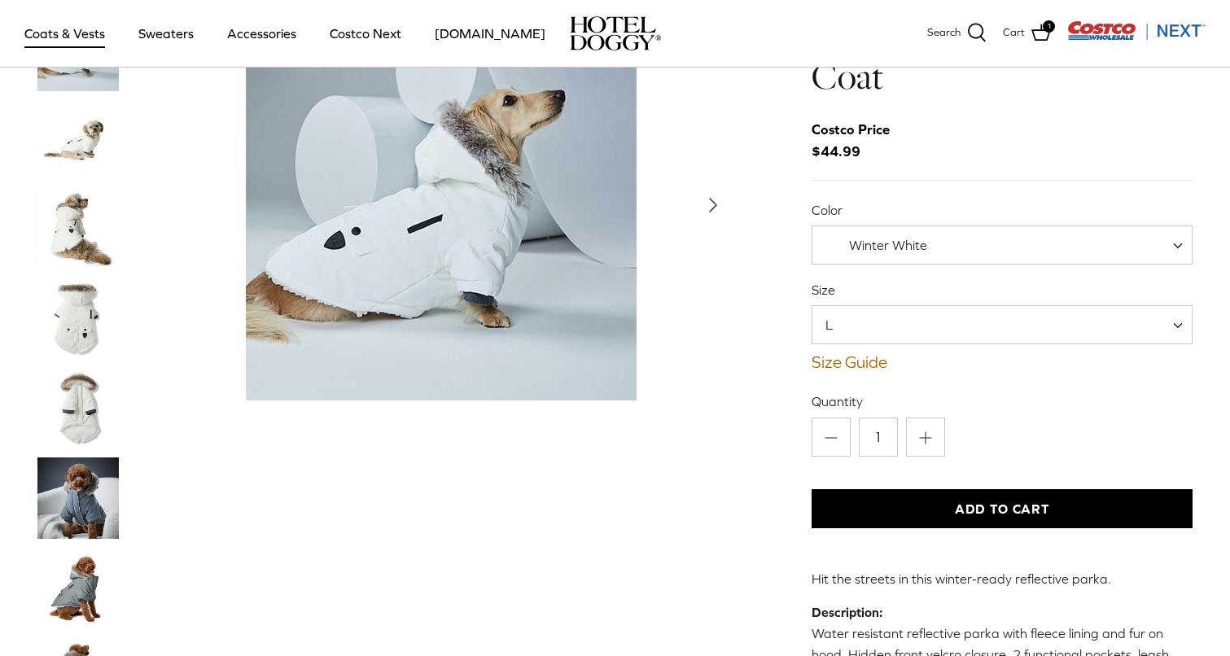
scroll to position [66, 0]
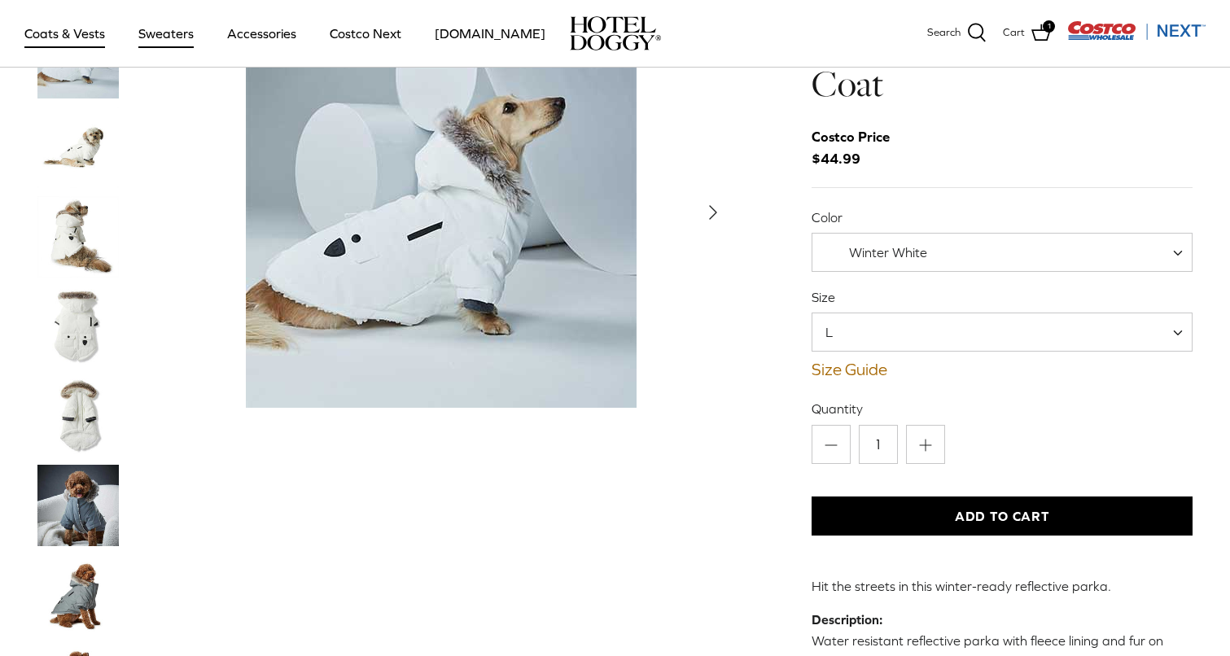
click at [156, 35] on link "Sweaters" at bounding box center [166, 33] width 85 height 55
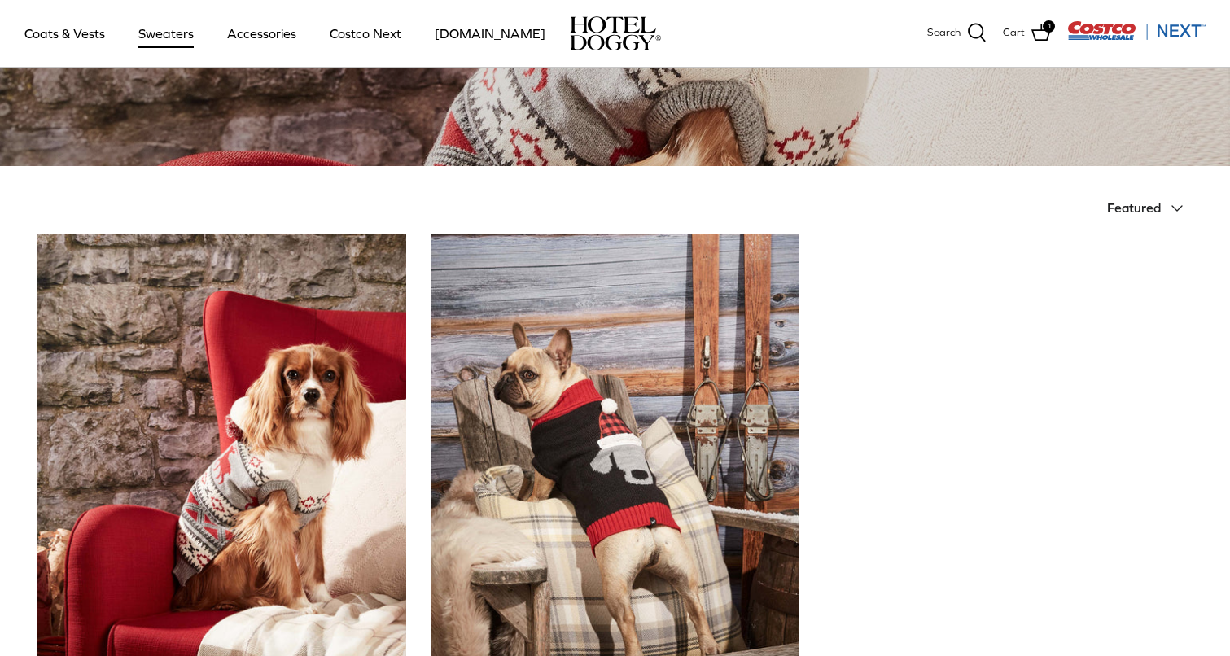
scroll to position [359, 0]
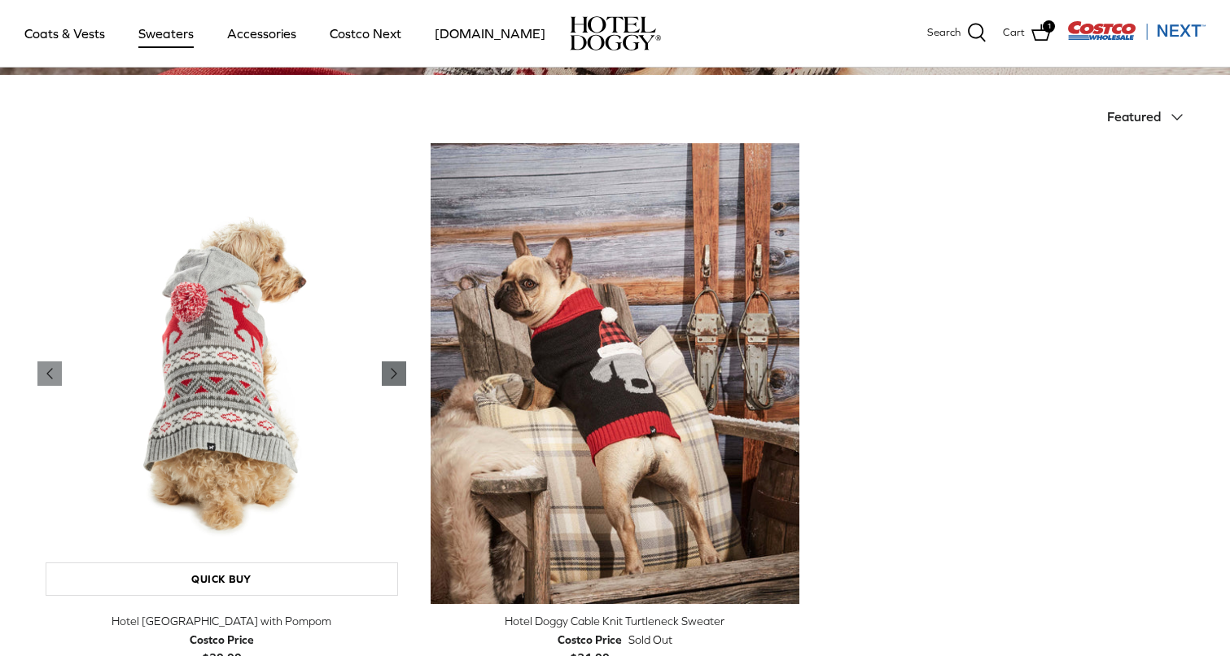
click at [389, 377] on icon "Right" at bounding box center [394, 374] width 20 height 20
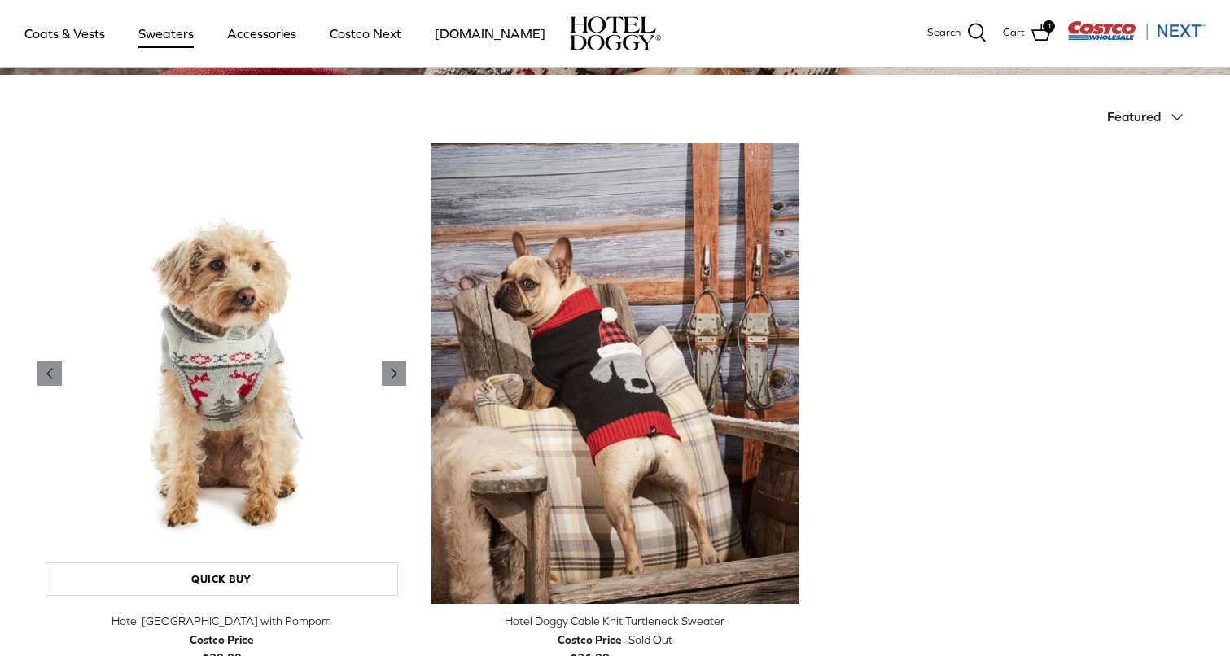
click at [211, 423] on img "Hotel Doggy Fair Isle Sweater with Pompom" at bounding box center [221, 374] width 369 height 462
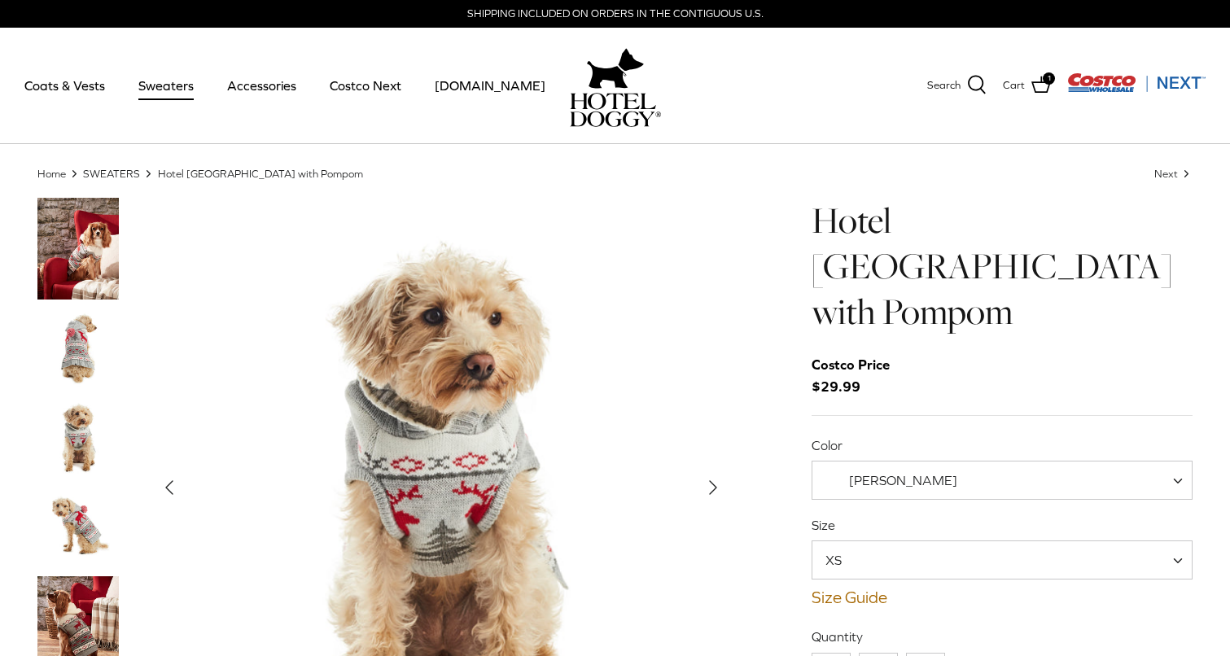
click at [65, 279] on img "Thumbnail Link" at bounding box center [77, 249] width 81 height 102
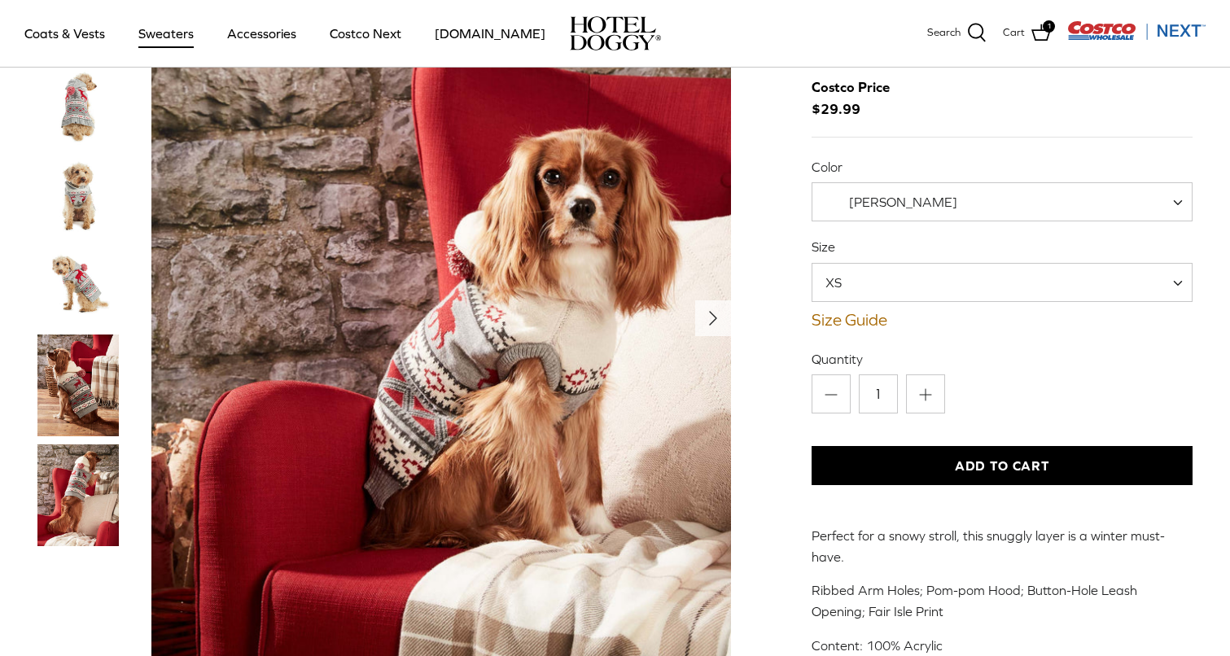
scroll to position [169, 0]
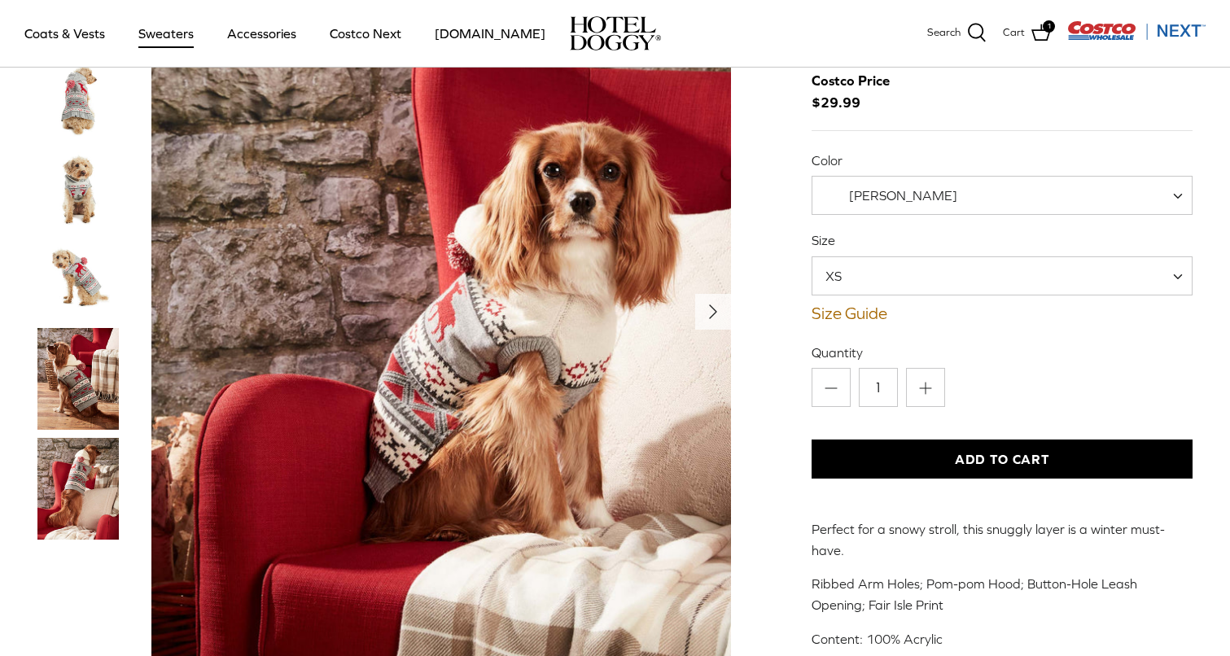
click at [84, 357] on img "Thumbnail Link" at bounding box center [77, 379] width 81 height 102
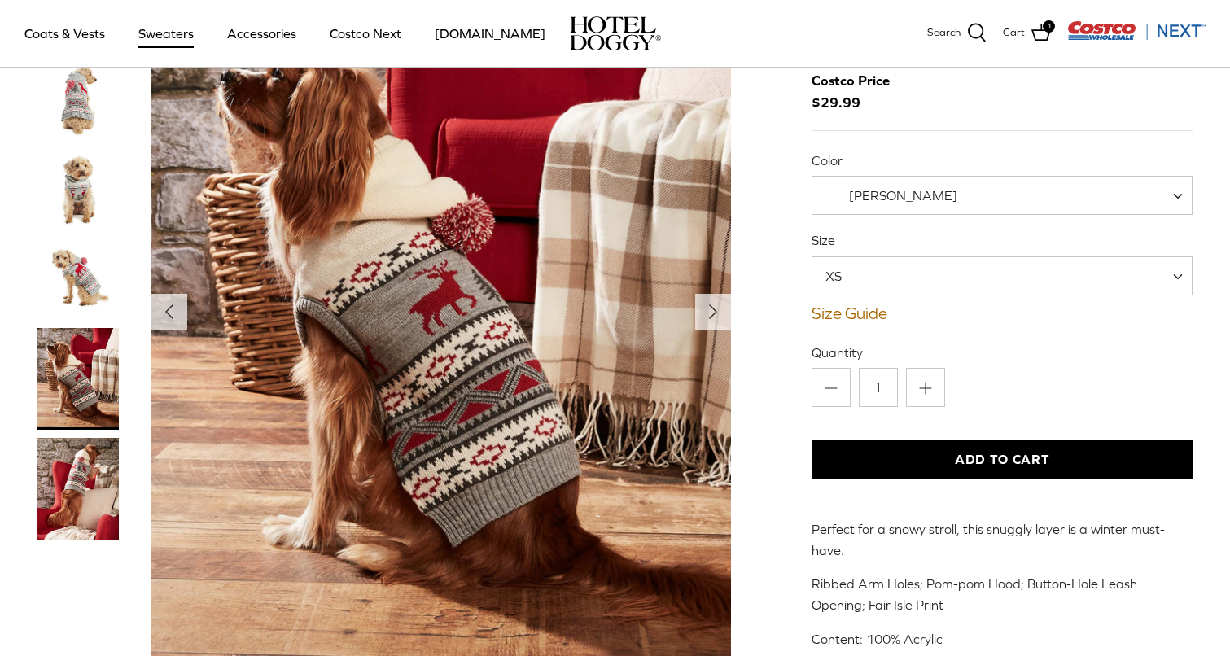
click at [94, 478] on img "Thumbnail Link" at bounding box center [77, 489] width 81 height 102
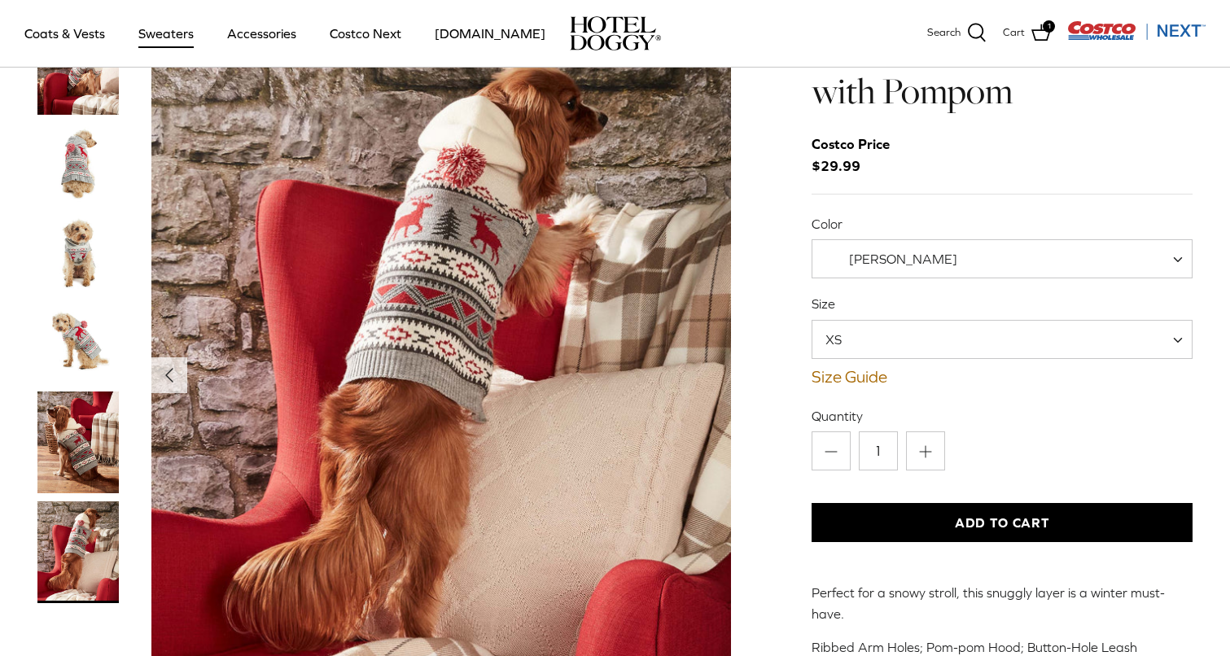
scroll to position [90, 0]
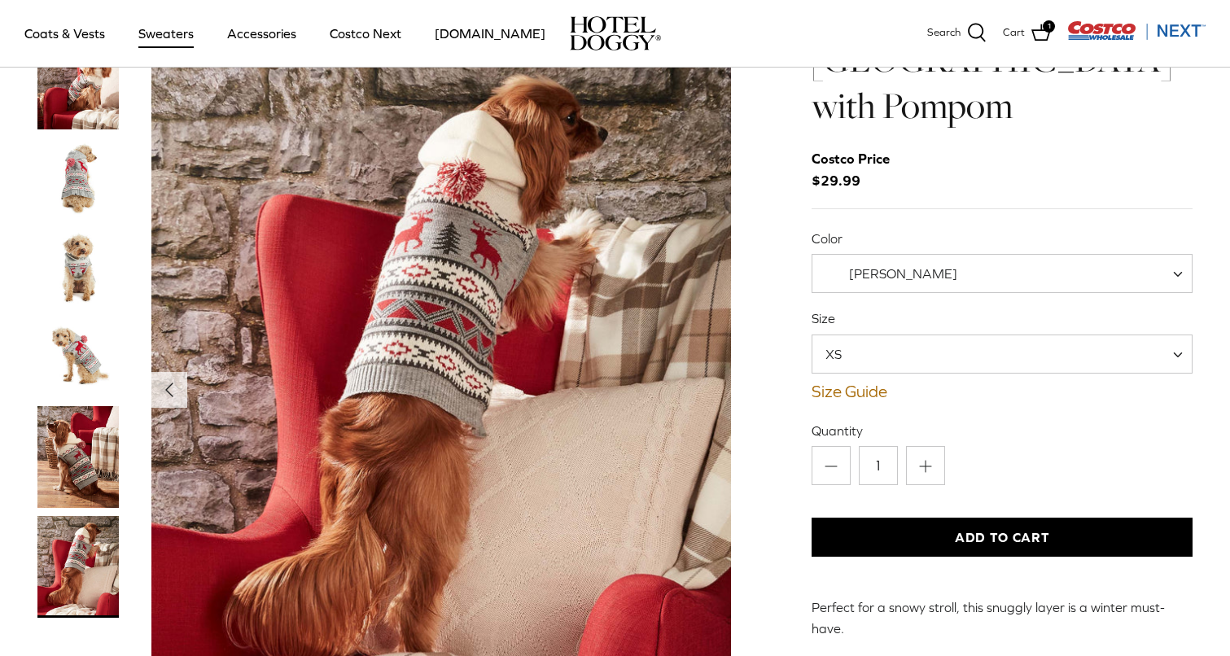
click at [89, 406] on img "Thumbnail Link" at bounding box center [77, 457] width 81 height 102
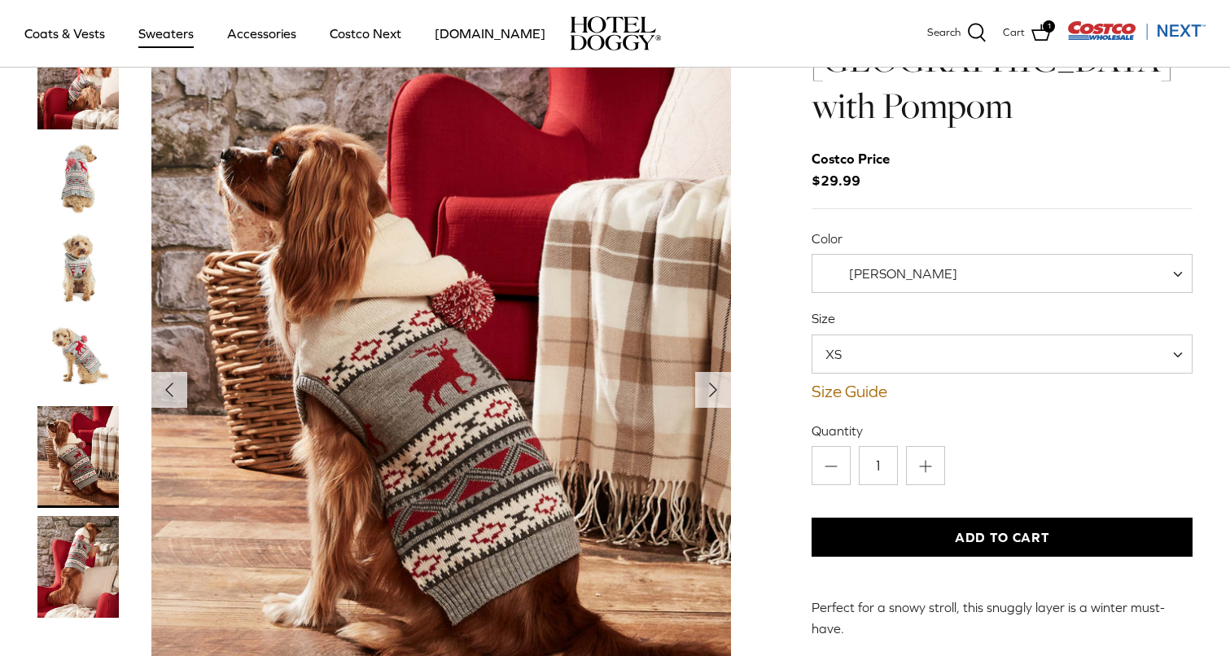
click at [910, 335] on span "XS" at bounding box center [1003, 354] width 382 height 39
select select "L"
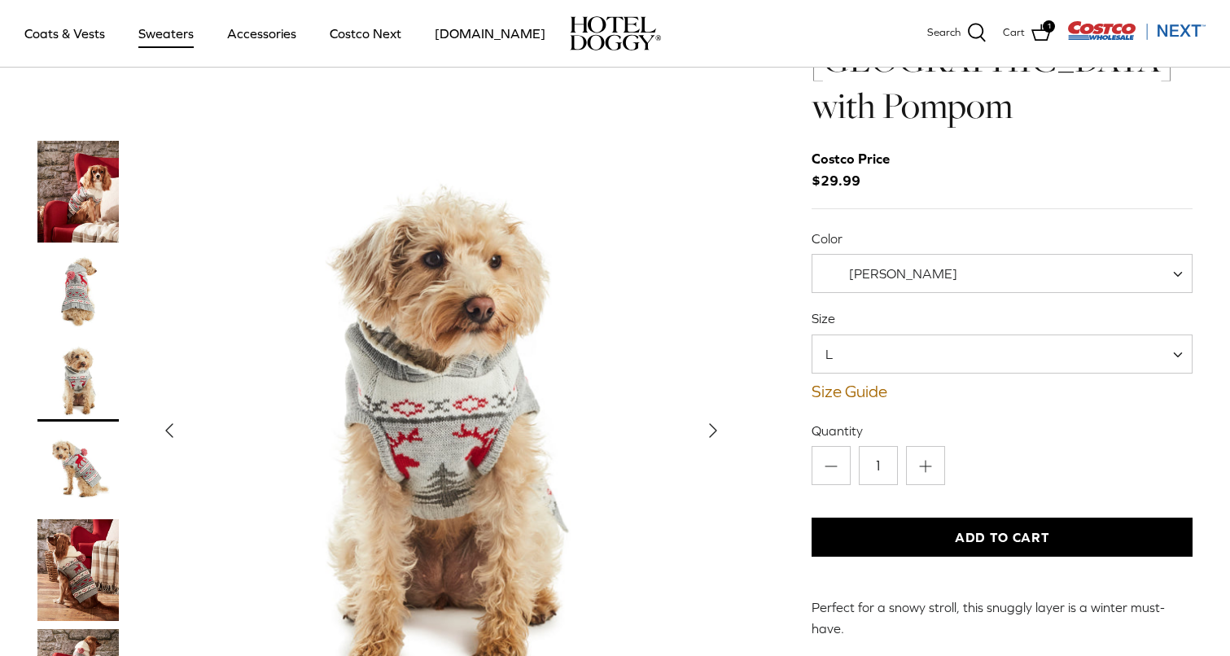
click at [791, 502] on div "Left Right Hotel Doggy Fair Isle Sweater with Pompom $29.99" at bounding box center [615, 380] width 1205 height 778
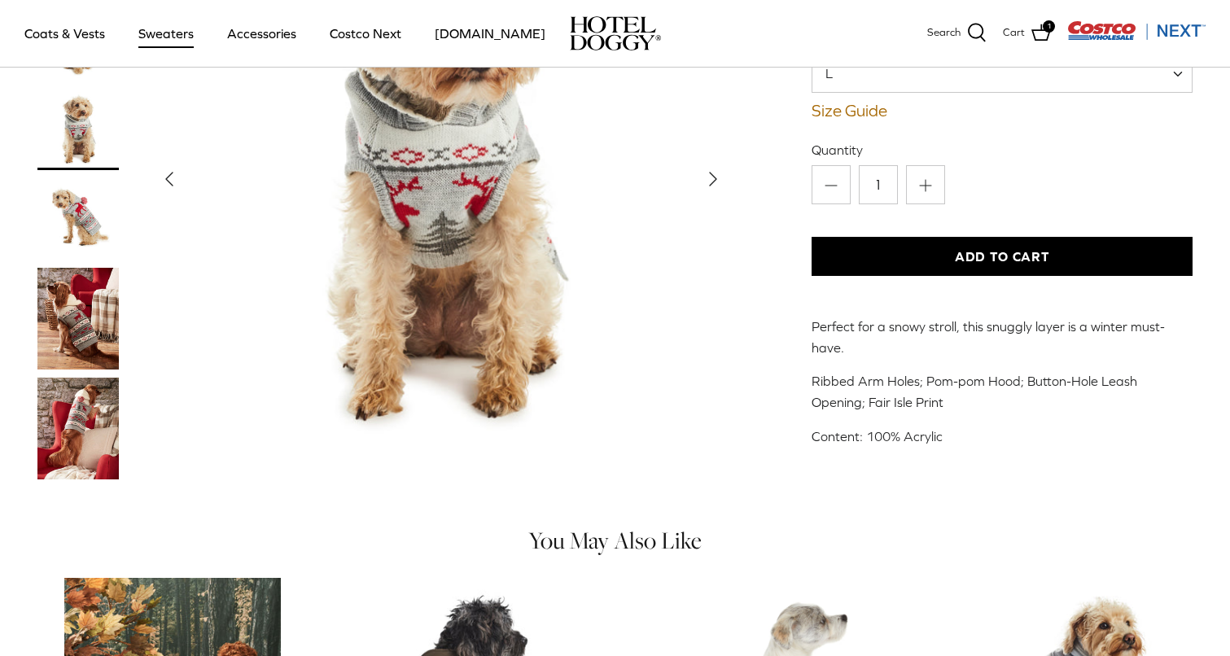
scroll to position [177, 0]
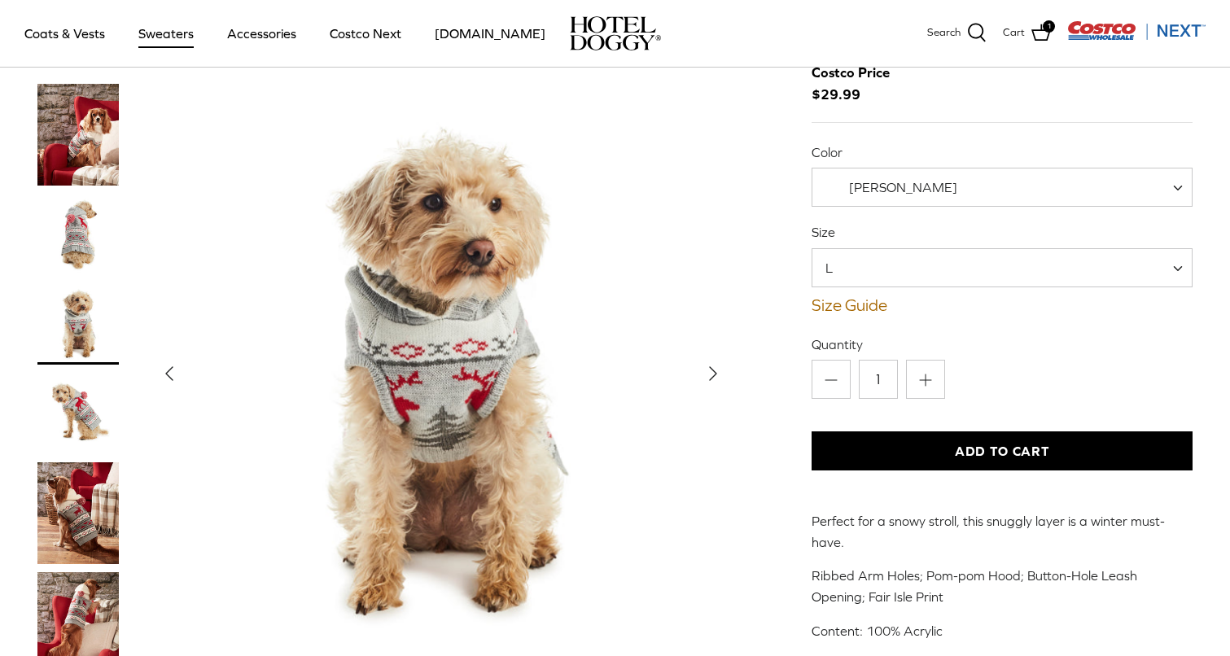
click at [1008, 432] on button "Add to Cart" at bounding box center [1003, 451] width 382 height 39
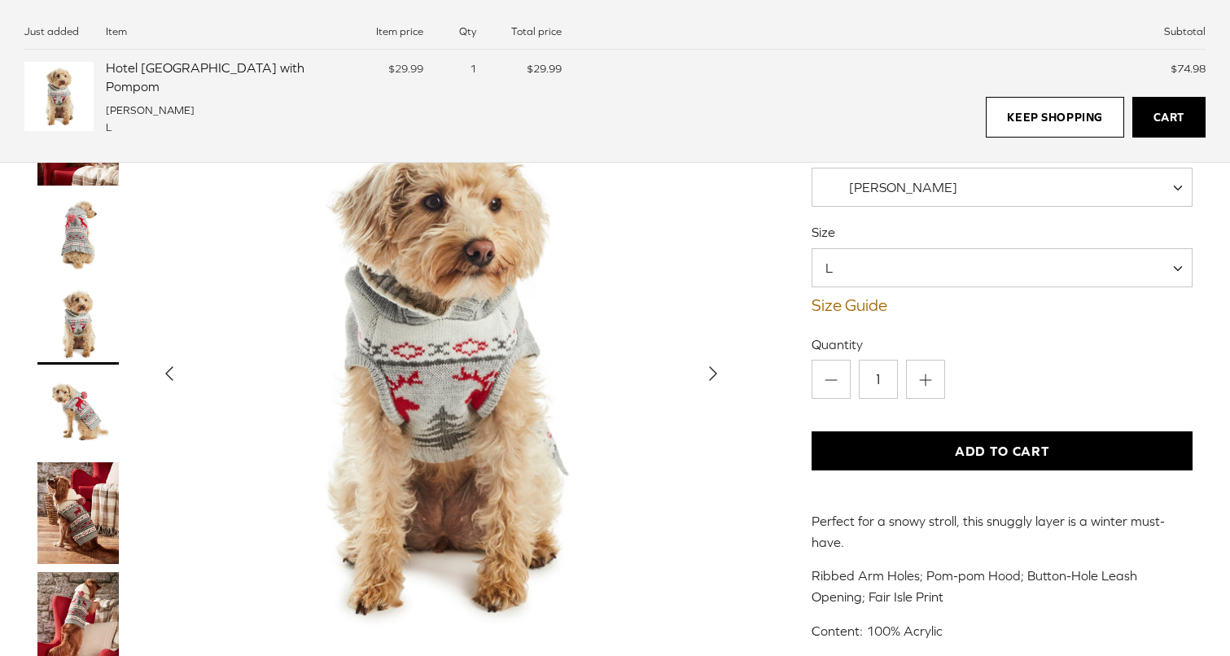
click at [1170, 121] on link "Cart" at bounding box center [1169, 117] width 73 height 41
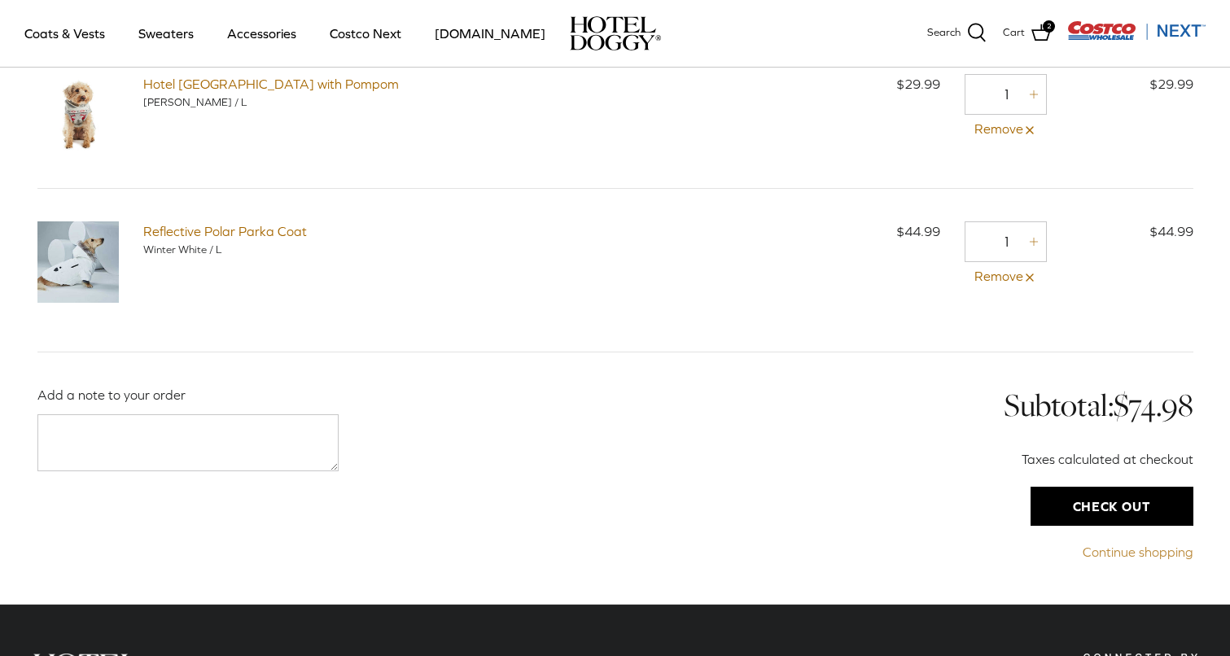
scroll to position [81, 0]
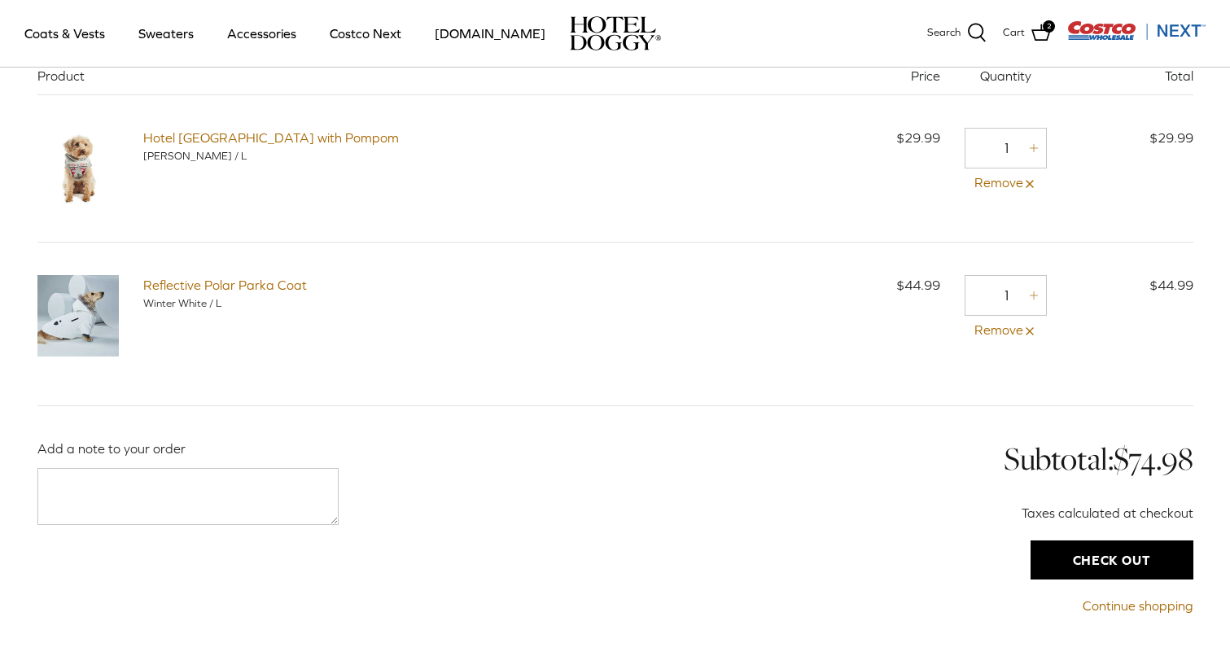
click at [1125, 560] on input "Check out" at bounding box center [1112, 560] width 163 height 39
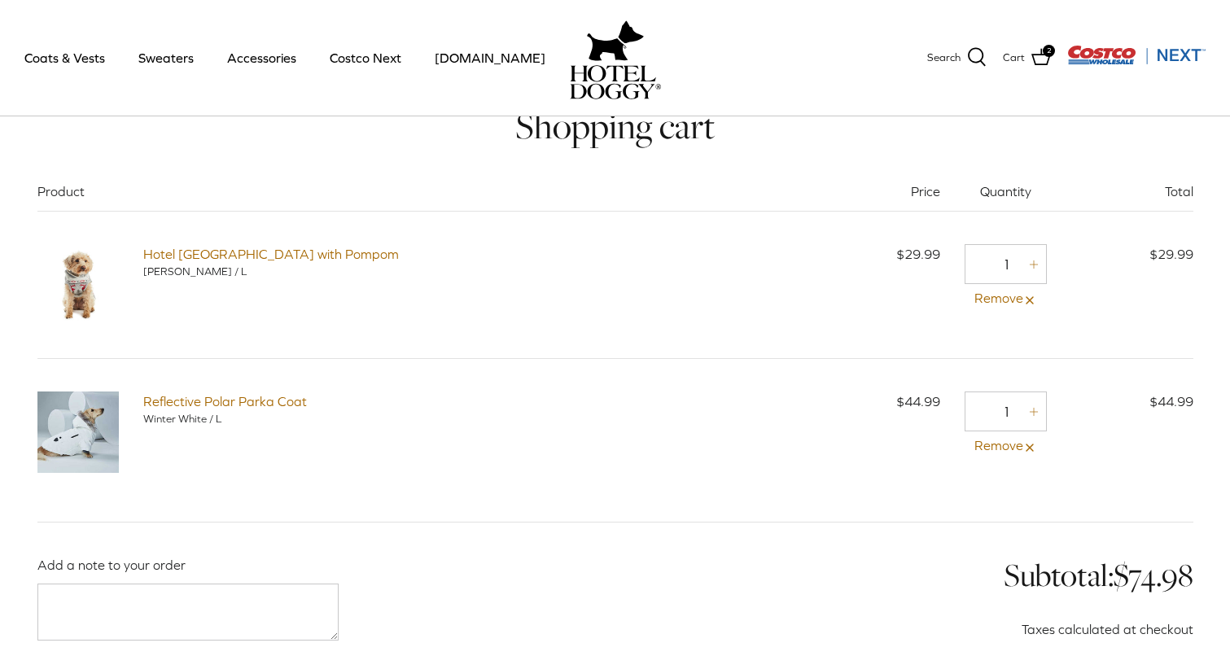
click at [85, 432] on img at bounding box center [77, 432] width 81 height 81
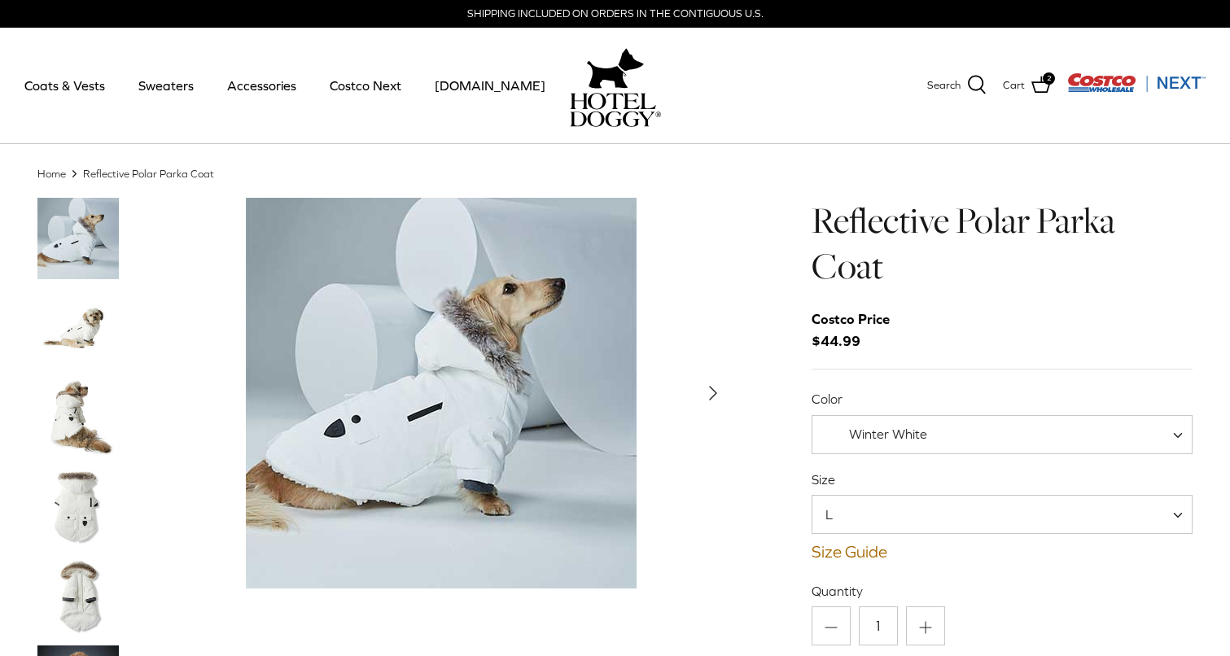
click at [73, 329] on img "Thumbnail Link" at bounding box center [77, 327] width 81 height 81
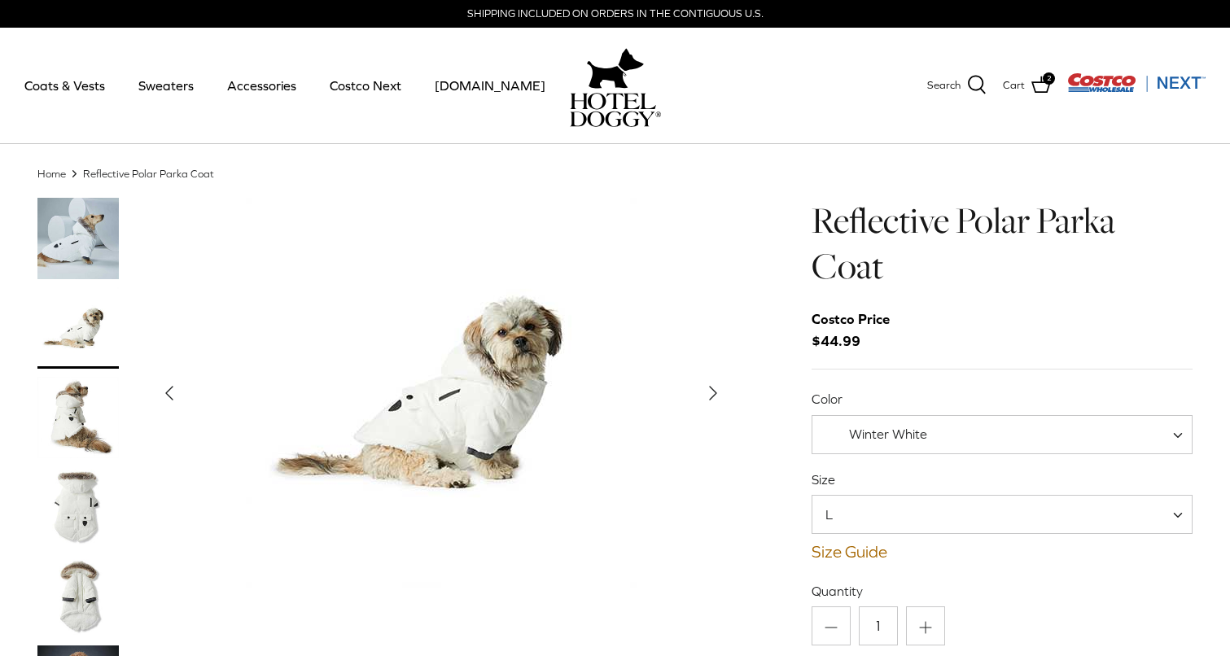
click at [78, 226] on img "Thumbnail Link" at bounding box center [77, 238] width 81 height 81
